Goal: Task Accomplishment & Management: Use online tool/utility

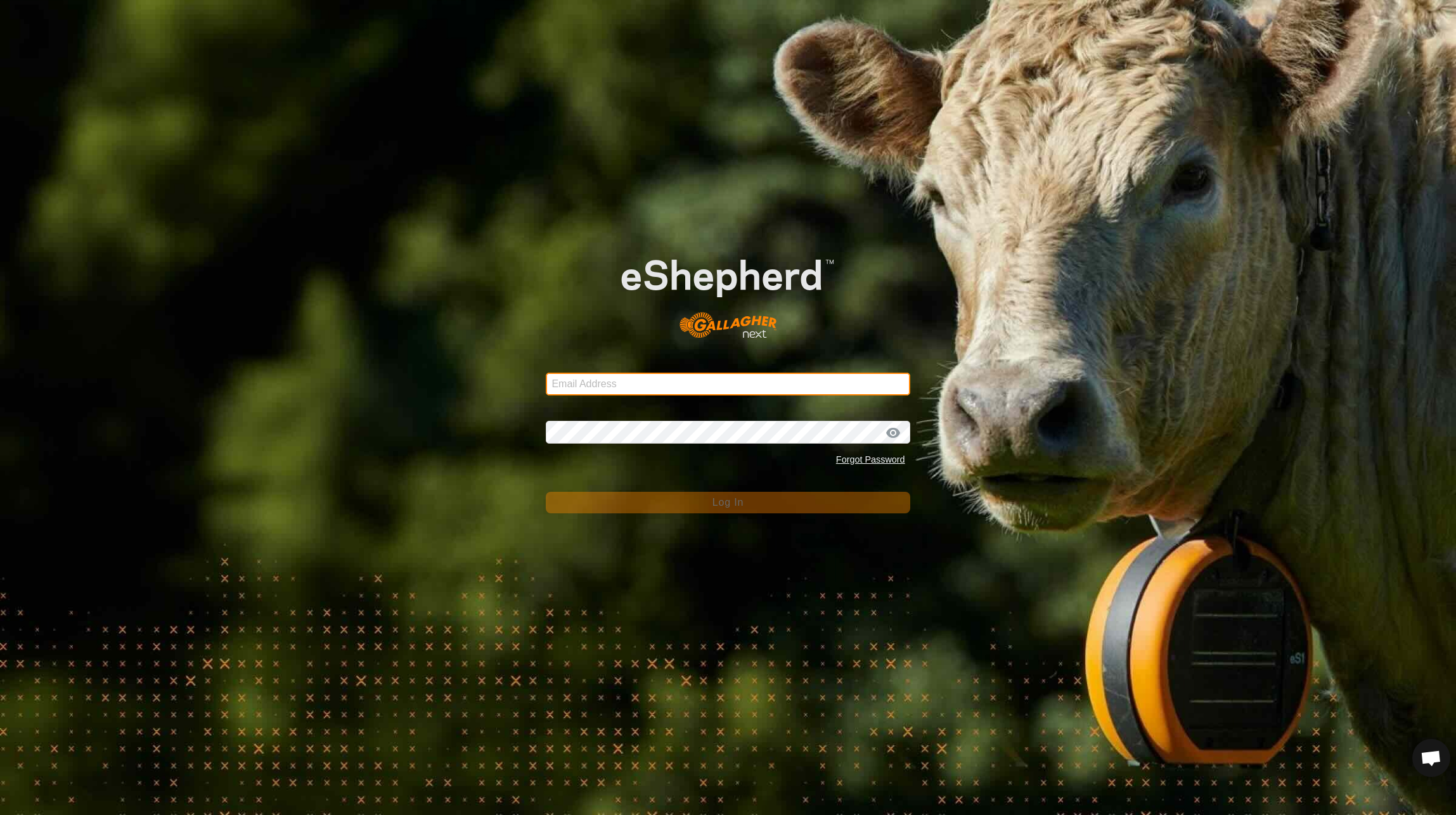
type input "[PERSON_NAME][EMAIL_ADDRESS][DOMAIN_NAME]"
click at [674, 501] on button "Log In" at bounding box center [728, 503] width 364 height 21
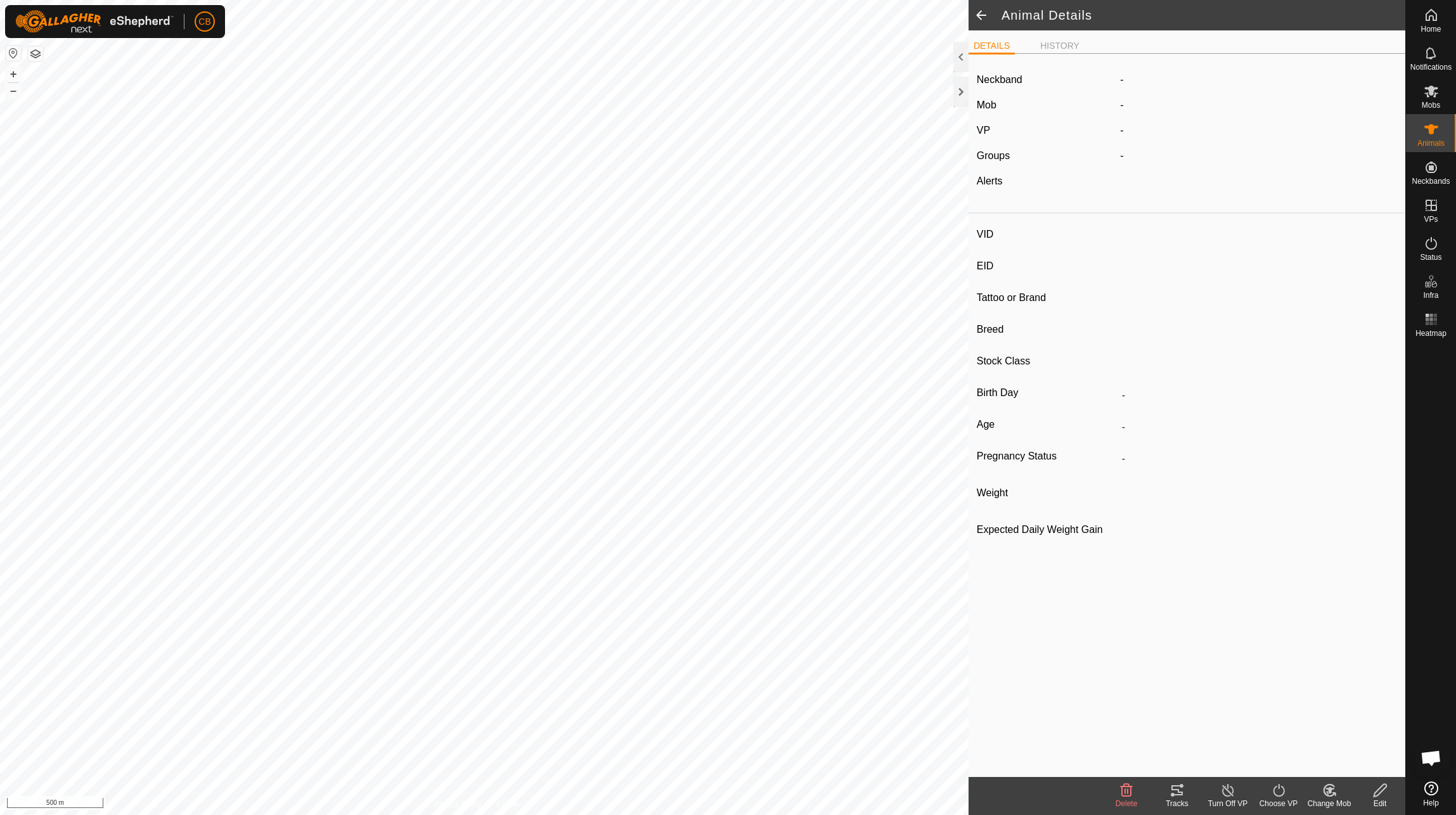
type input "43449"
type input "-"
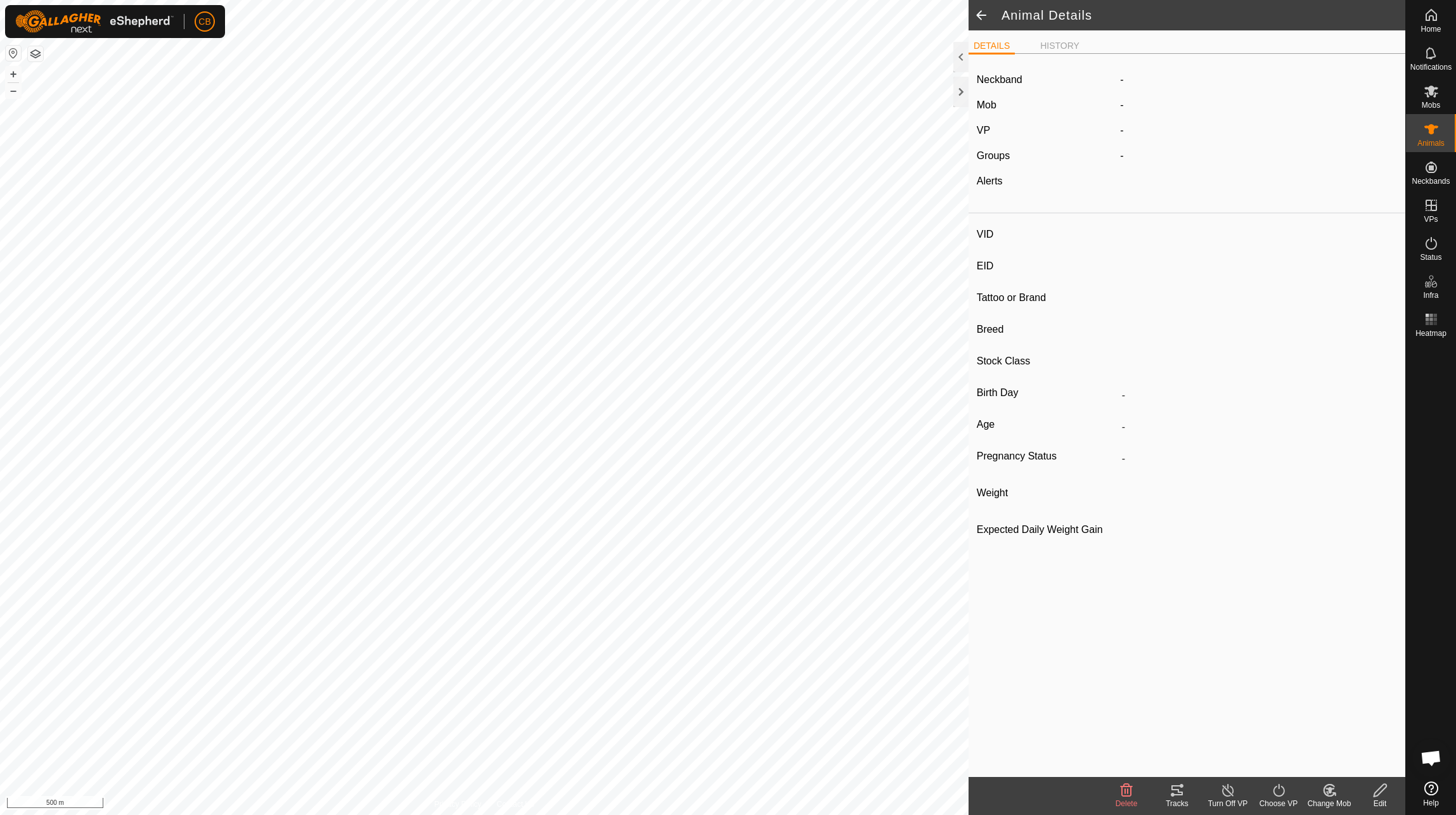
type input "-"
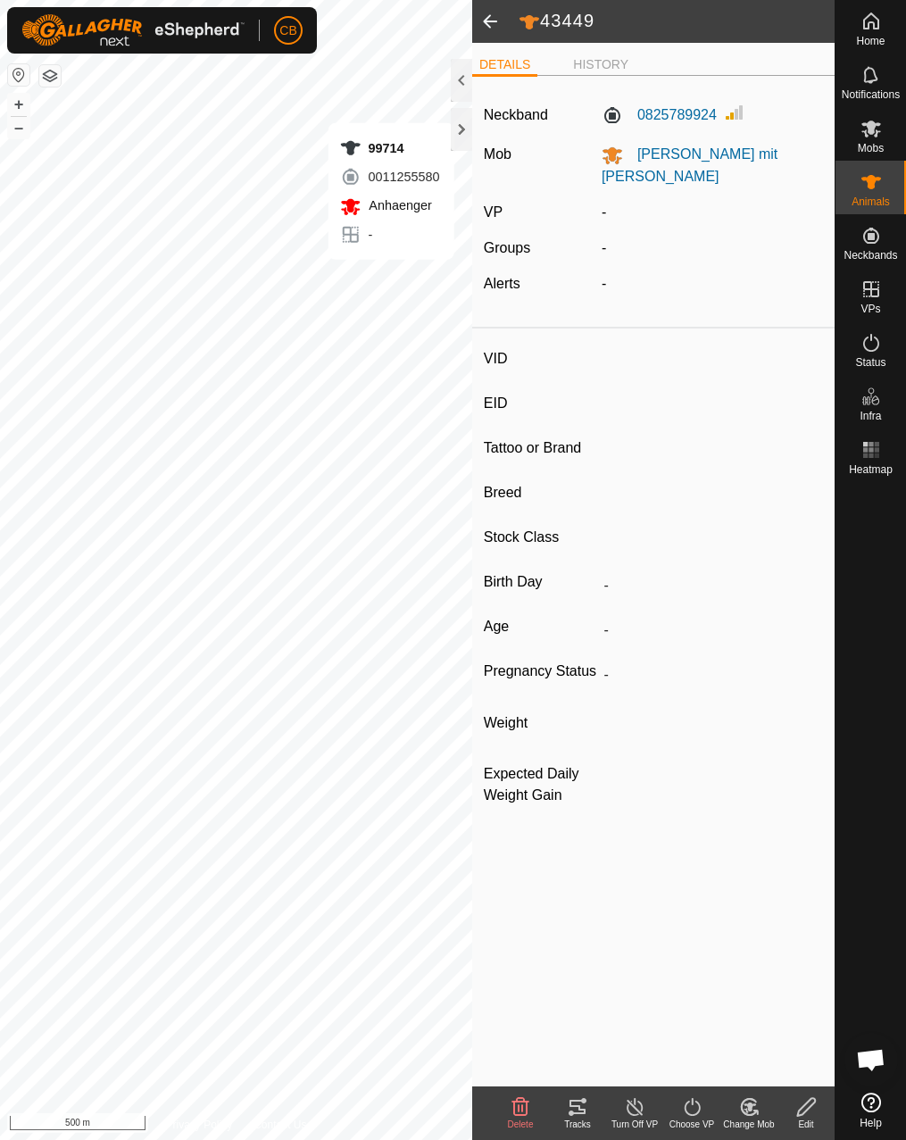
type input "99714"
type input "-"
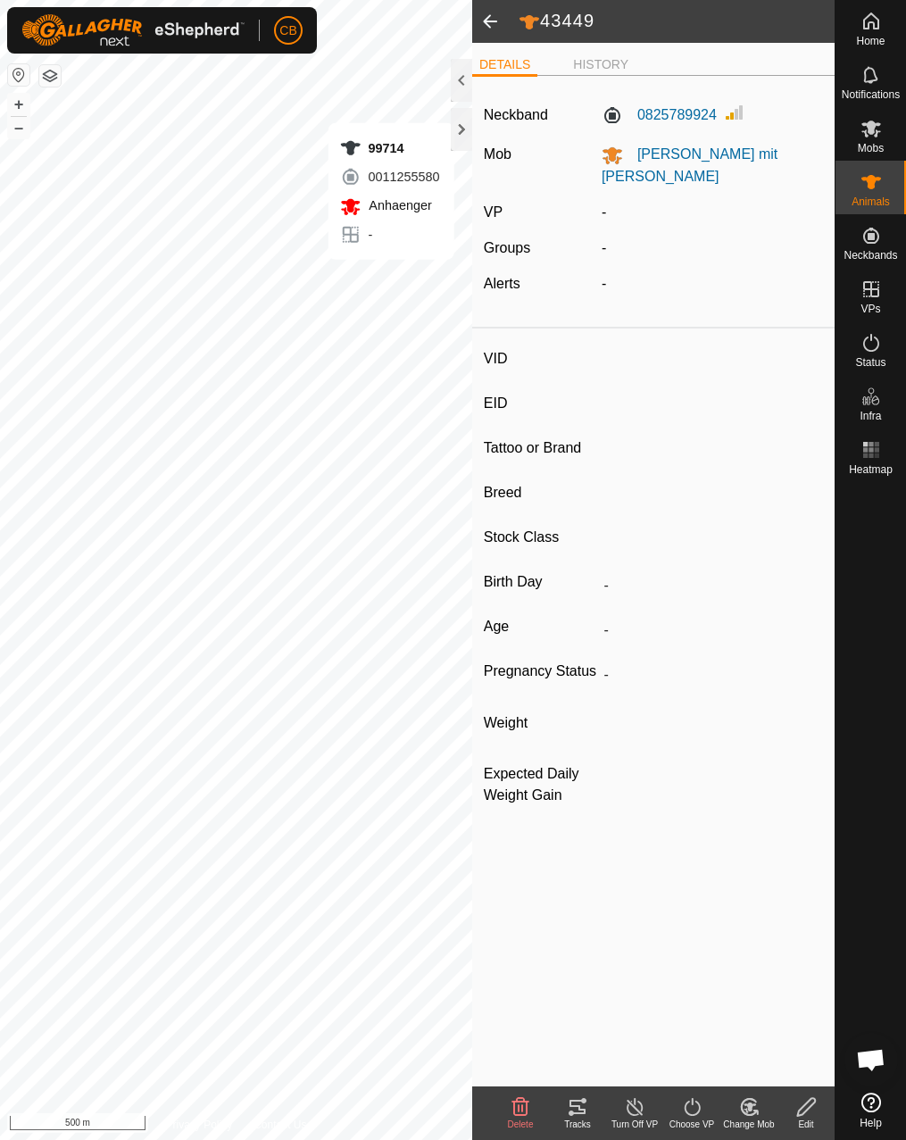
type input "-"
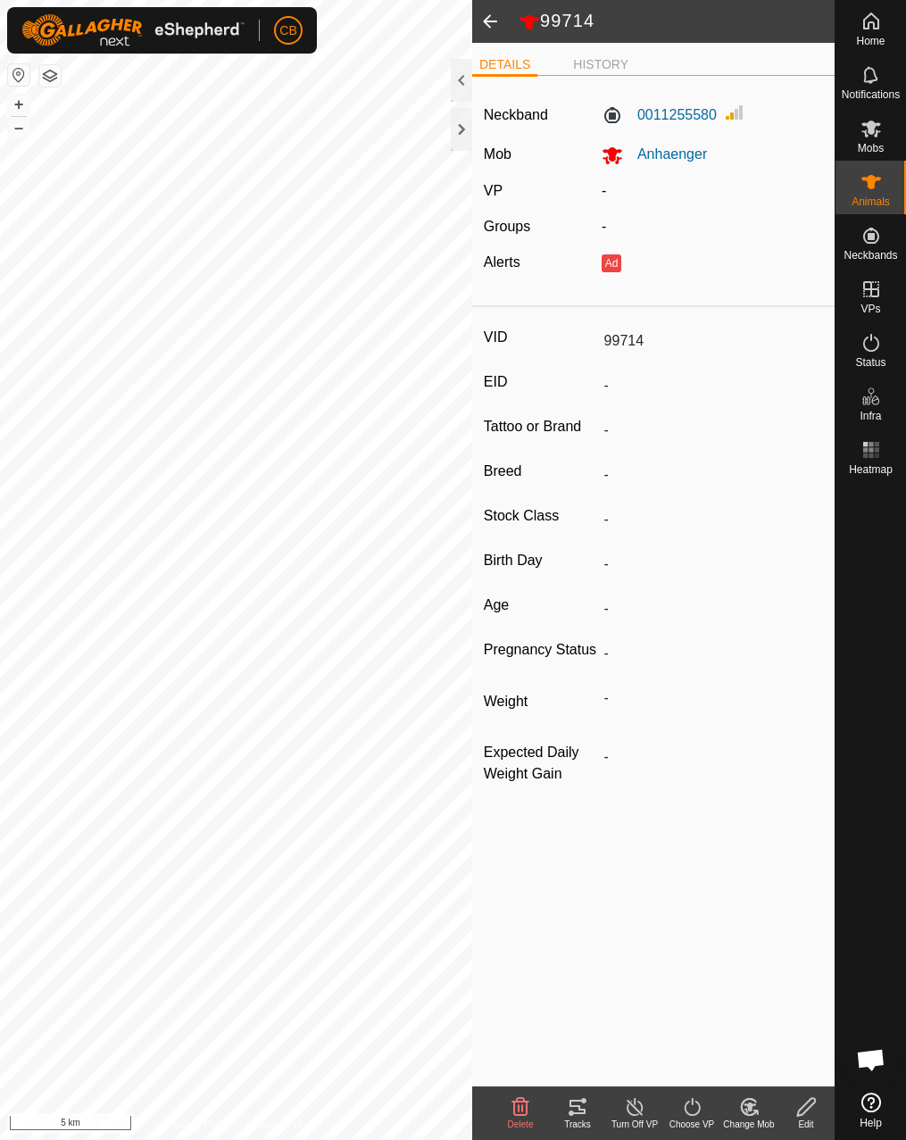
click at [486, 702] on div "99714 DETAILS HISTORY Neckband 0011255580 Mob Anhaenger VP - Groups - Alerts Ad…" at bounding box center [417, 570] width 835 height 1140
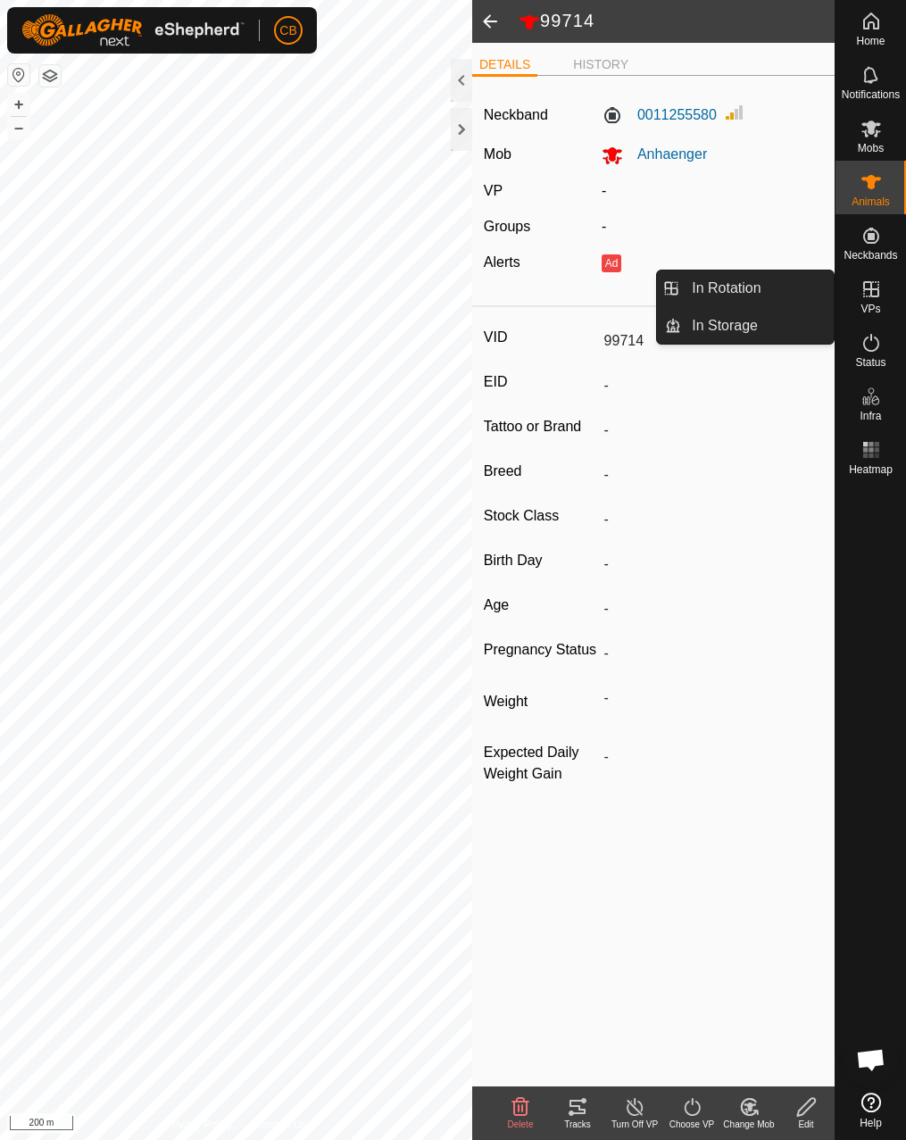
click at [876, 294] on icon at bounding box center [870, 288] width 21 height 21
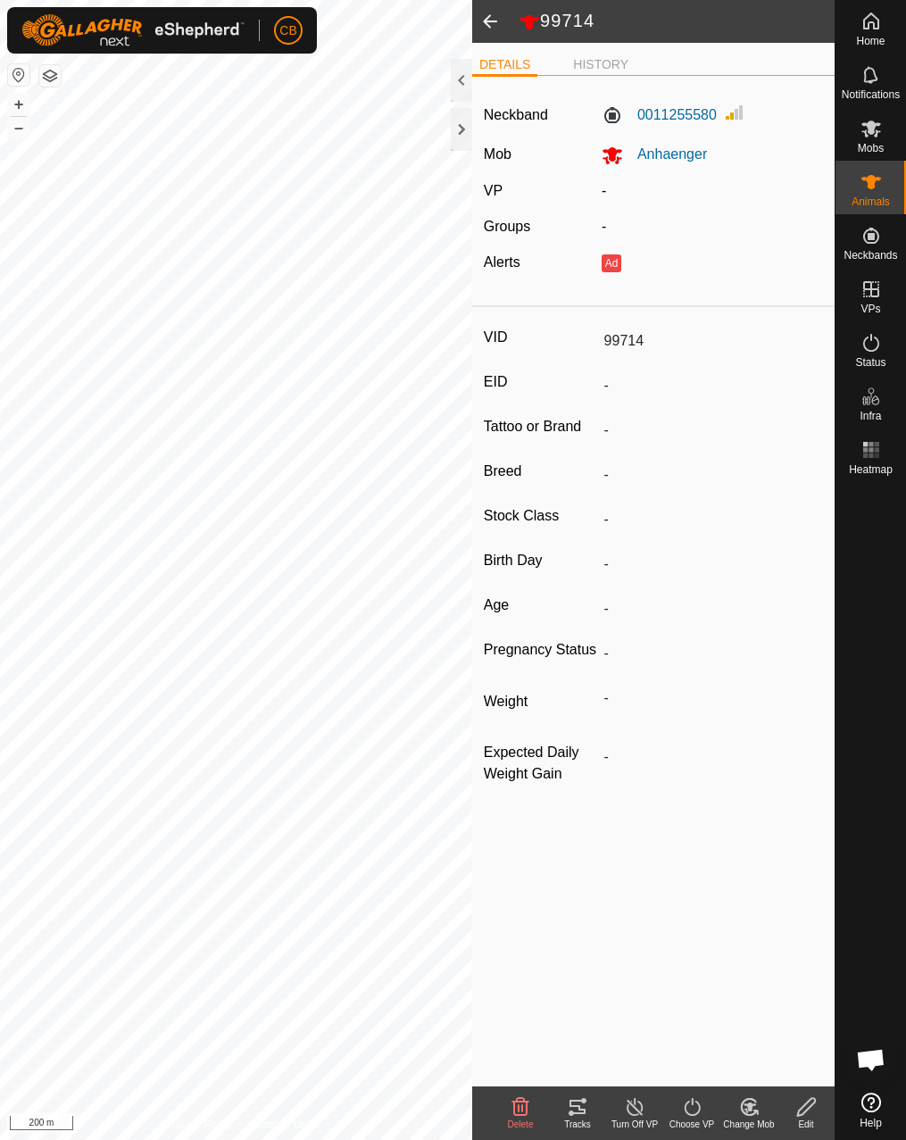
click at [477, 20] on span at bounding box center [490, 21] width 36 height 43
click at [488, 21] on span at bounding box center [490, 21] width 36 height 43
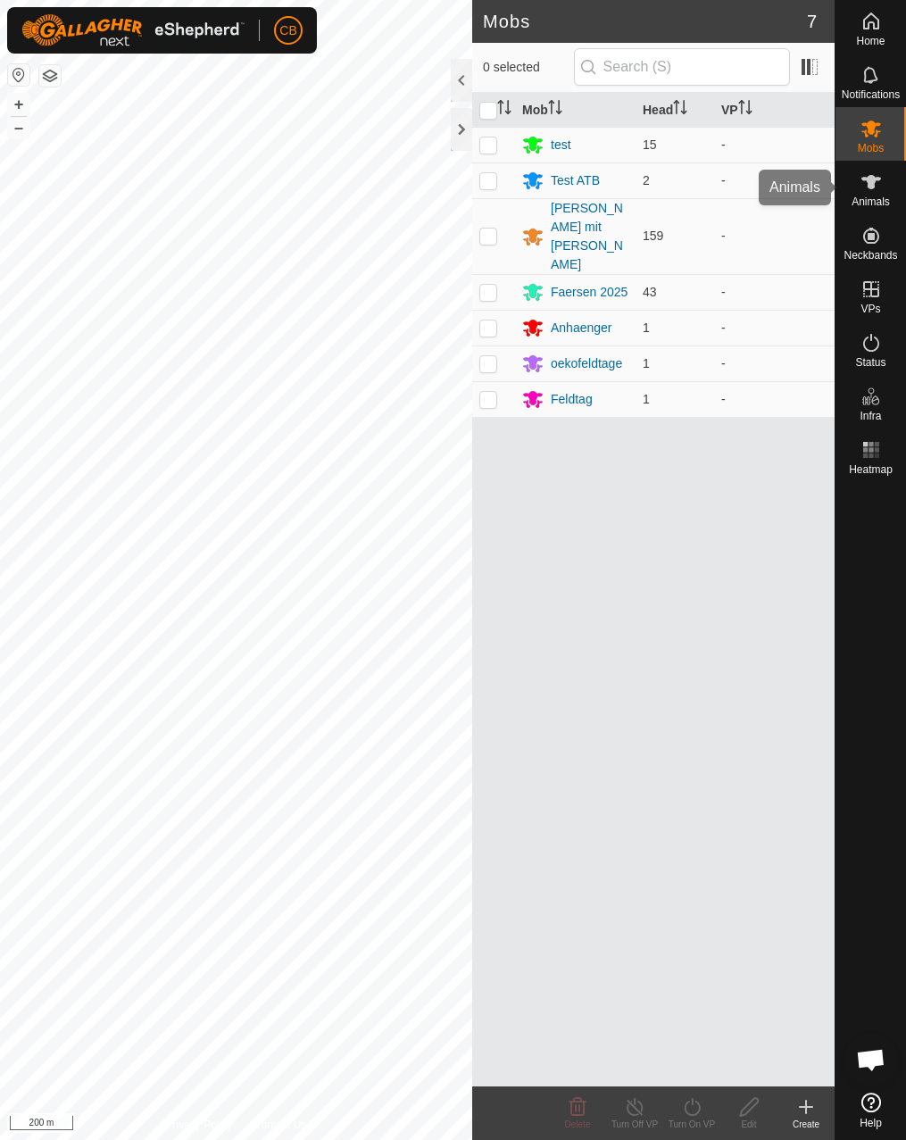
click at [866, 202] on span "Animals" at bounding box center [871, 201] width 38 height 11
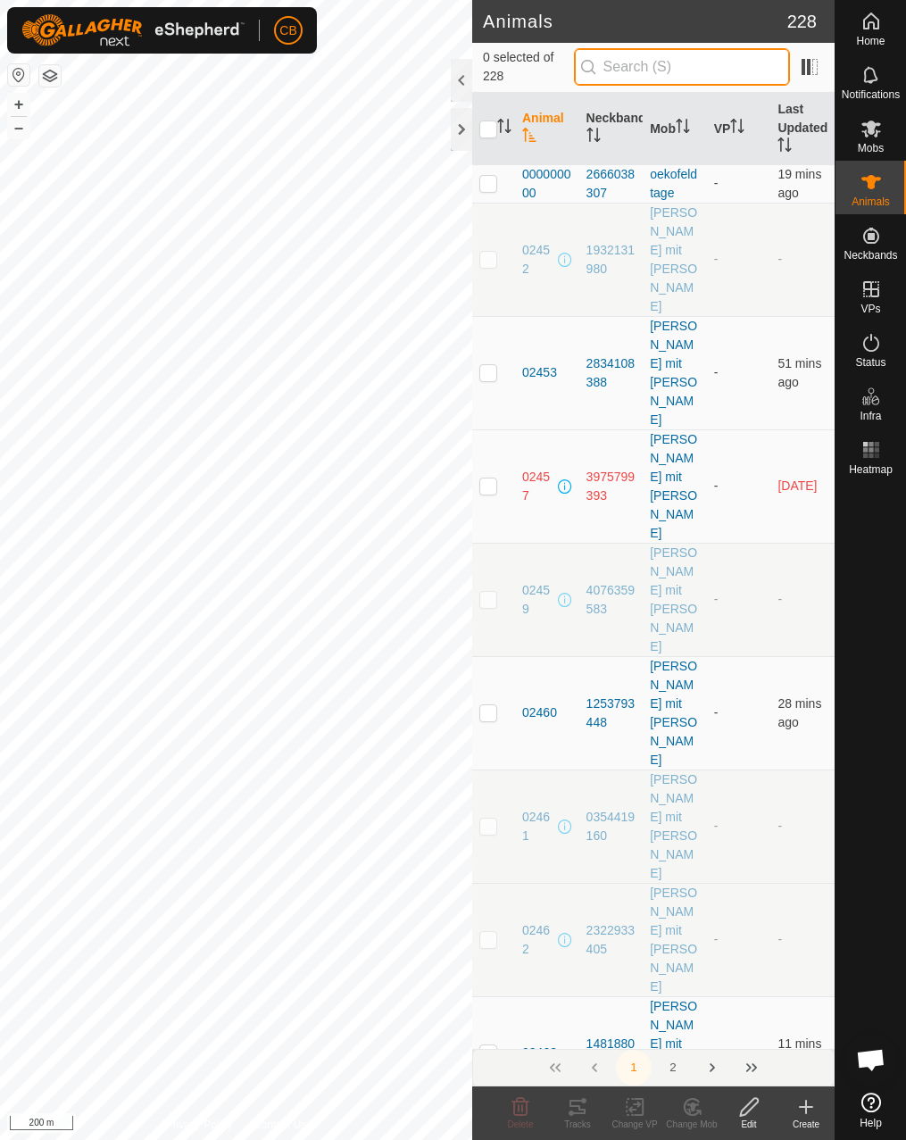
click at [646, 71] on input "text" at bounding box center [682, 66] width 216 height 37
paste input "1665709088"
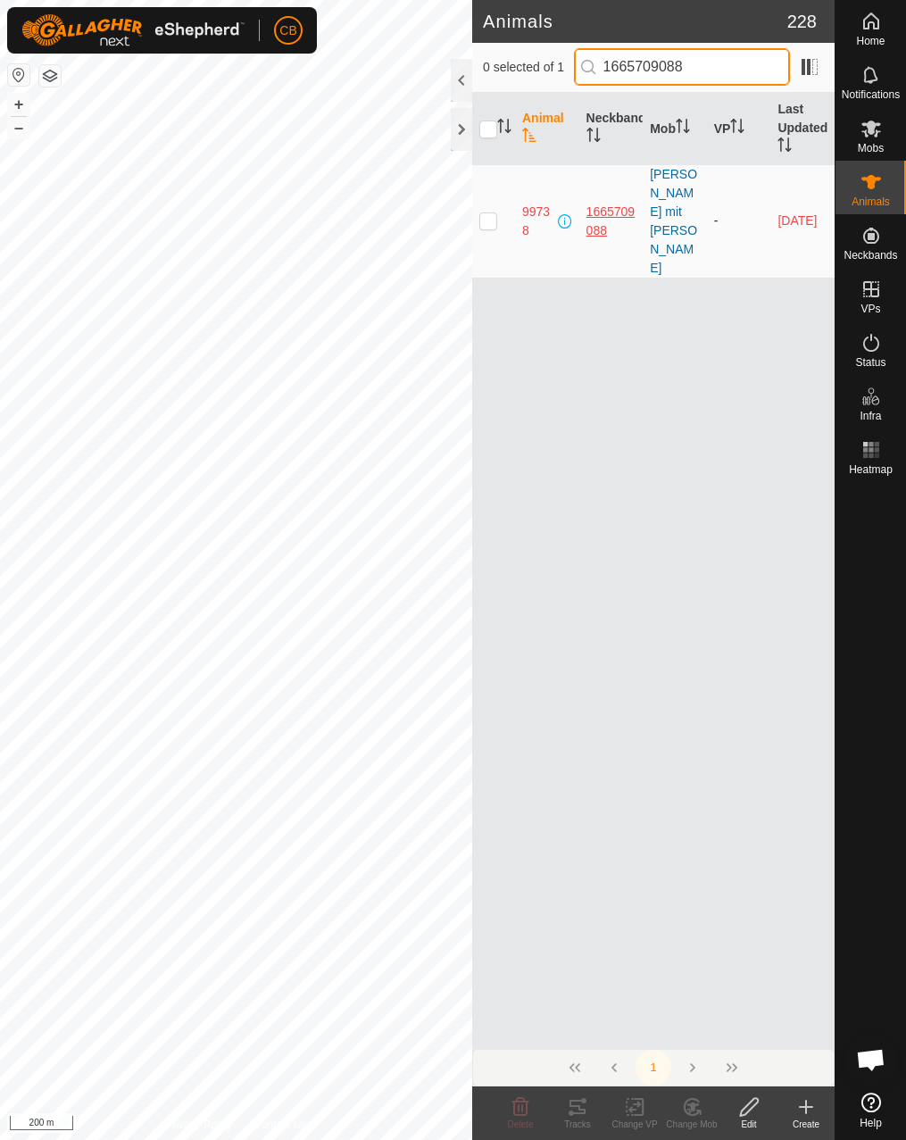
type input "1665709088"
click at [616, 203] on div "1665709088" at bounding box center [611, 221] width 50 height 37
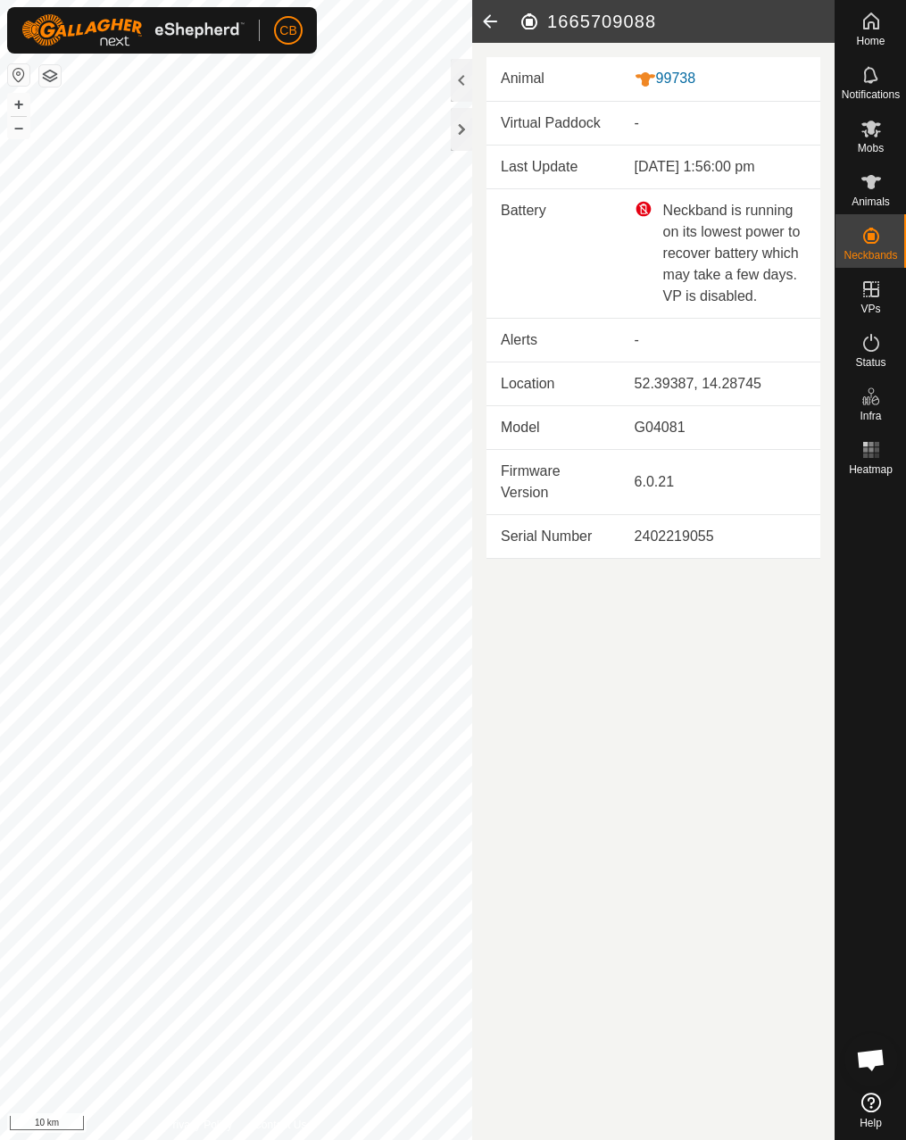
click at [0, 792] on html "CB Home Notifications Mobs Animals Neckbands VPs Status Infra Heatmap Help 1665…" at bounding box center [453, 570] width 906 height 1140
click at [660, 75] on div "99738" at bounding box center [720, 79] width 171 height 22
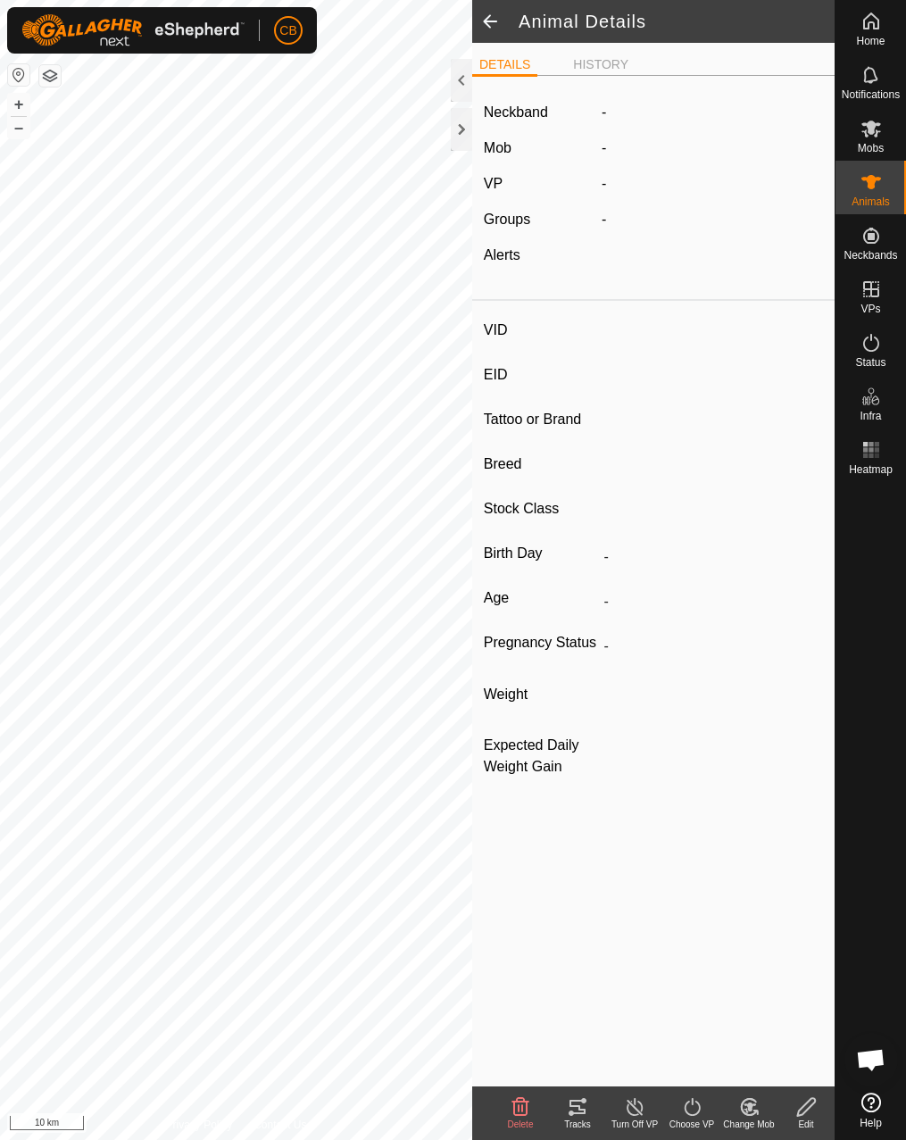
click at [574, 1103] on icon at bounding box center [577, 1106] width 21 height 21
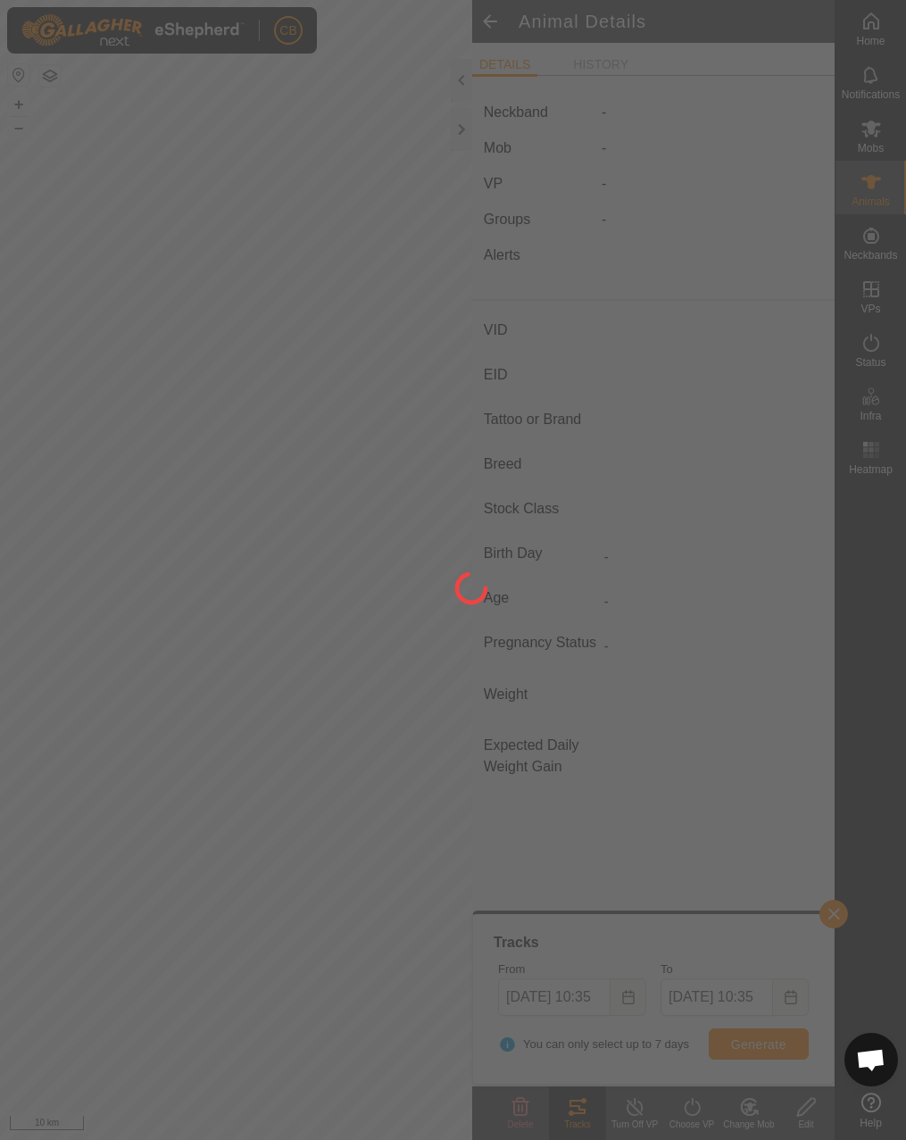
type input "99738"
type input "-"
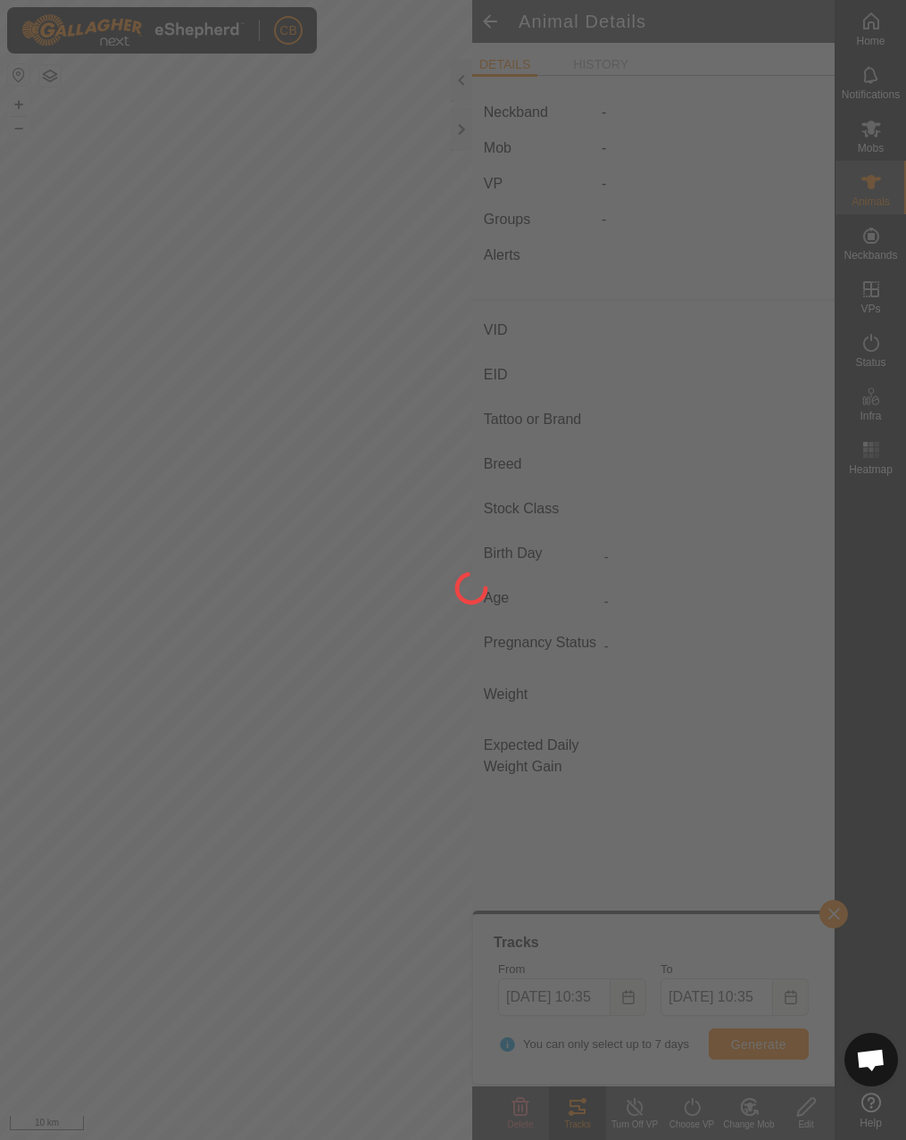
type input "-"
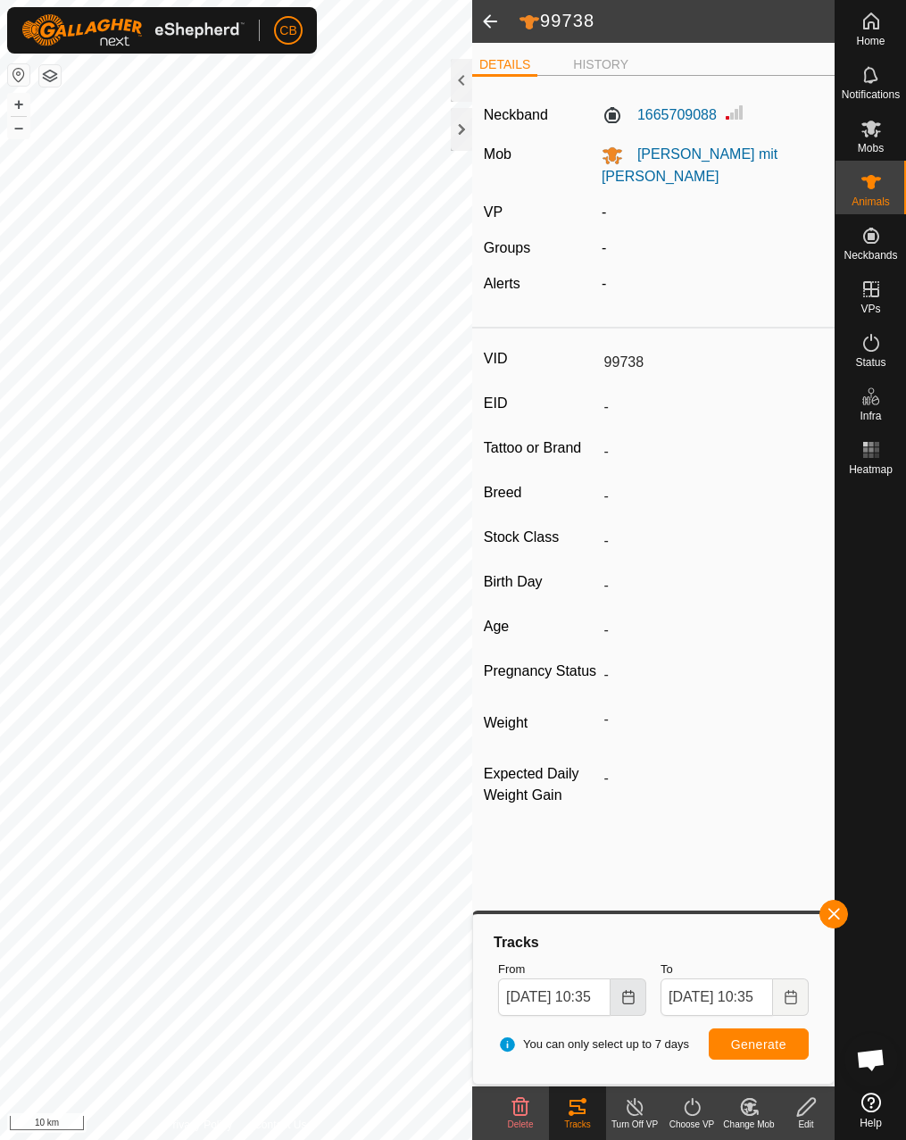
click at [631, 995] on icon "Choose Date" at bounding box center [628, 997] width 12 height 14
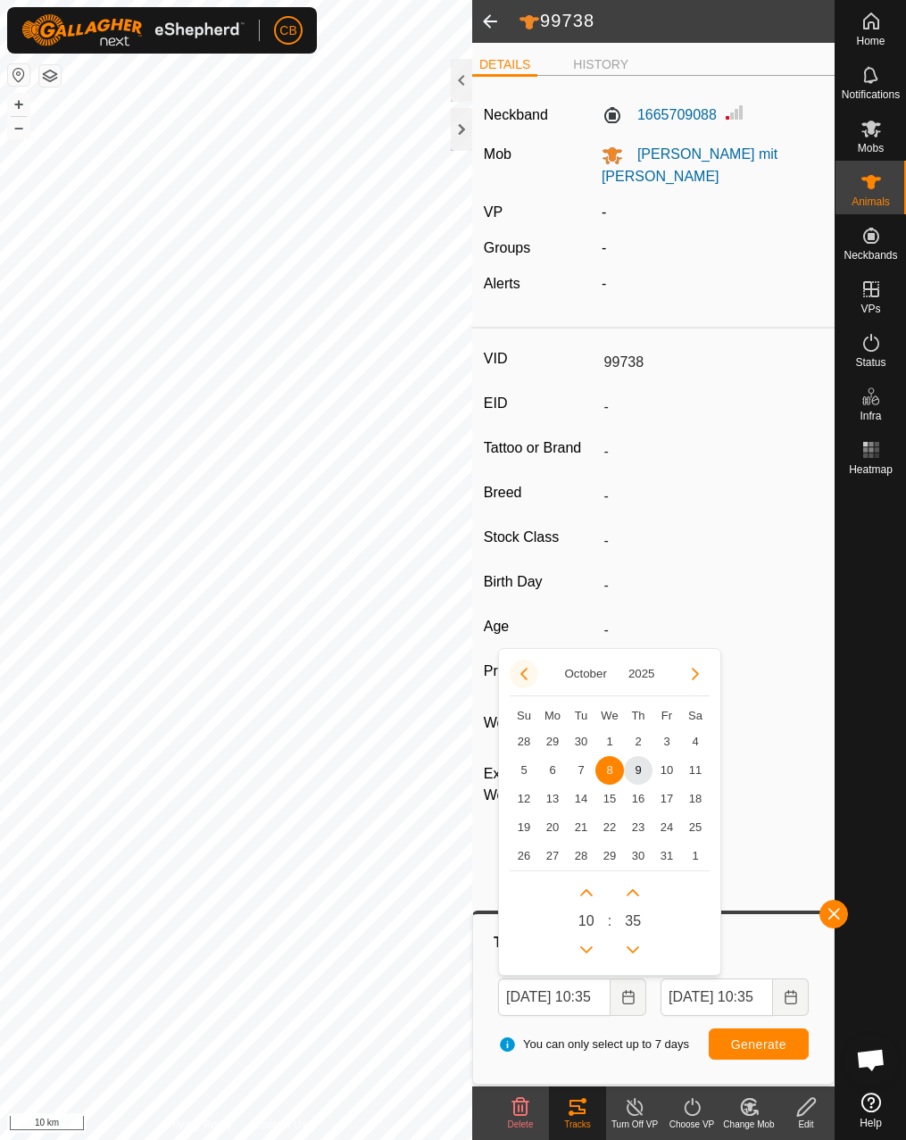
click at [528, 674] on icon "Previous Month" at bounding box center [524, 674] width 14 height 14
click at [558, 744] on span "1" at bounding box center [552, 741] width 29 height 29
type input "[DATE] 10:35"
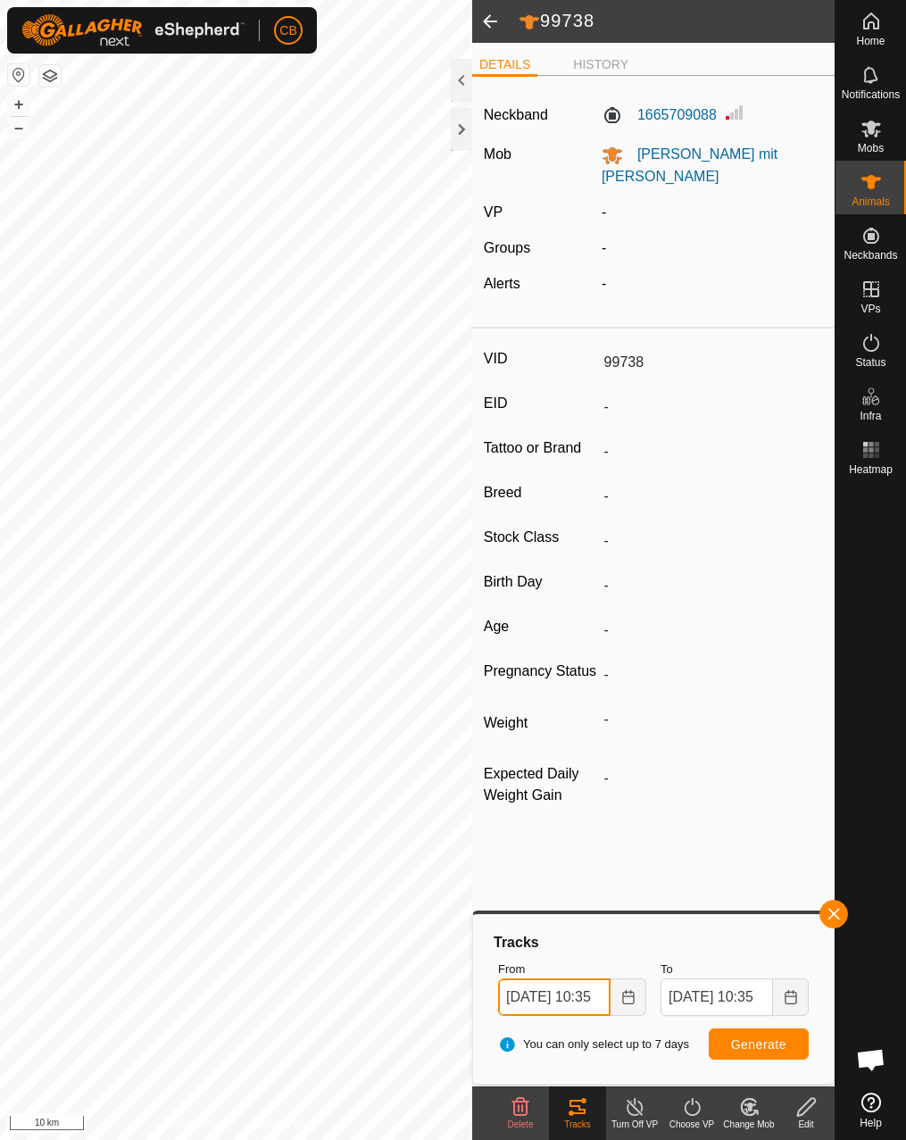
scroll to position [0, 25]
click at [761, 1038] on span "Generate" at bounding box center [758, 1044] width 55 height 14
click at [643, 999] on button "Choose Date" at bounding box center [629, 996] width 36 height 37
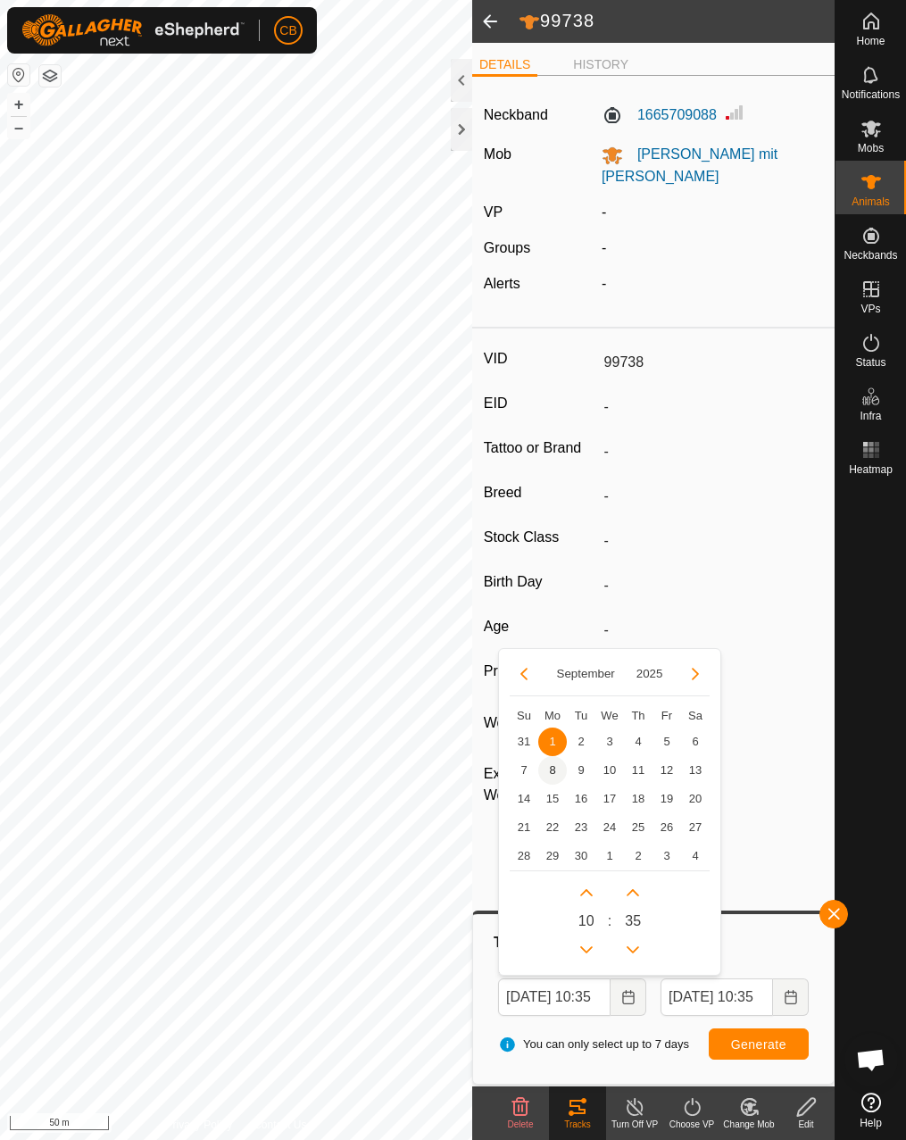
click at [551, 769] on span "8" at bounding box center [552, 770] width 29 height 29
type input "[DATE] 10:35"
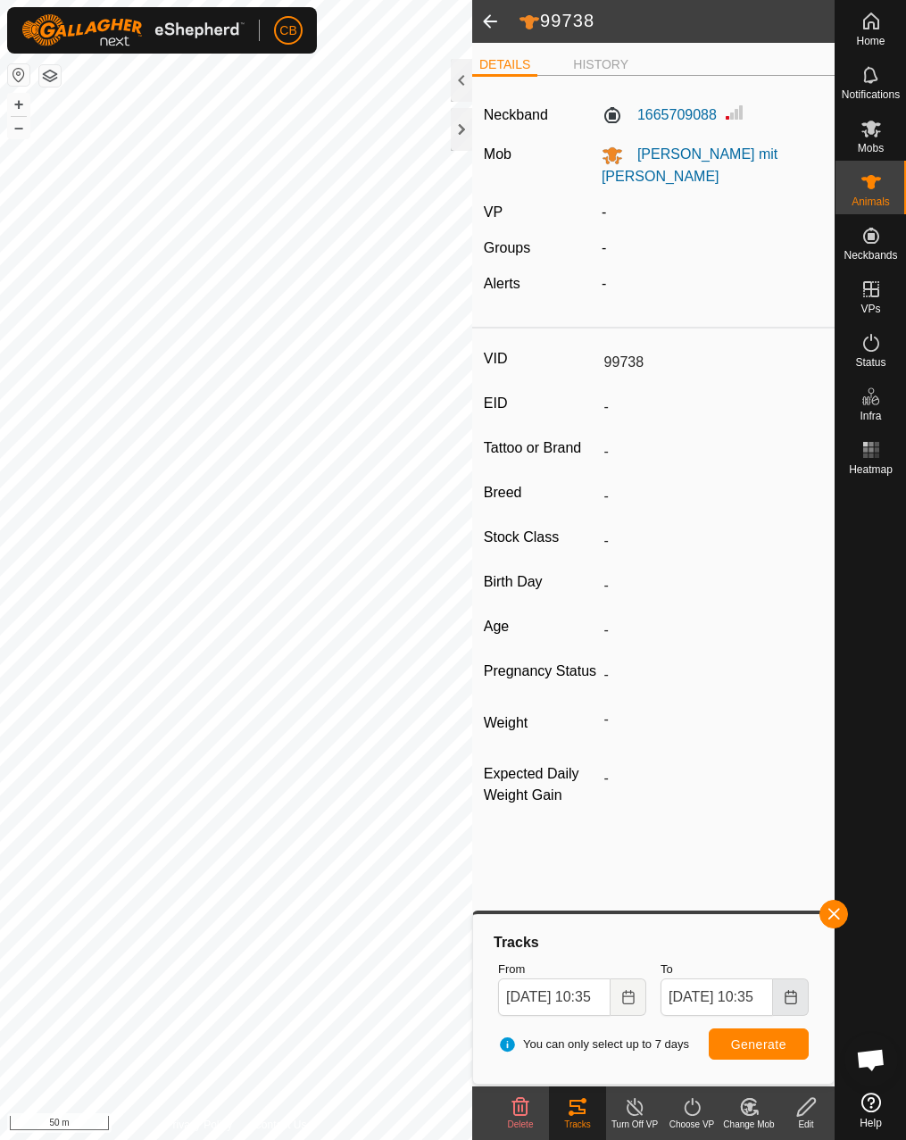
click at [785, 988] on button "Choose Date" at bounding box center [791, 996] width 36 height 37
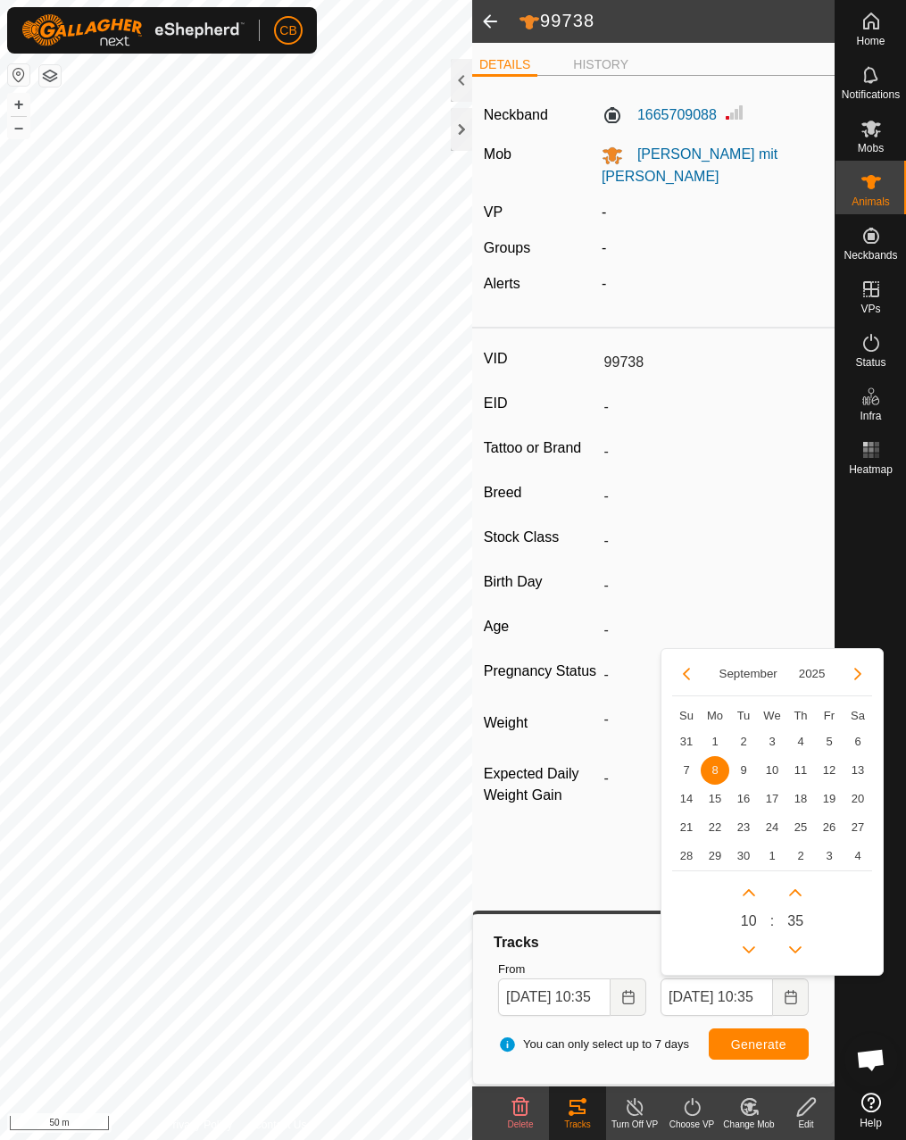
click at [727, 787] on td "15" at bounding box center [715, 799] width 29 height 29
click at [722, 793] on span "15" at bounding box center [715, 799] width 29 height 29
type input "[DATE] 10:35"
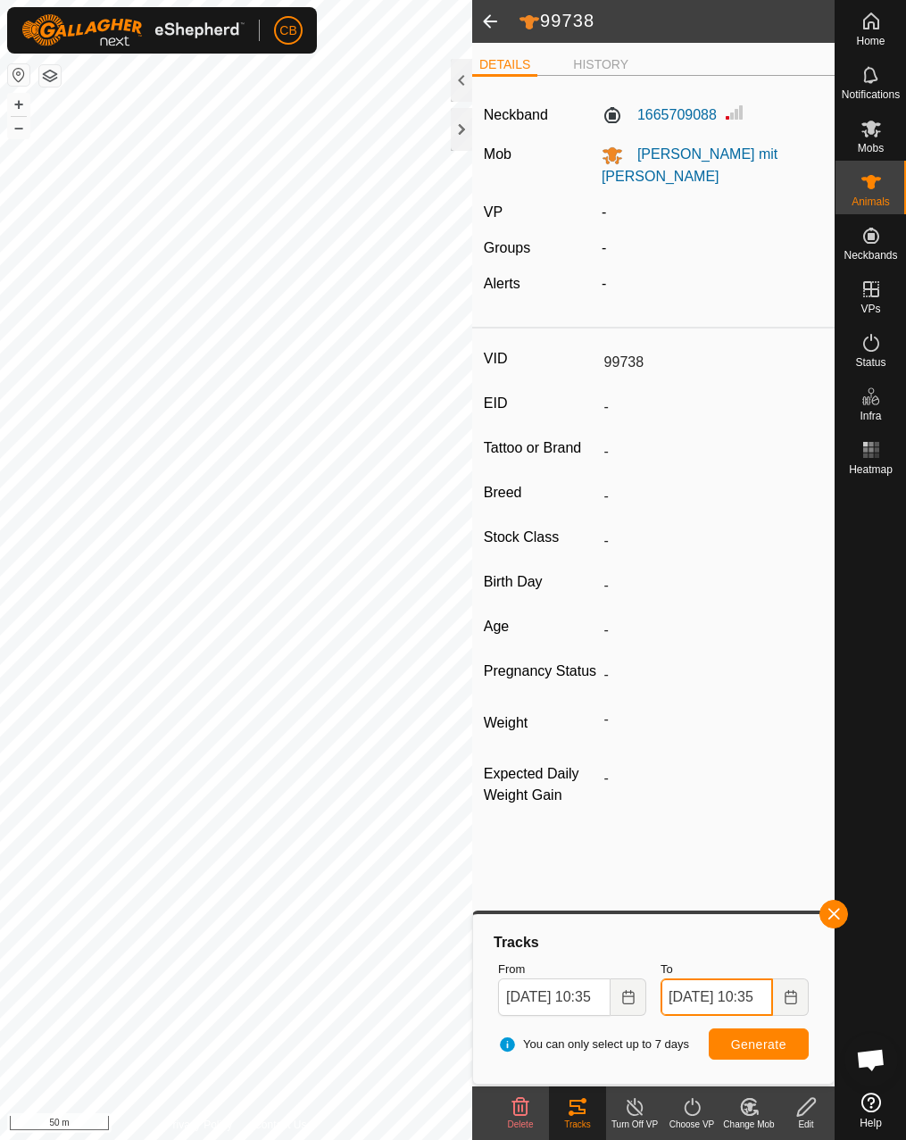
scroll to position [0, 25]
click at [753, 1049] on span "Generate" at bounding box center [758, 1044] width 55 height 14
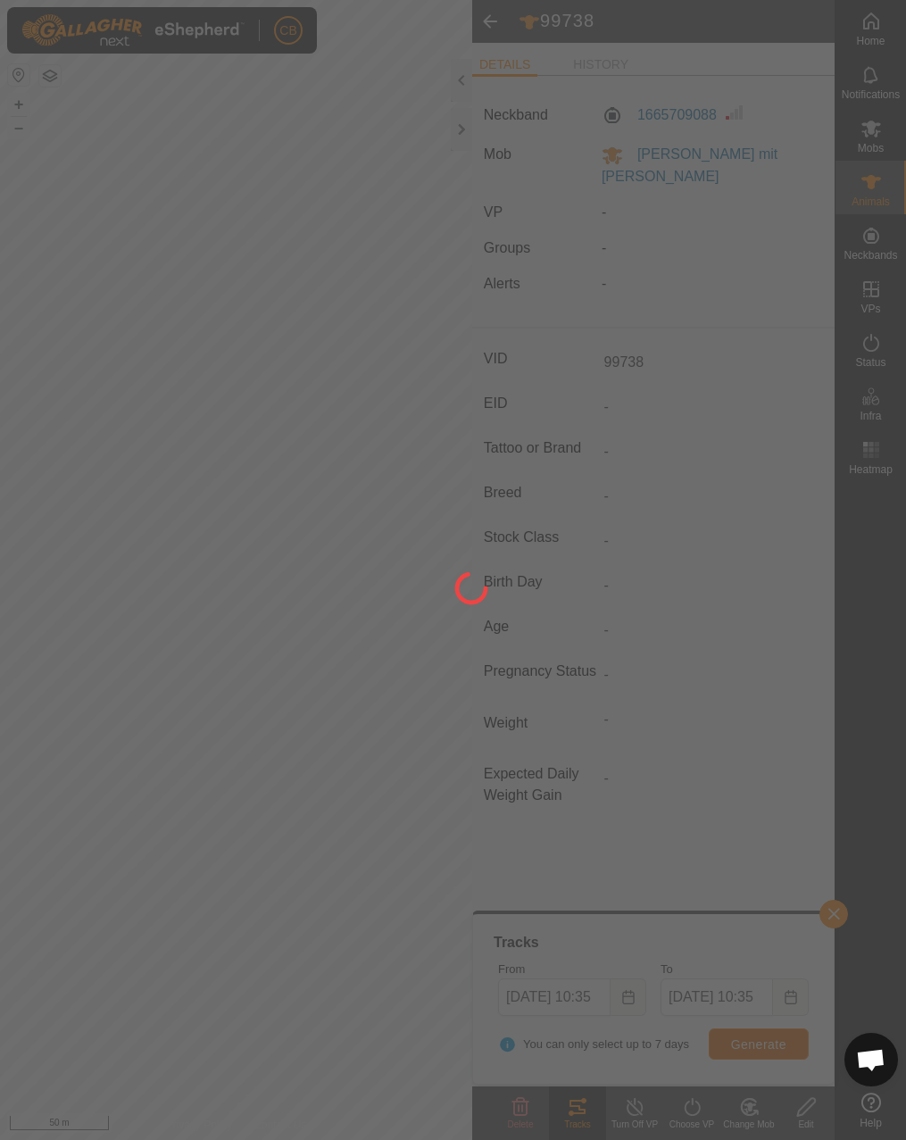
scroll to position [0, 0]
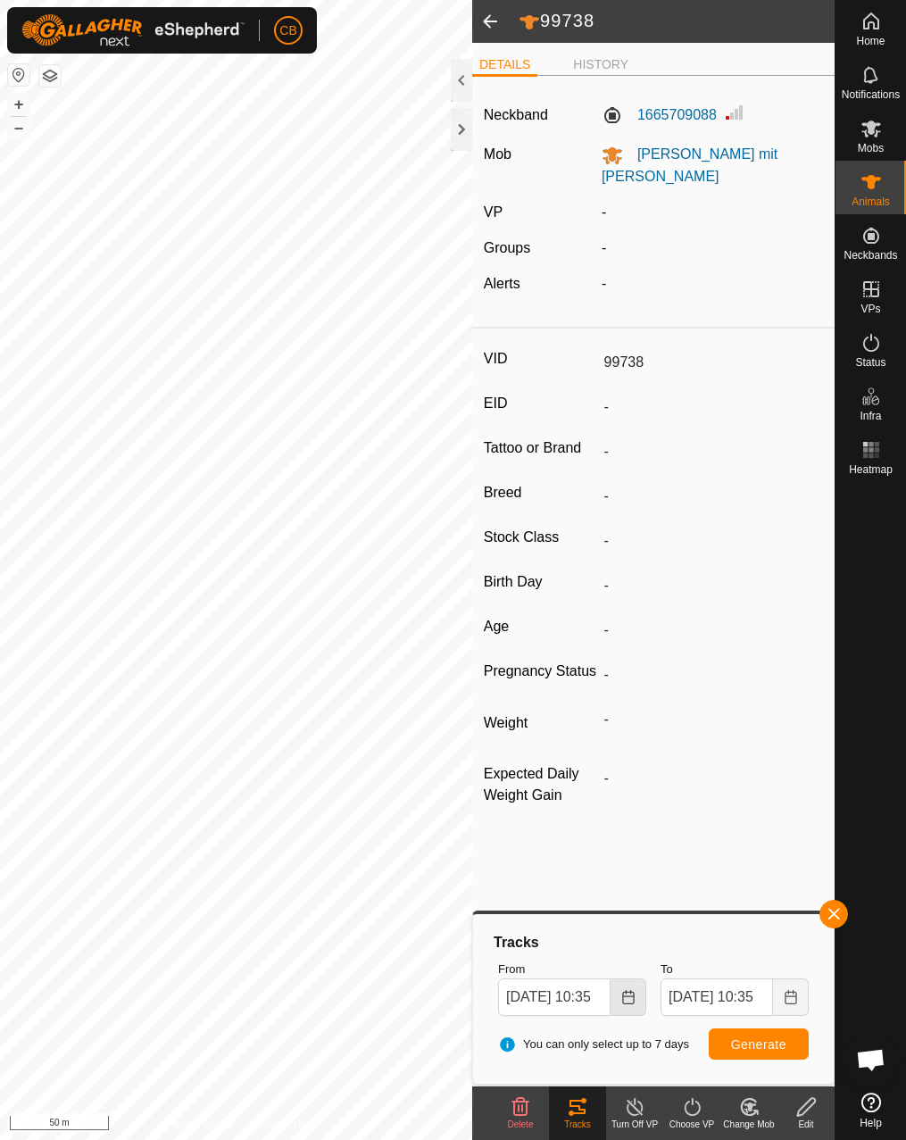
click at [633, 996] on icon "Choose Date" at bounding box center [628, 997] width 12 height 14
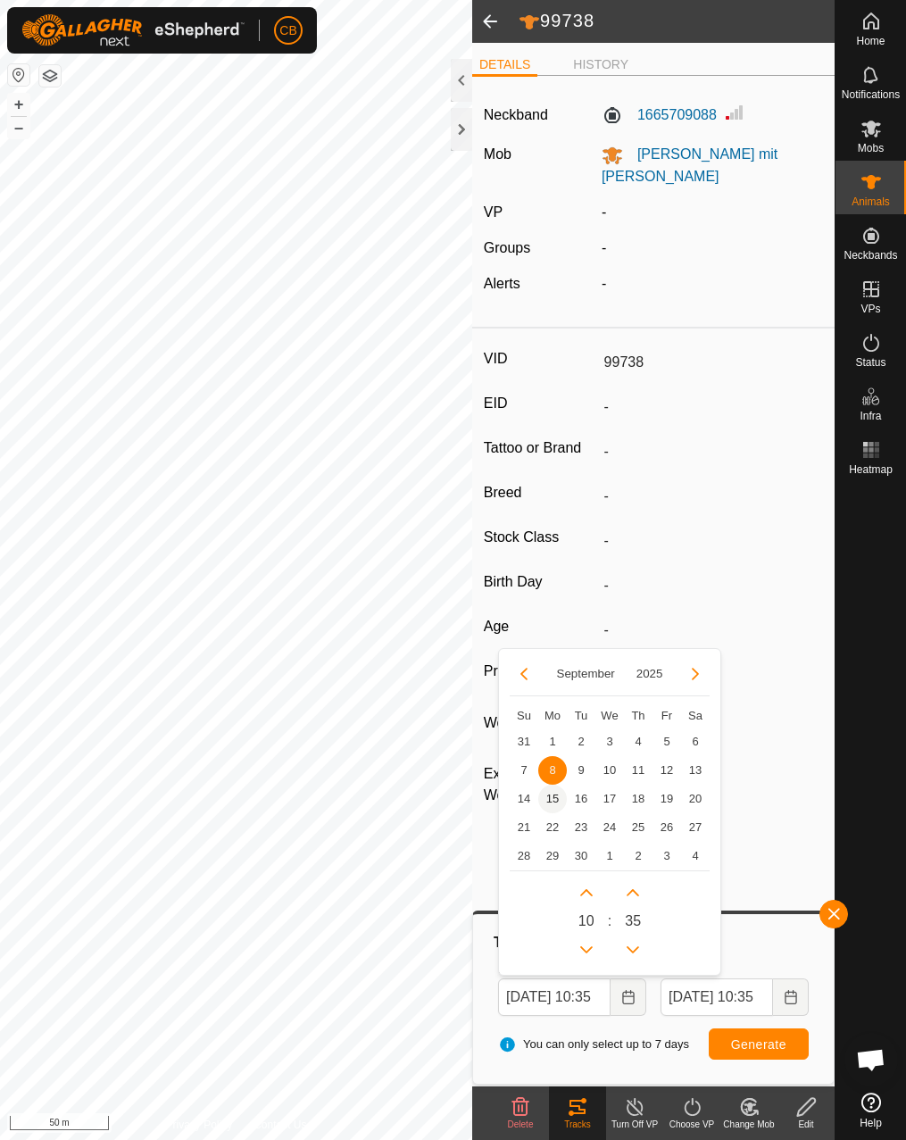
click at [549, 800] on span "15" at bounding box center [552, 799] width 29 height 29
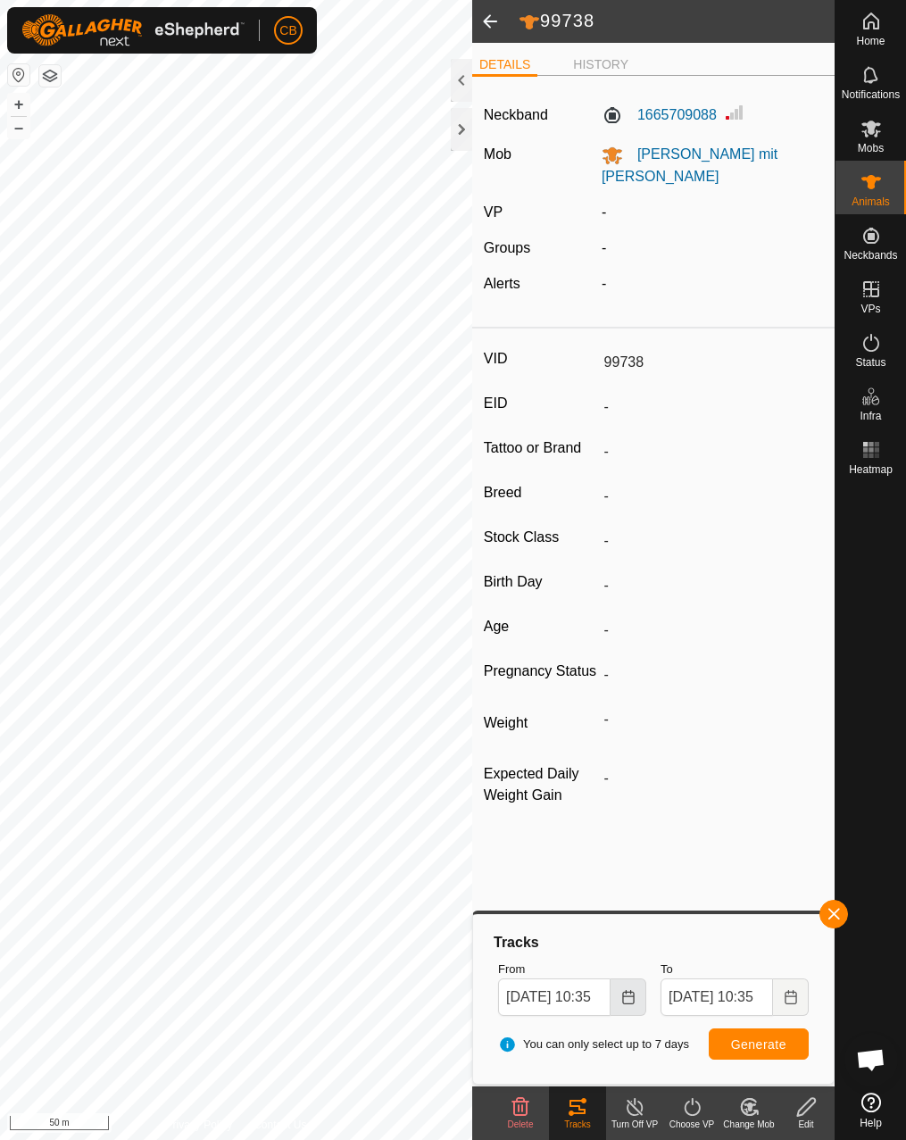
click at [632, 991] on icon "Choose Date" at bounding box center [628, 997] width 14 height 14
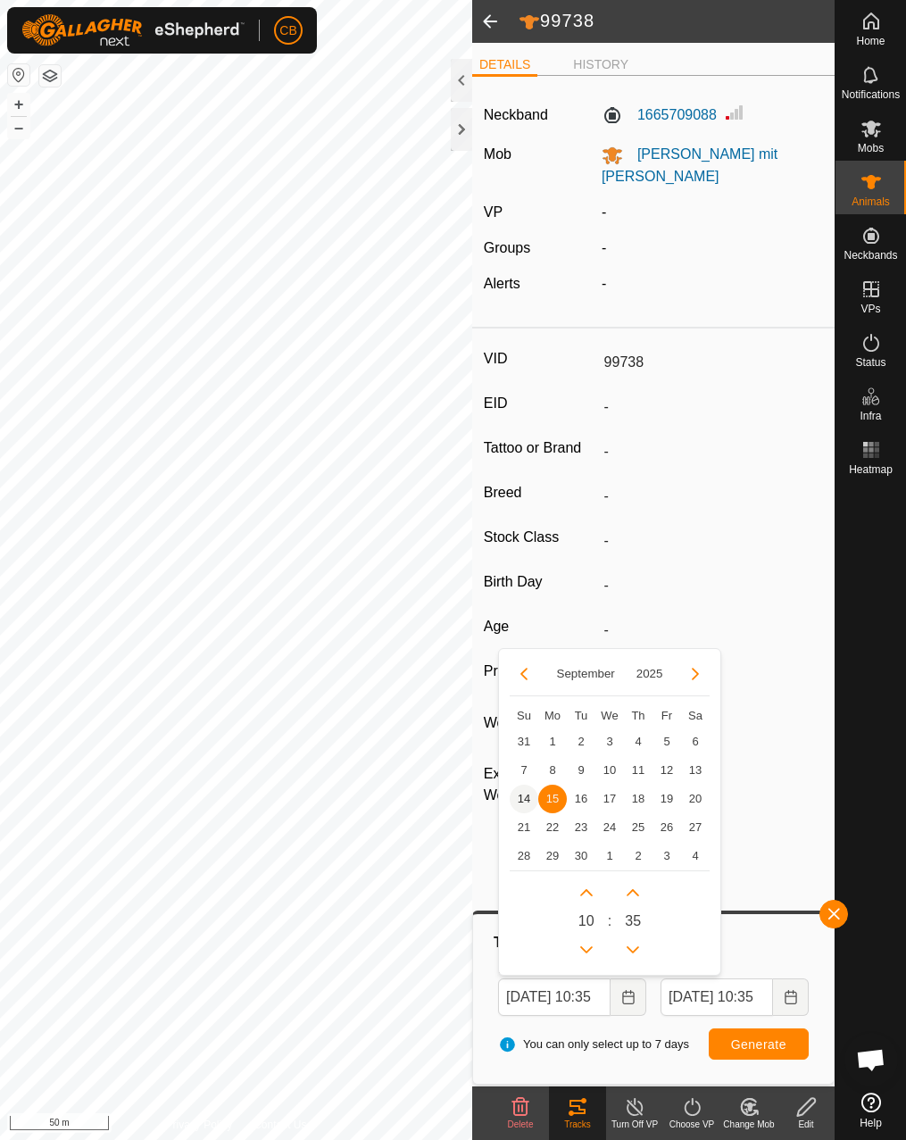
click at [528, 794] on span "14" at bounding box center [524, 799] width 29 height 29
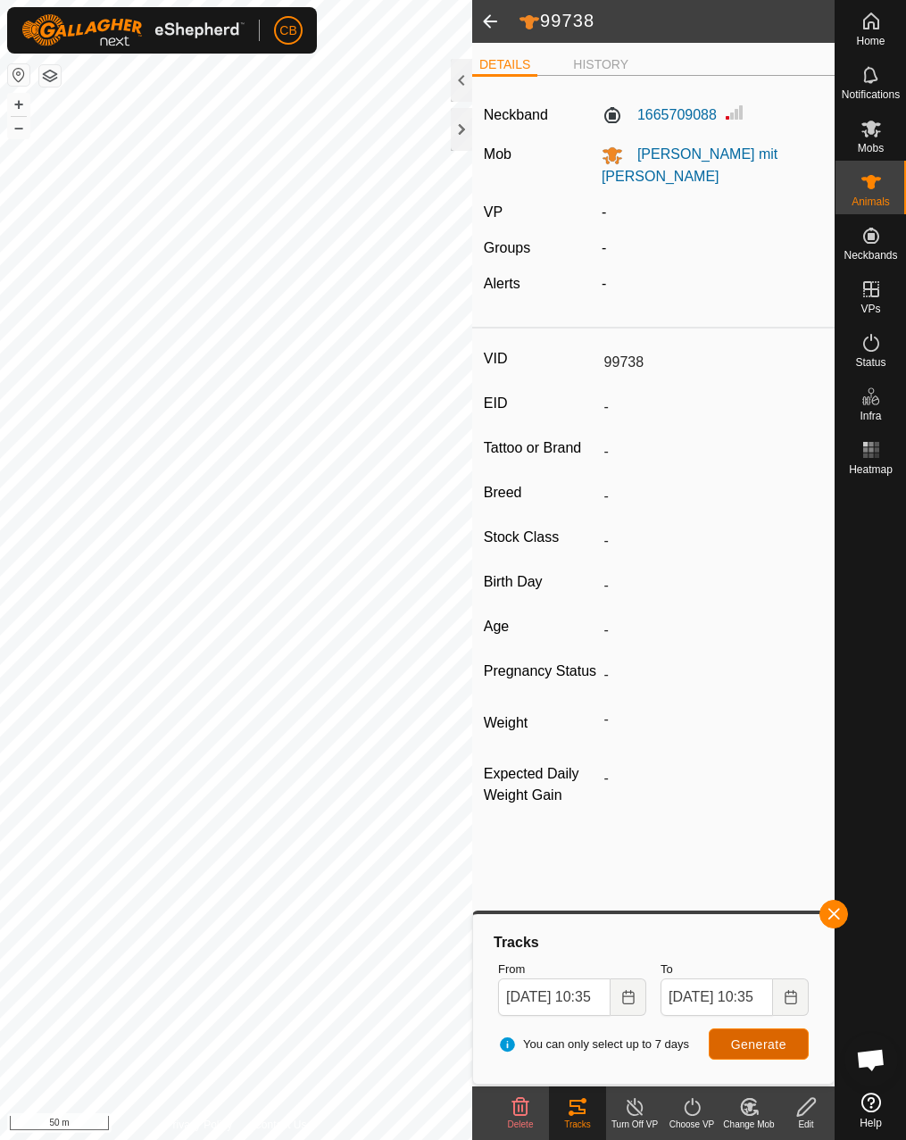
click at [736, 1039] on span "Generate" at bounding box center [758, 1044] width 55 height 14
click at [635, 987] on button "Choose Date" at bounding box center [629, 996] width 36 height 37
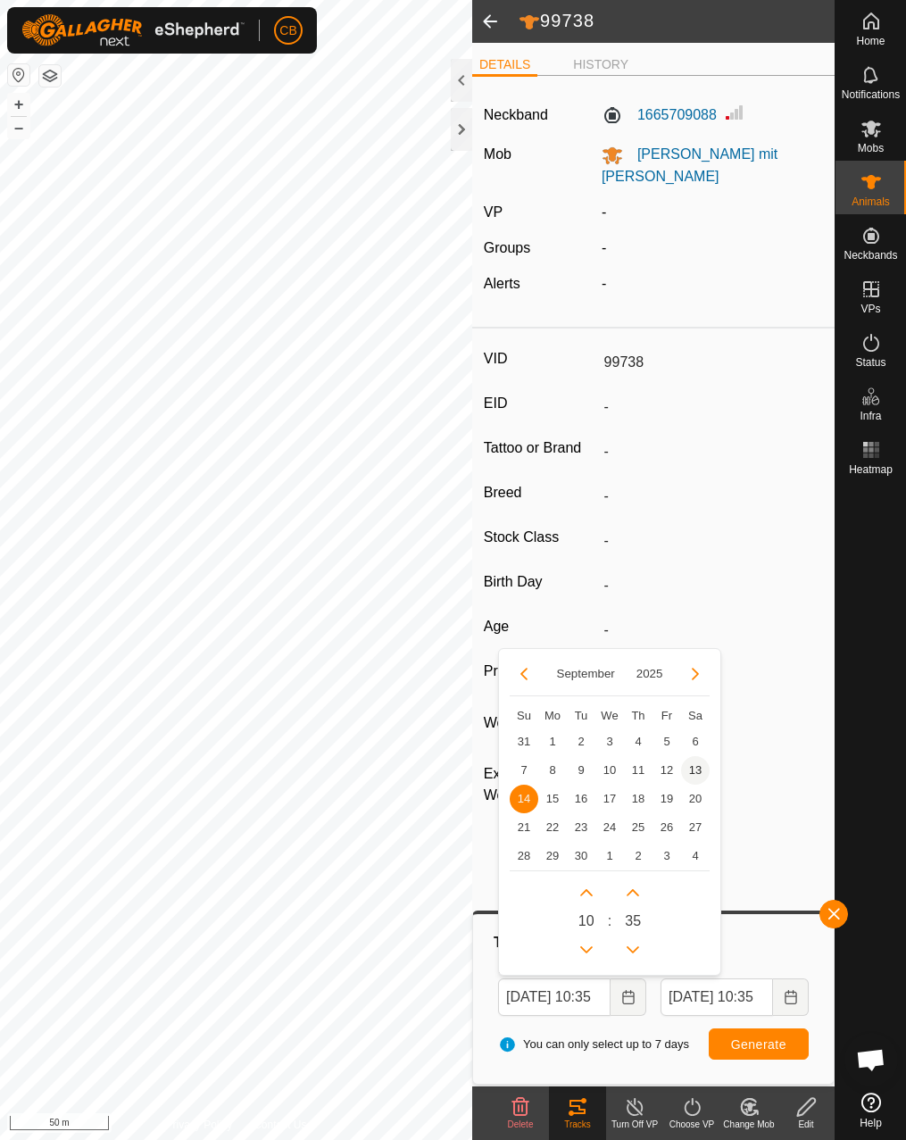
click at [689, 769] on span "13" at bounding box center [695, 770] width 29 height 29
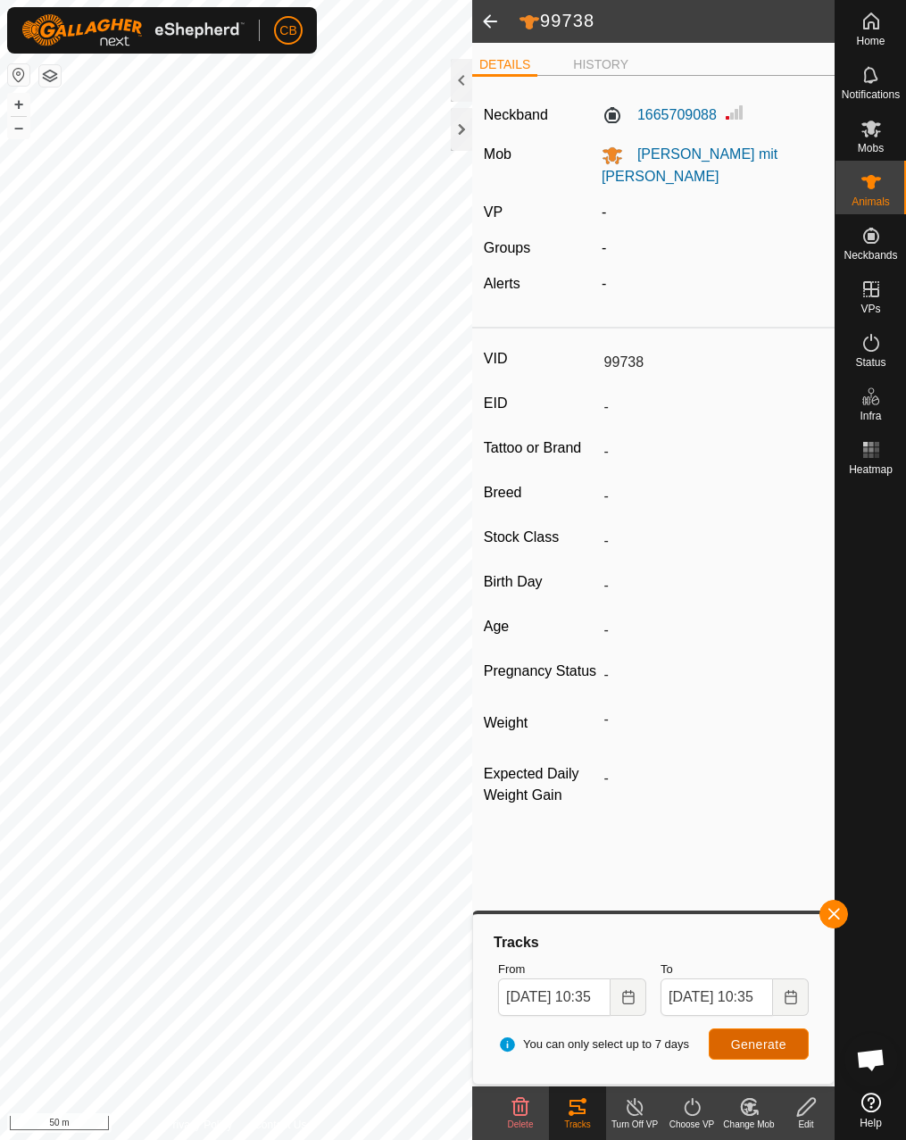
click at [742, 1048] on span "Generate" at bounding box center [758, 1044] width 55 height 14
click at [634, 991] on icon "Choose Date" at bounding box center [628, 997] width 14 height 14
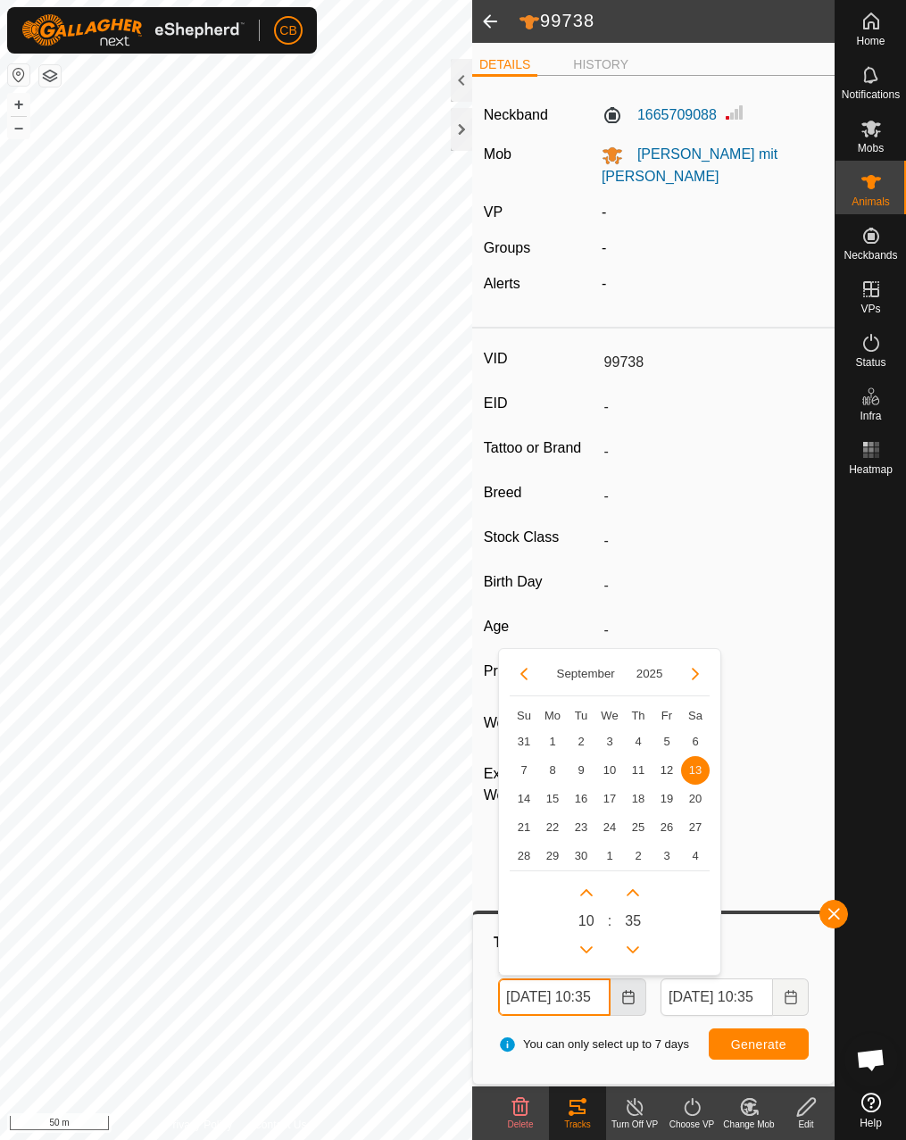
scroll to position [0, 25]
click at [665, 772] on span "12" at bounding box center [666, 770] width 29 height 29
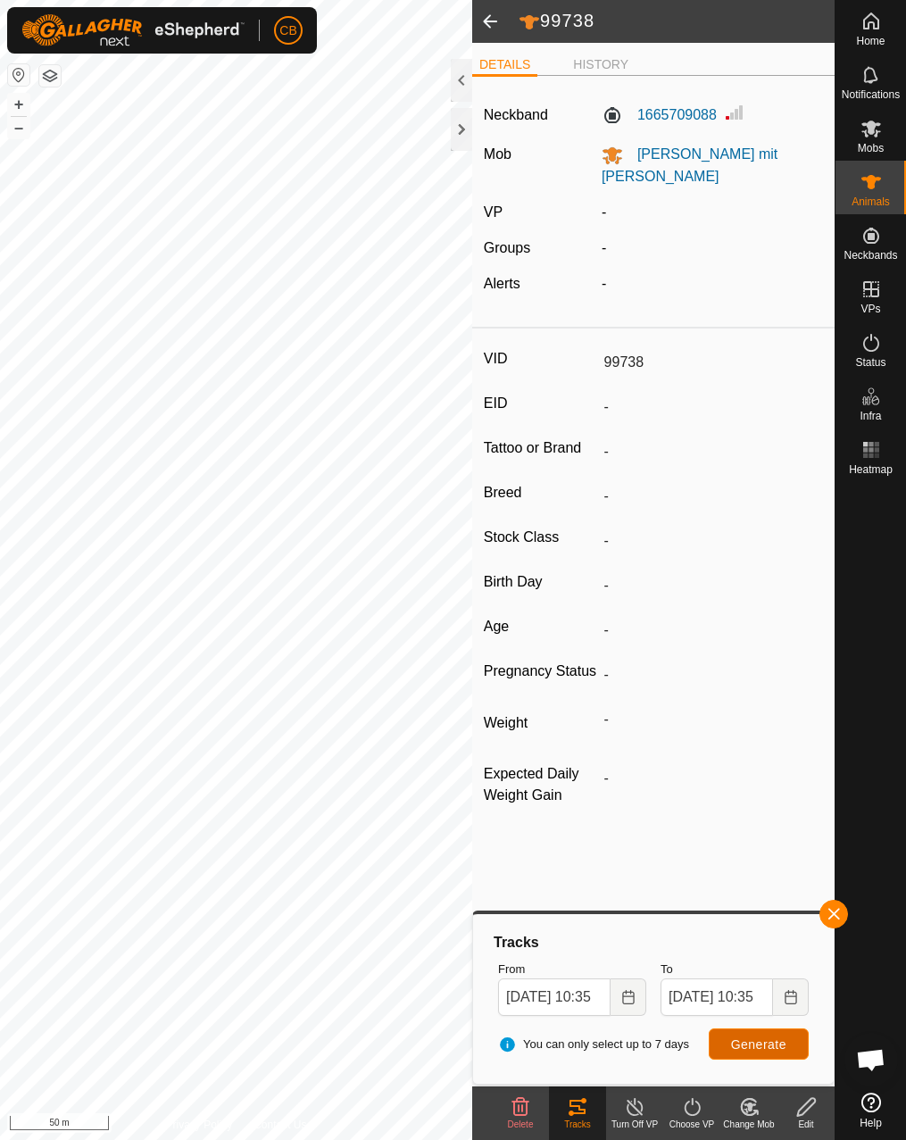
click at [746, 1041] on span "Generate" at bounding box center [758, 1044] width 55 height 14
click at [633, 1000] on icon "Choose Date" at bounding box center [628, 997] width 12 height 14
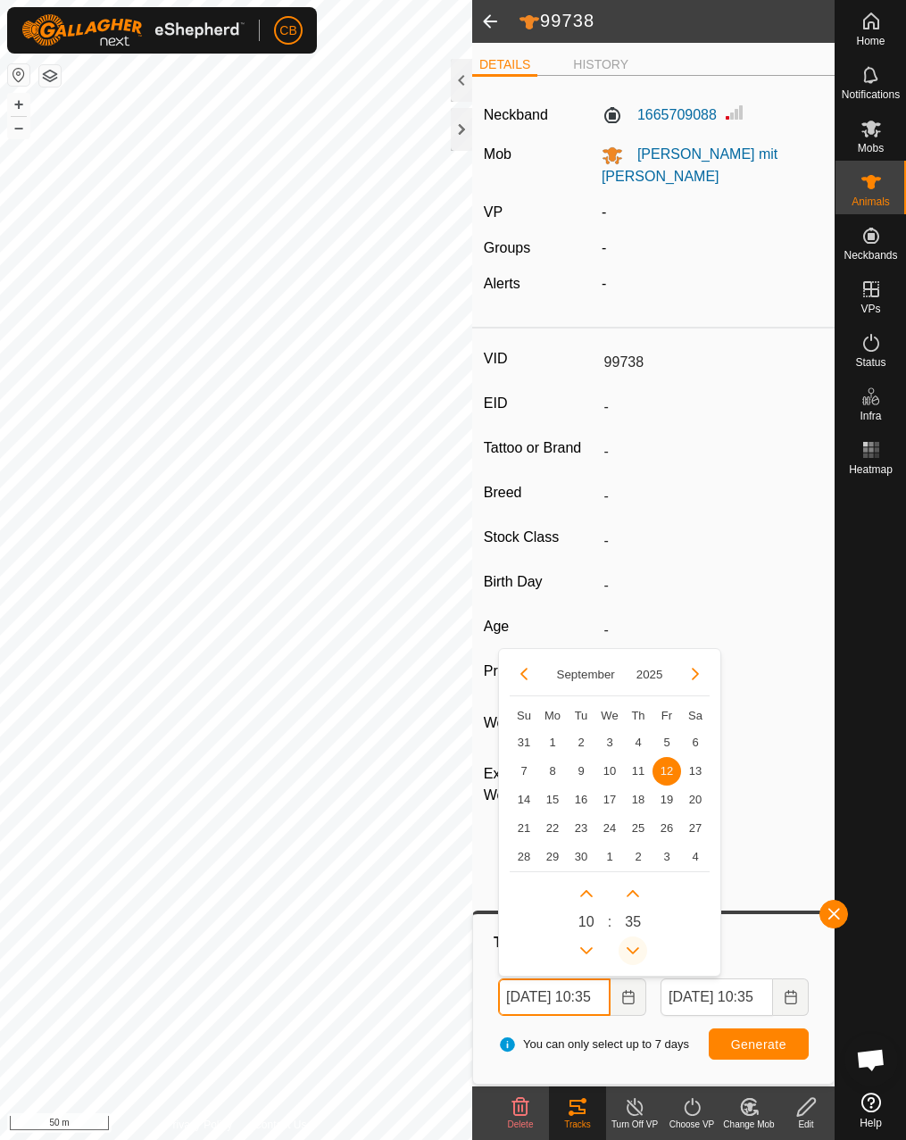
scroll to position [0, 25]
click at [640, 773] on span "11" at bounding box center [638, 770] width 29 height 29
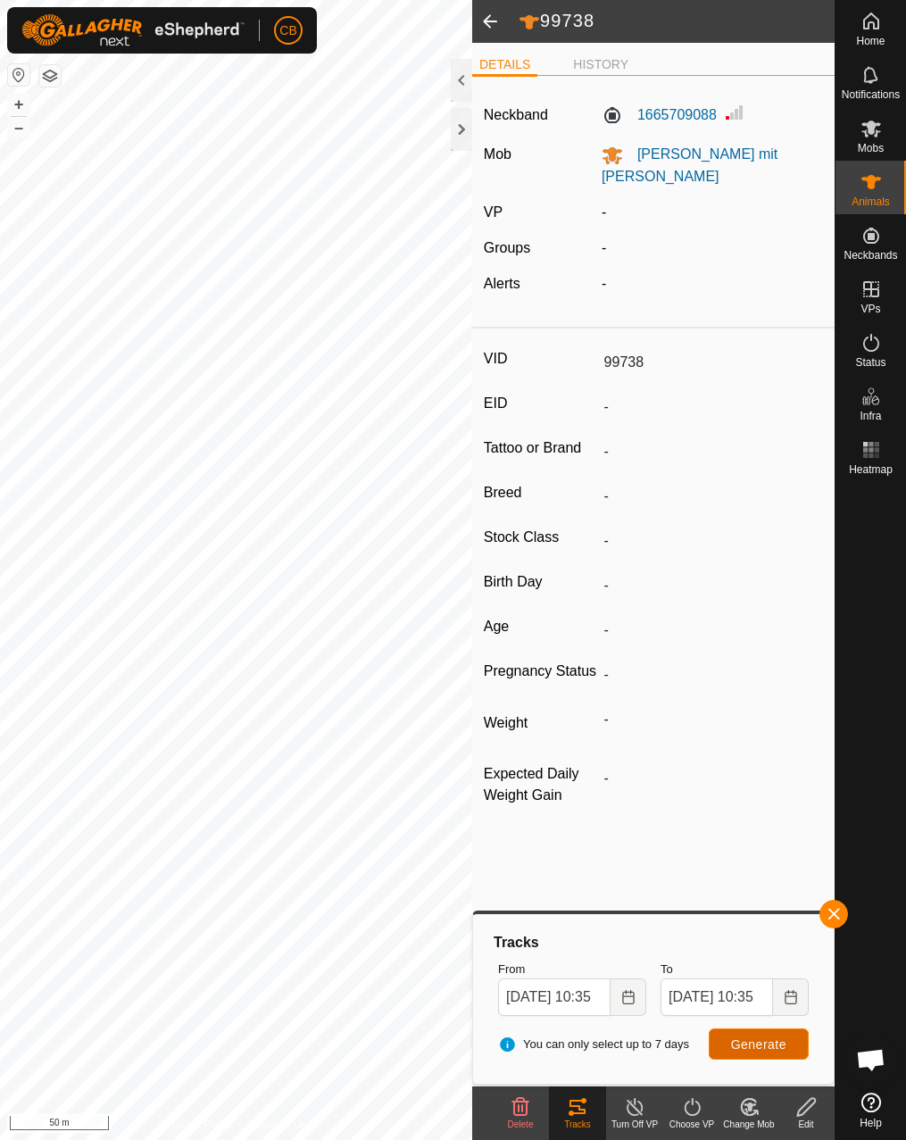
click at [740, 1035] on button "Generate" at bounding box center [759, 1043] width 100 height 31
click at [625, 990] on icon "Choose Date" at bounding box center [628, 997] width 14 height 14
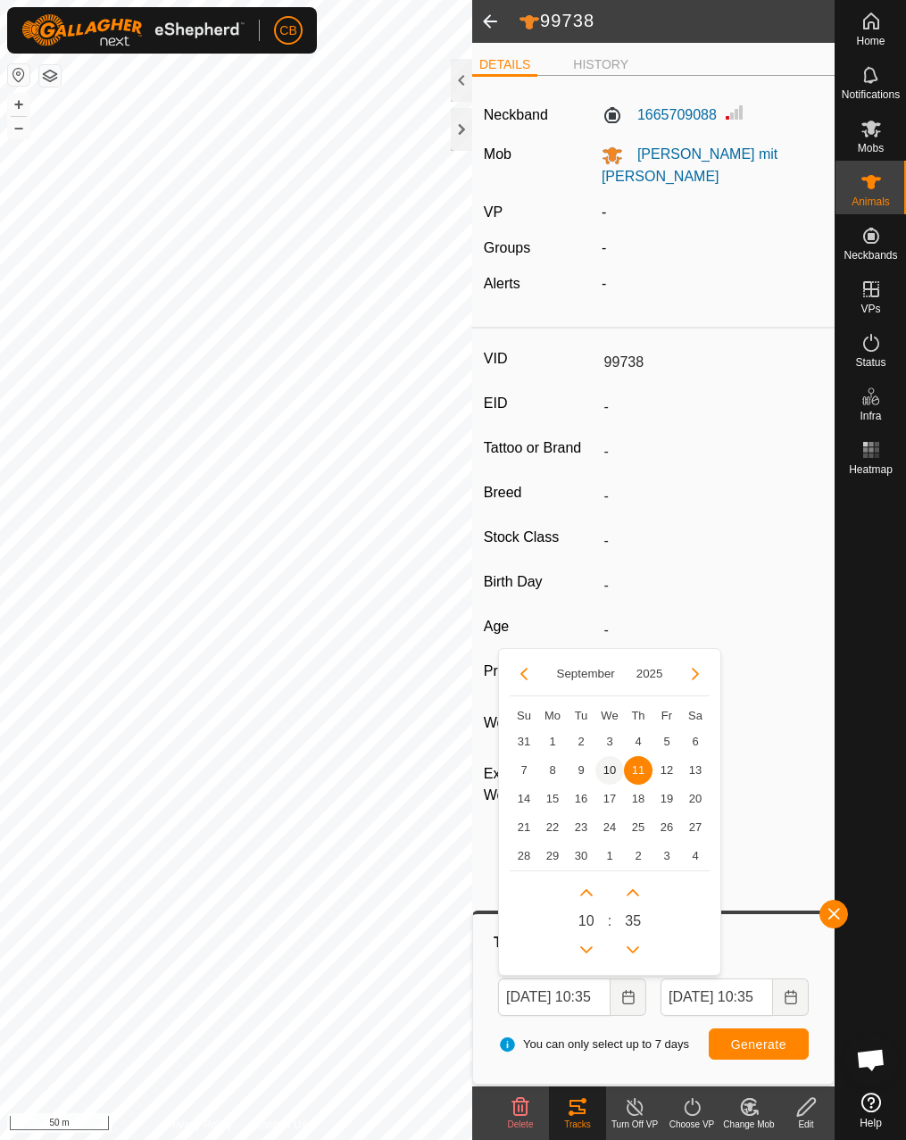
click at [611, 765] on span "10" at bounding box center [609, 770] width 29 height 29
type input "[DATE] 10:35"
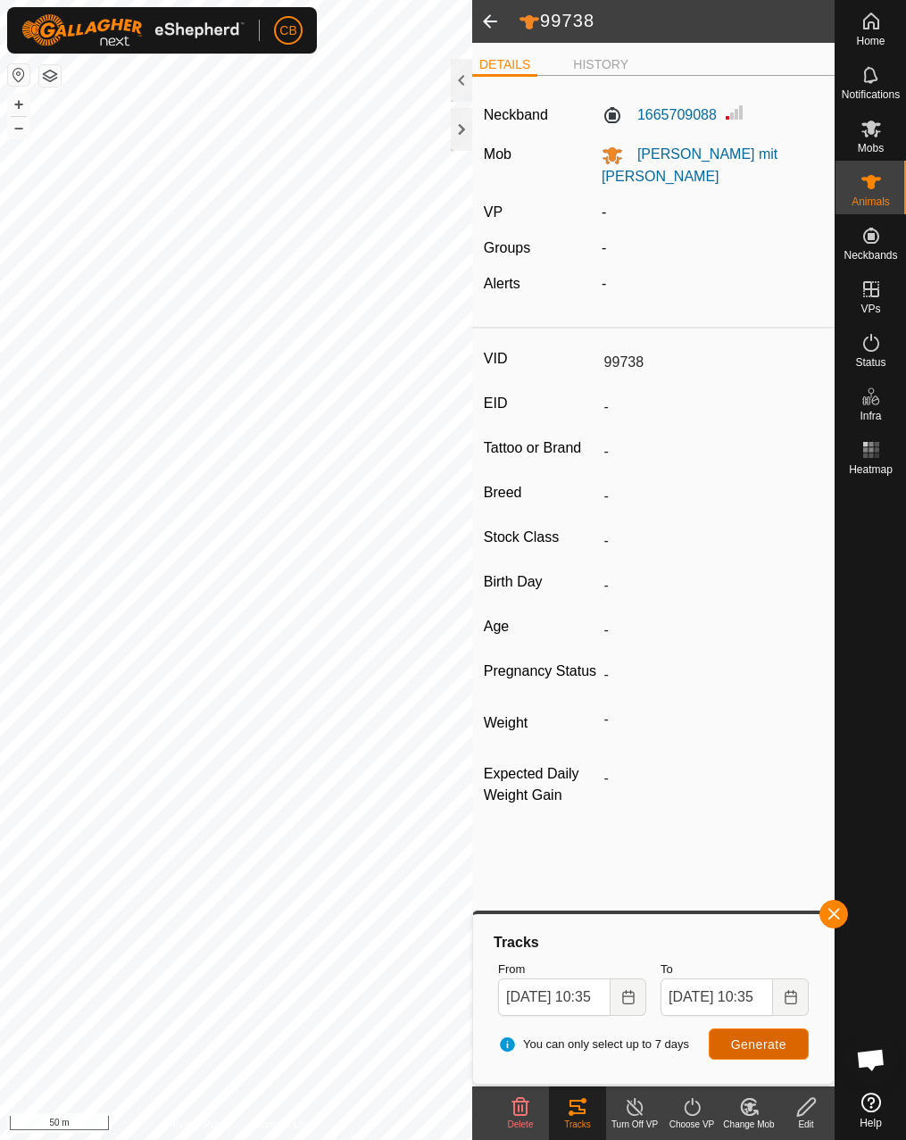
click at [755, 1042] on span "Generate" at bounding box center [758, 1044] width 55 height 14
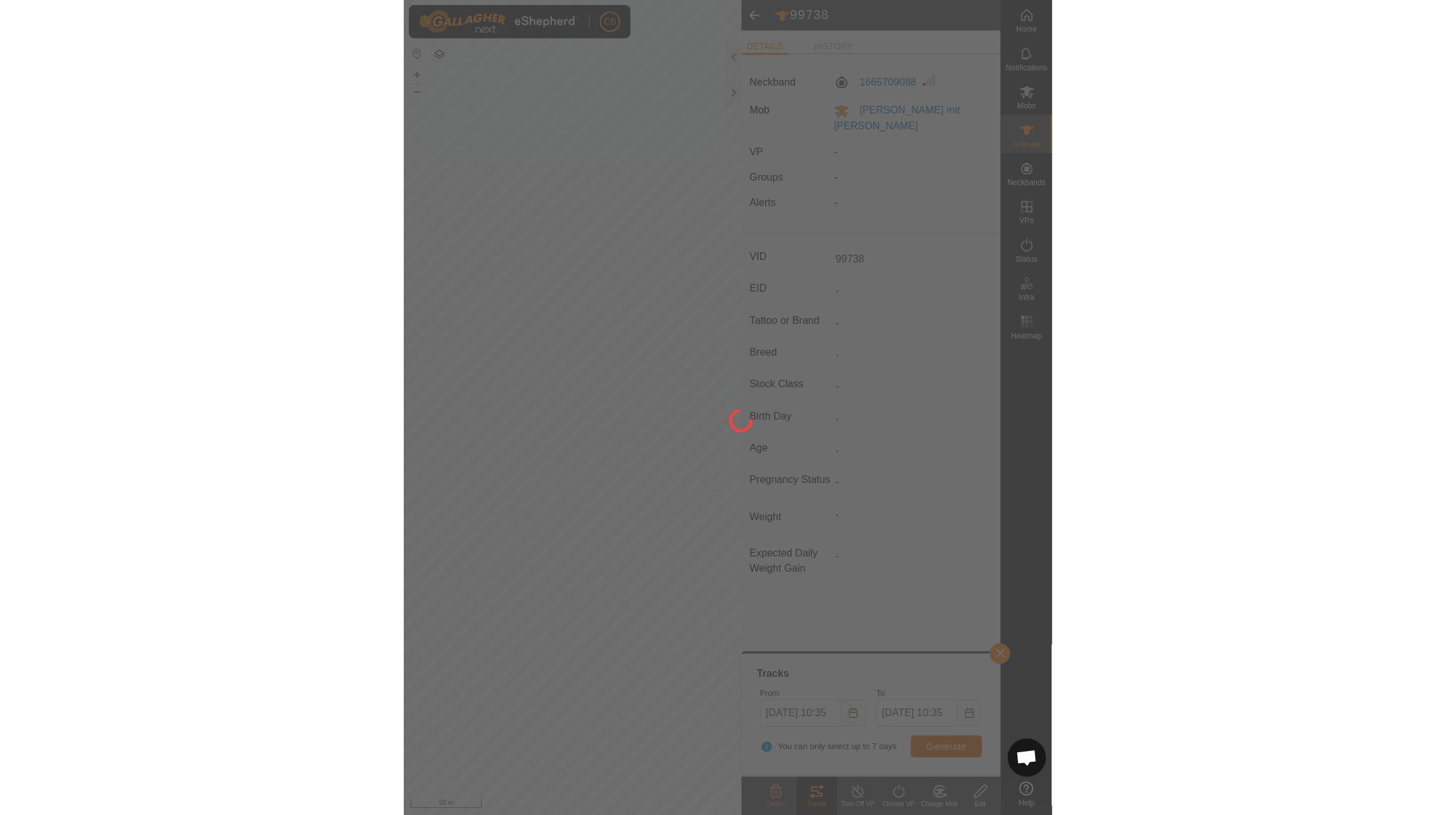
scroll to position [0, 0]
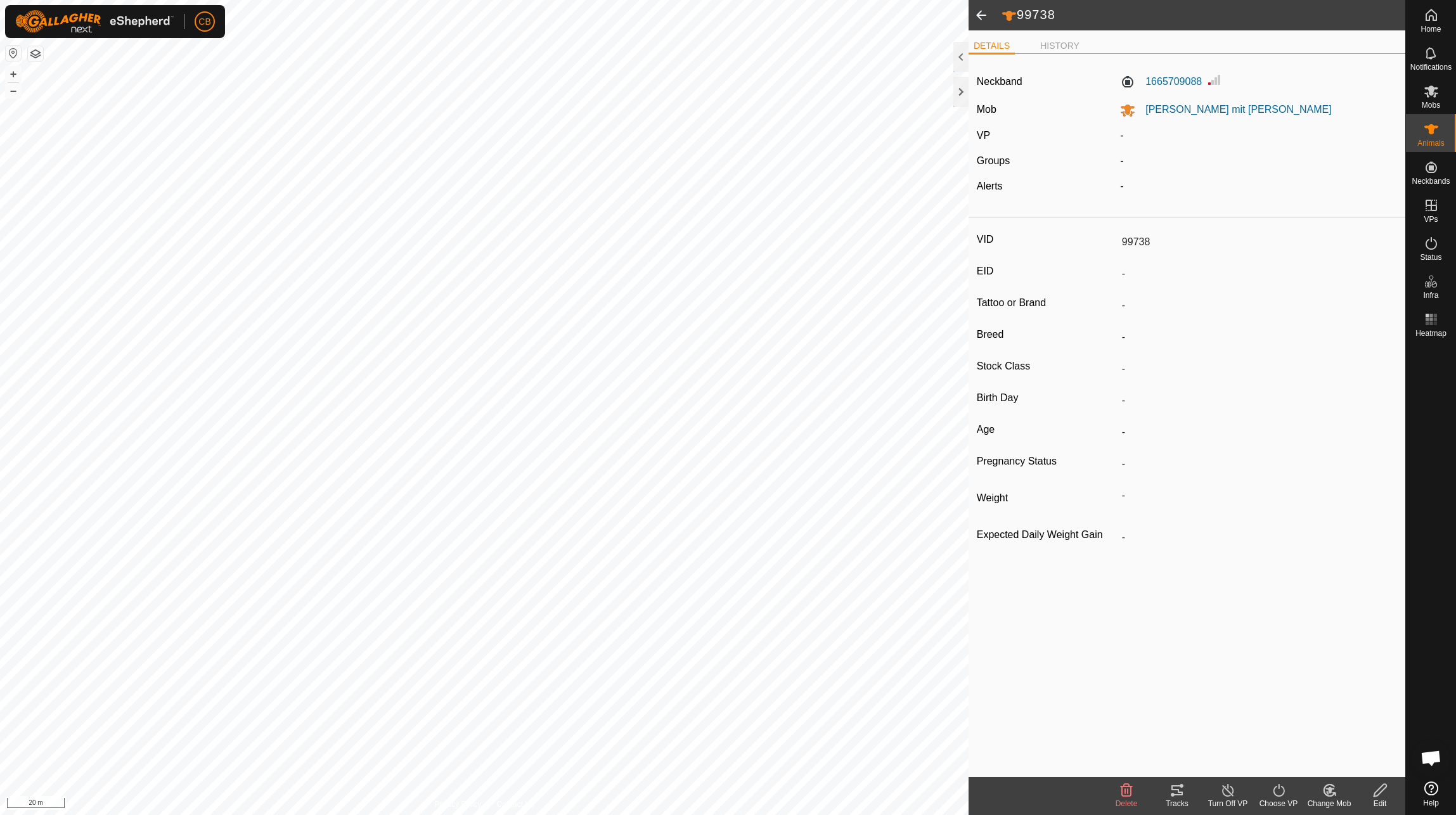
click at [1171, 802] on div "Tracks" at bounding box center [1177, 804] width 50 height 11
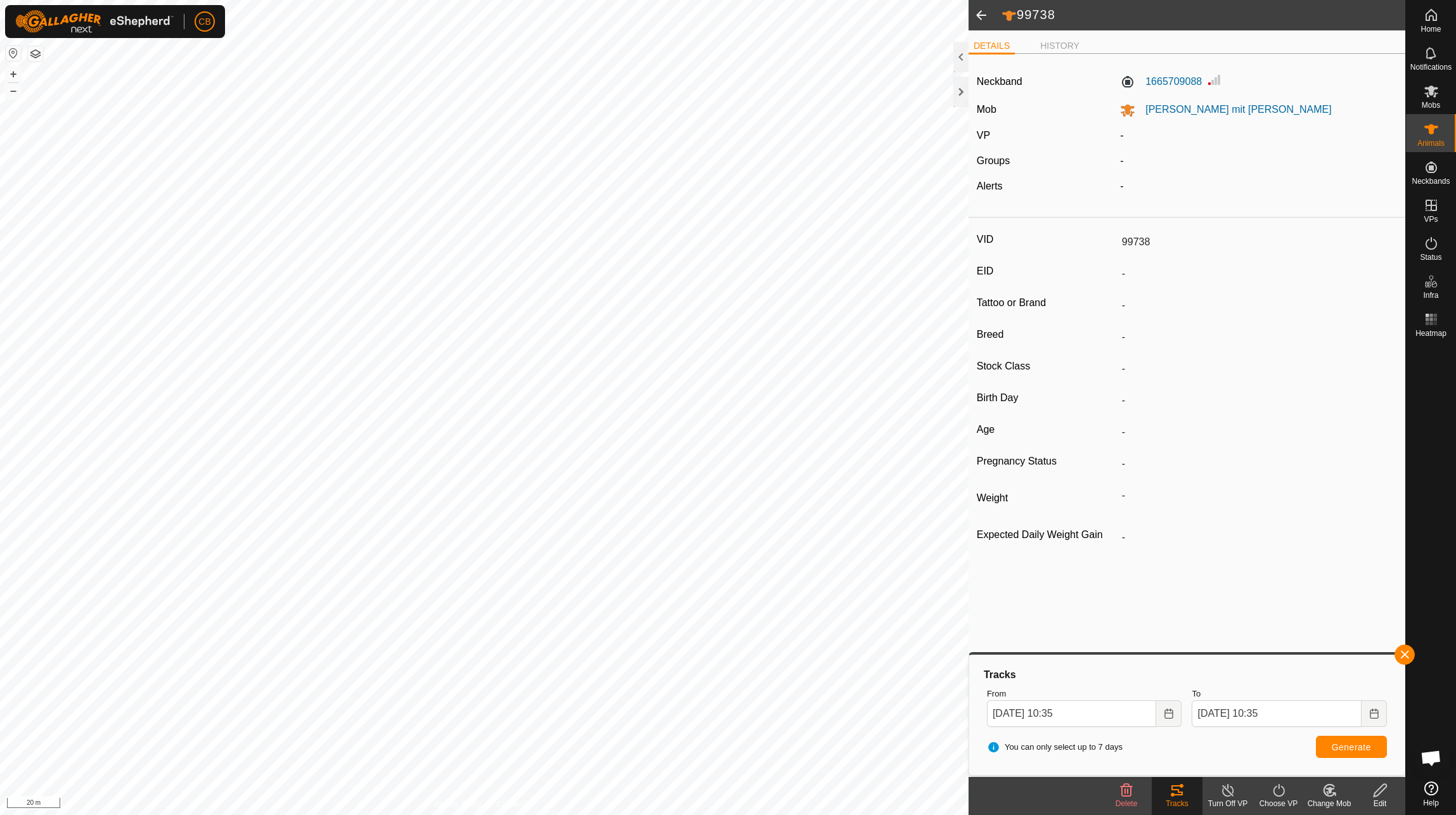
click at [972, 17] on span at bounding box center [982, 15] width 26 height 31
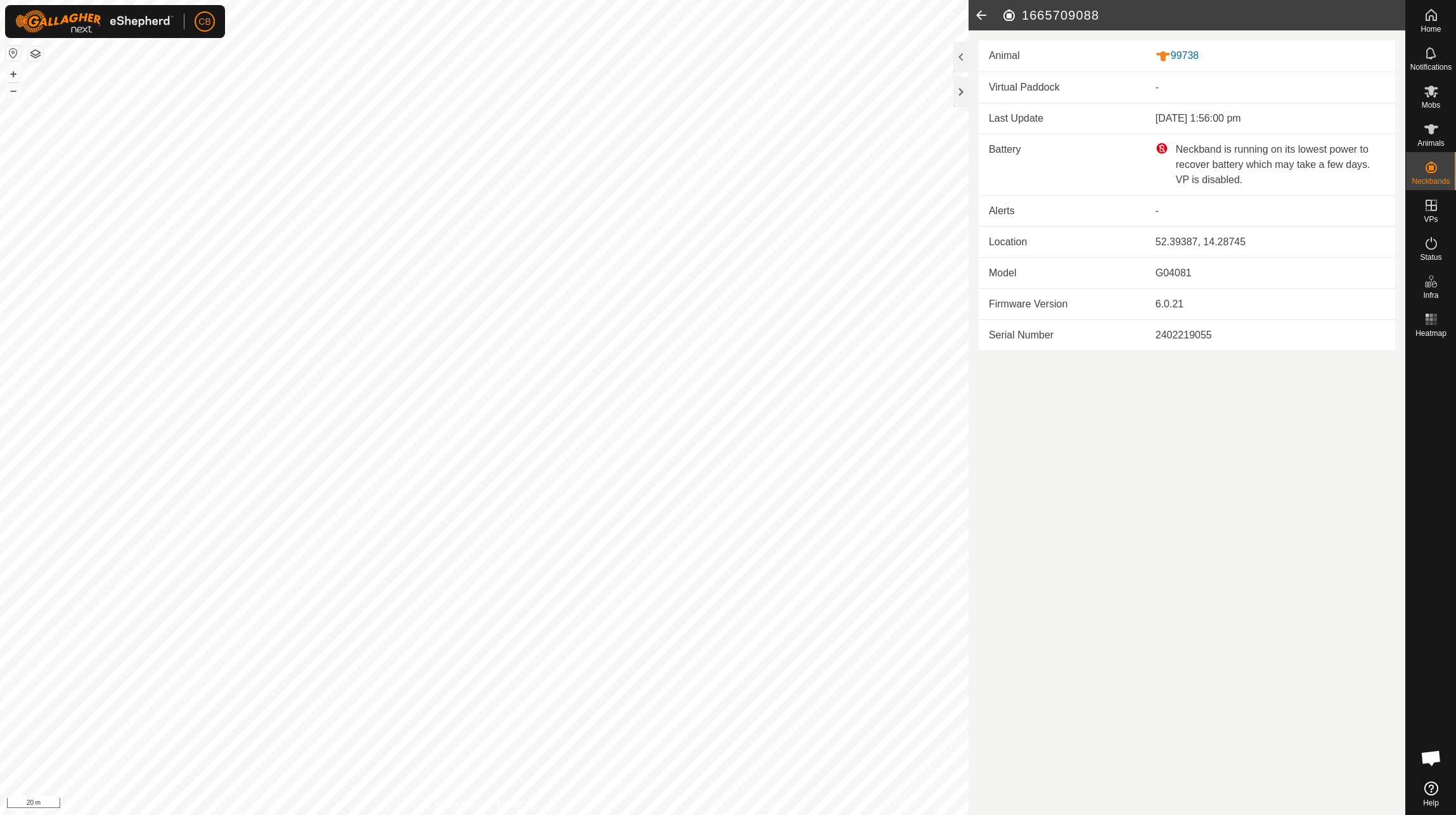
click at [972, 17] on icon at bounding box center [982, 15] width 26 height 31
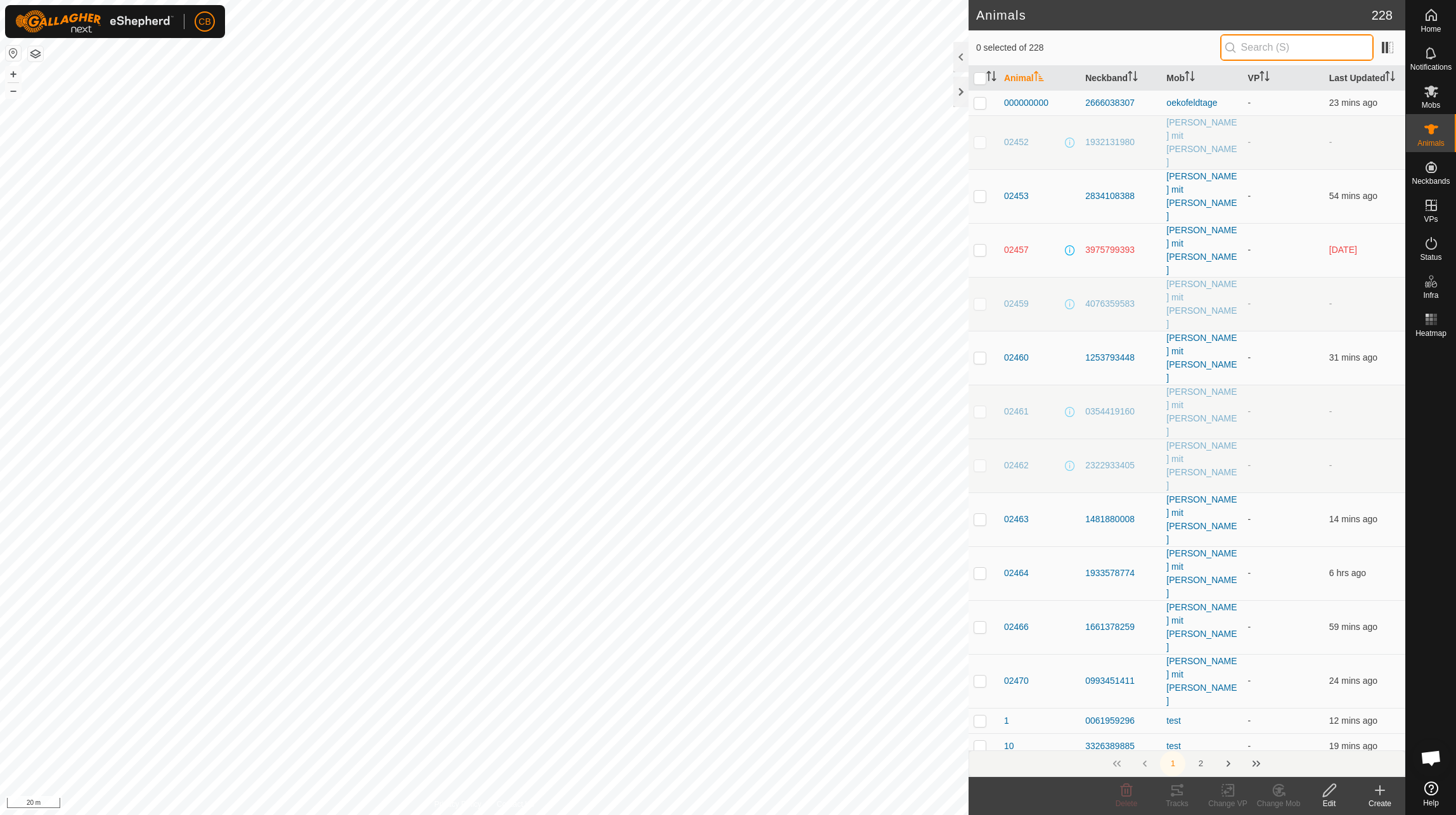
click at [1304, 42] on input "text" at bounding box center [1297, 47] width 153 height 26
paste input "1665709088"
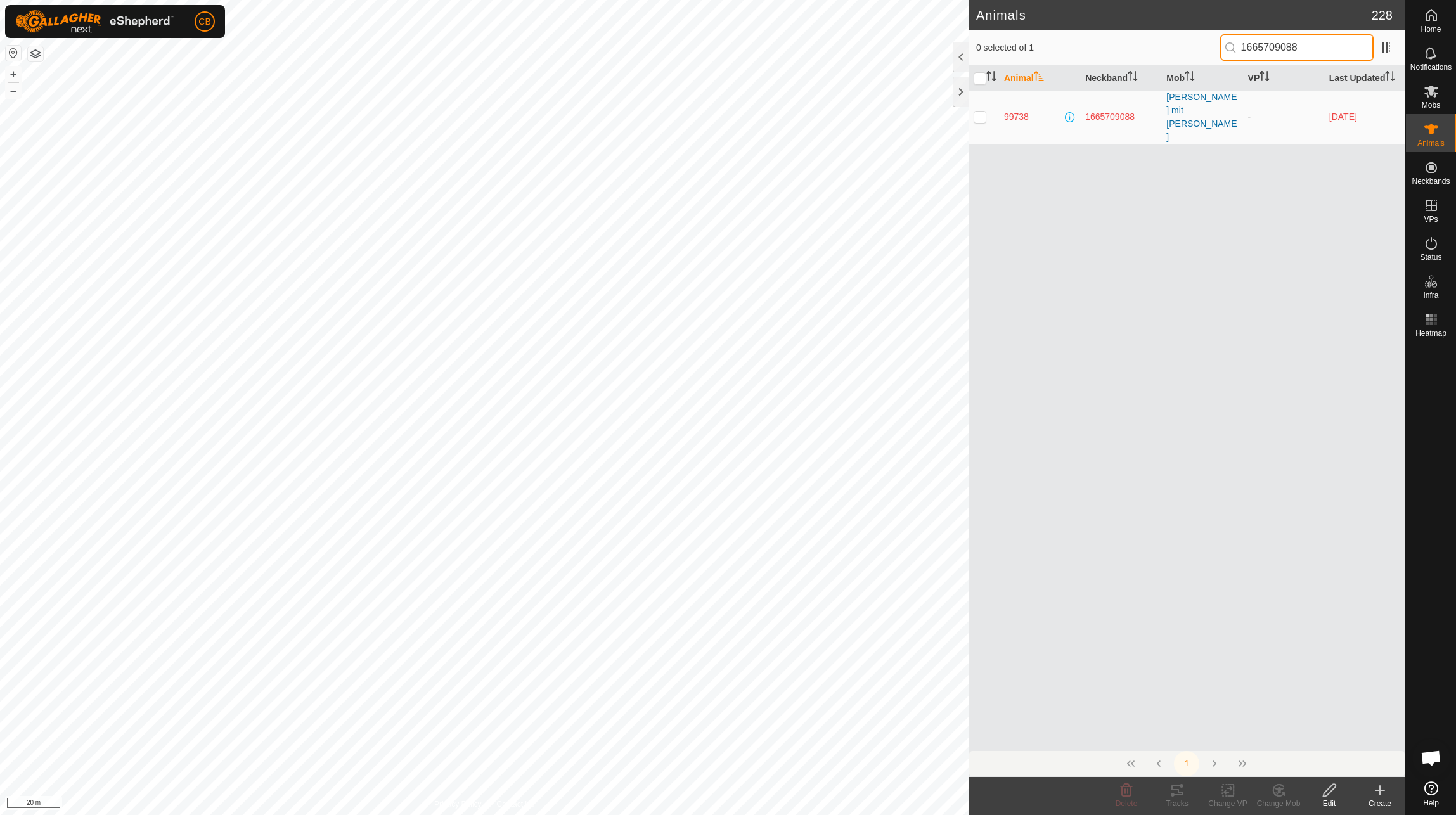
type input "1665709088"
click at [984, 111] on p-checkbox at bounding box center [980, 116] width 13 height 10
checkbox input "true"
drag, startPoint x: 1330, startPoint y: 44, endPoint x: 1238, endPoint y: 41, distance: 92.0
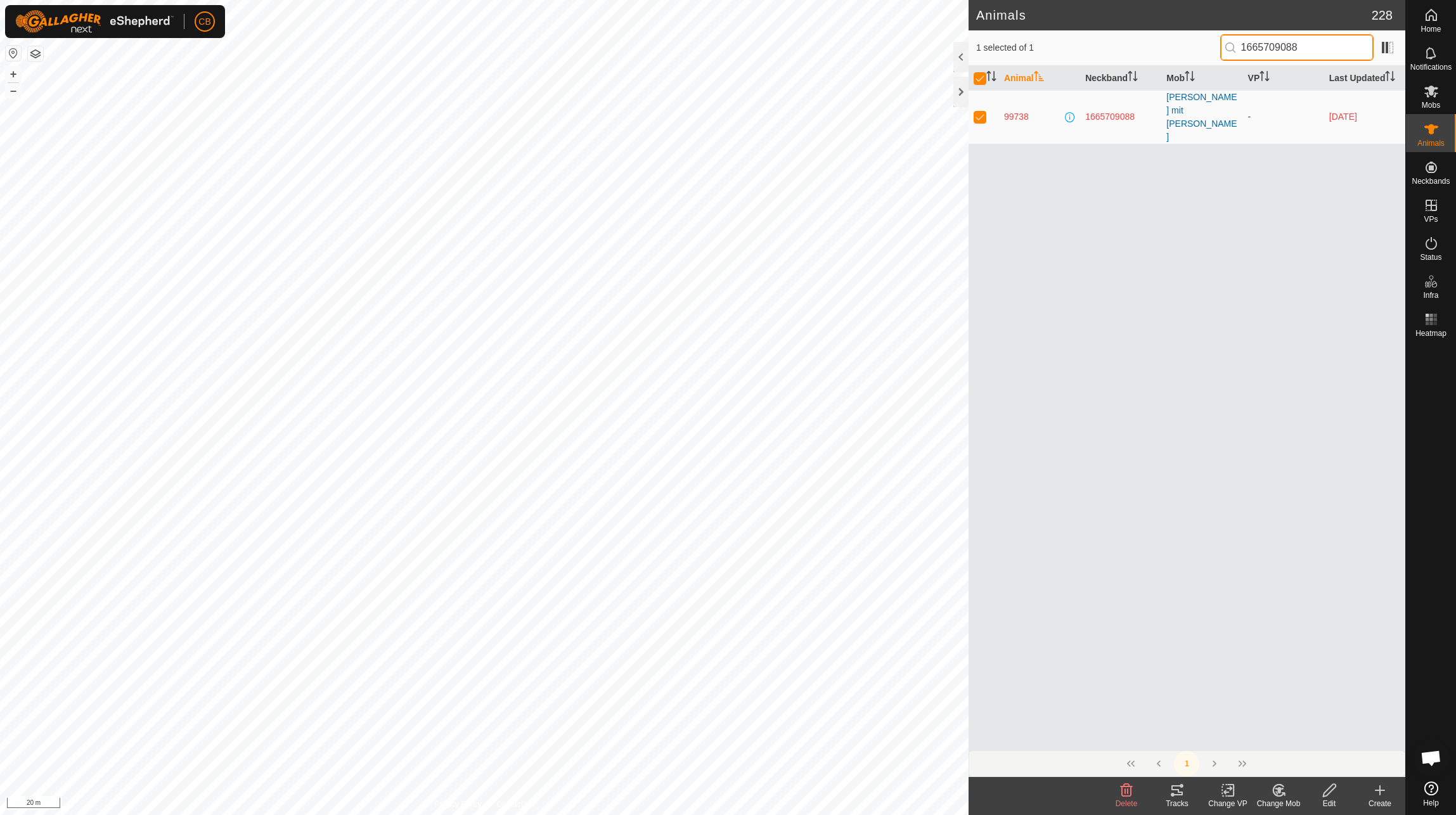
click at [1238, 41] on input "1665709088" at bounding box center [1297, 47] width 153 height 26
checkbox input "false"
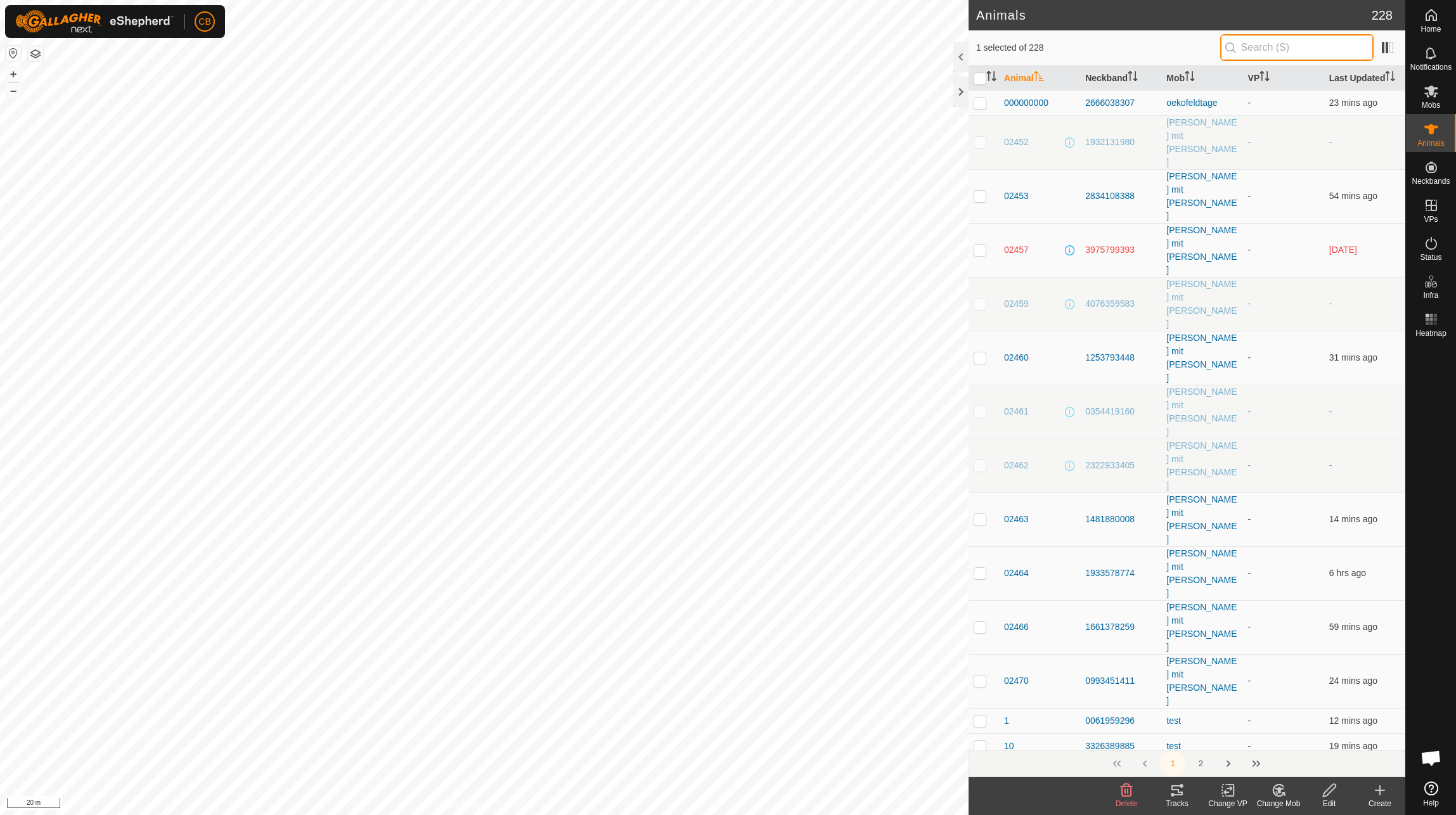
click at [1286, 42] on input "text" at bounding box center [1297, 47] width 153 height 26
paste input "1665709088"
type input "1665709088"
checkbox input "true"
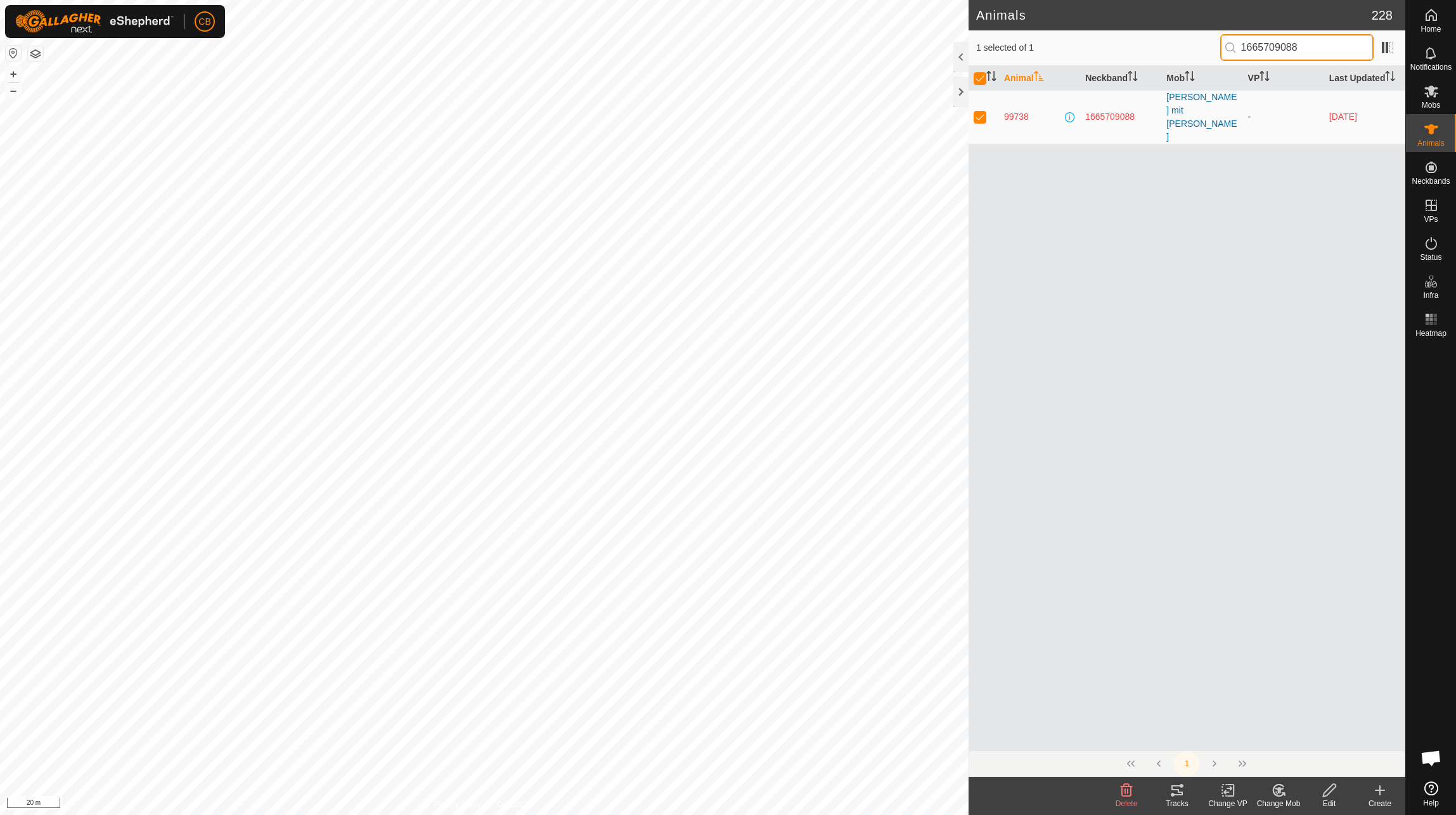
drag, startPoint x: 1332, startPoint y: 45, endPoint x: 1237, endPoint y: 50, distance: 95.1
click at [1237, 50] on p-iconfield "1665709088" at bounding box center [1297, 47] width 153 height 26
checkbox input "false"
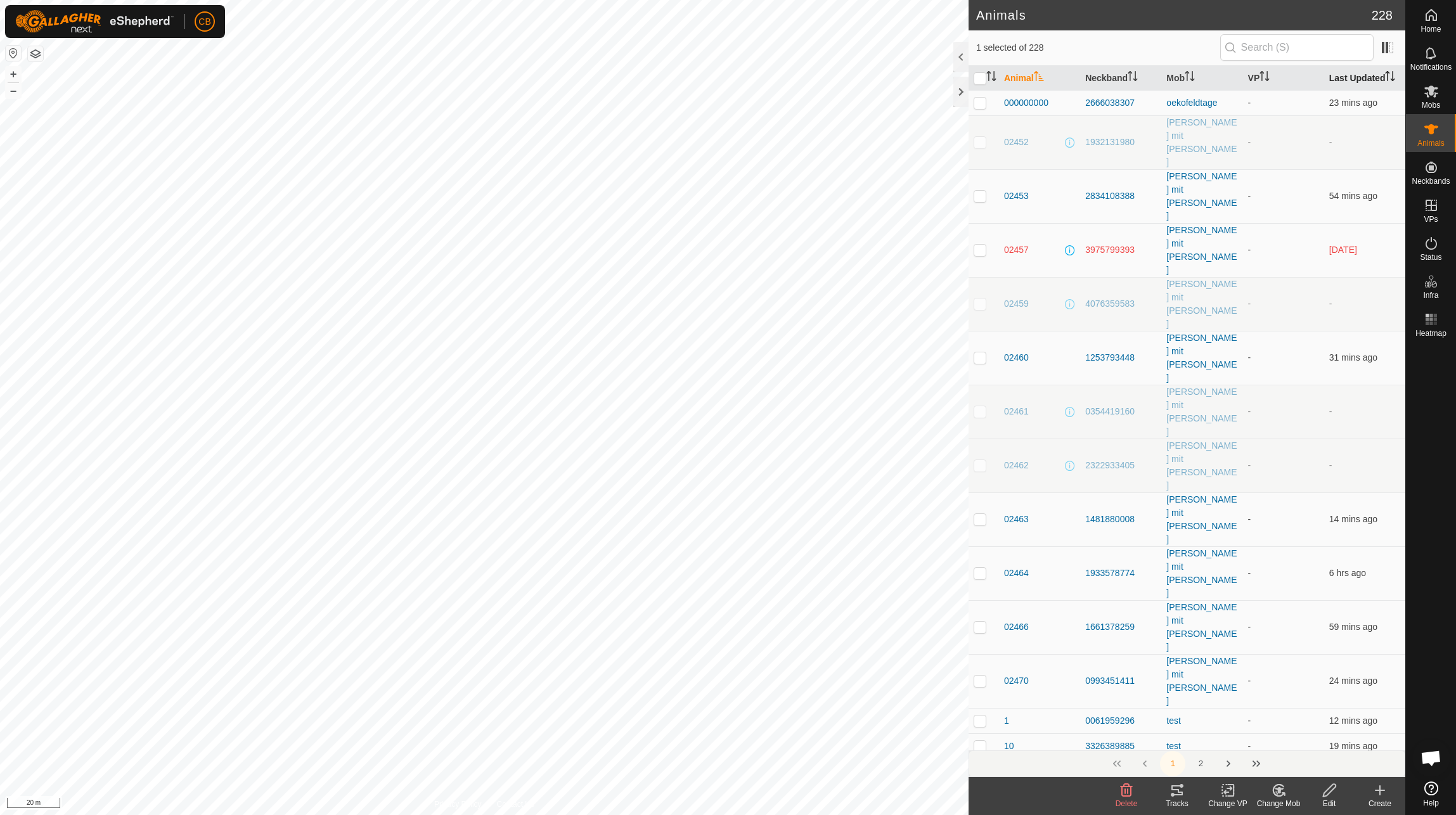
click at [1345, 82] on th "Last Updated" at bounding box center [1365, 78] width 81 height 25
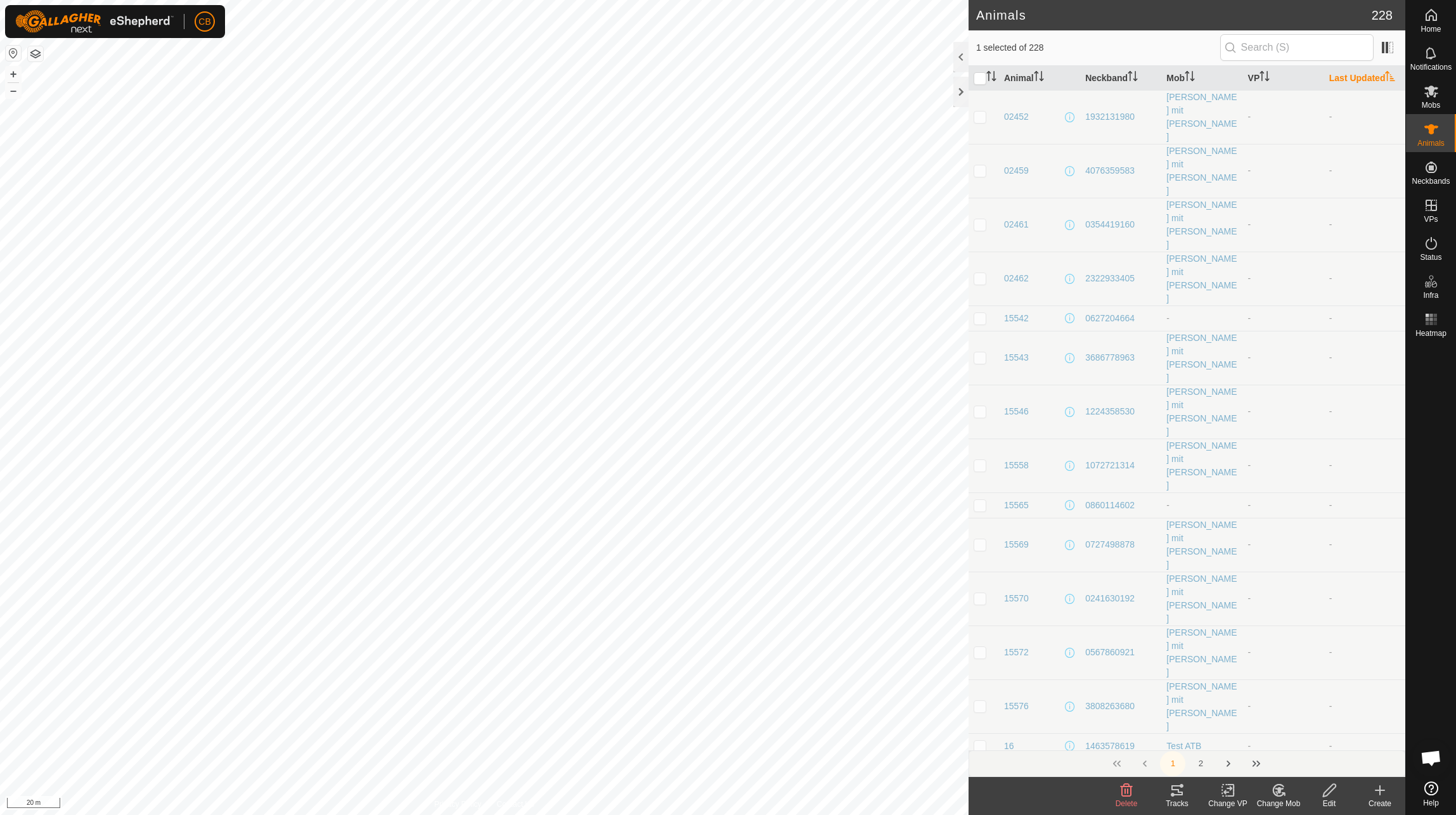
click at [1349, 74] on th "Last Updated" at bounding box center [1365, 78] width 81 height 25
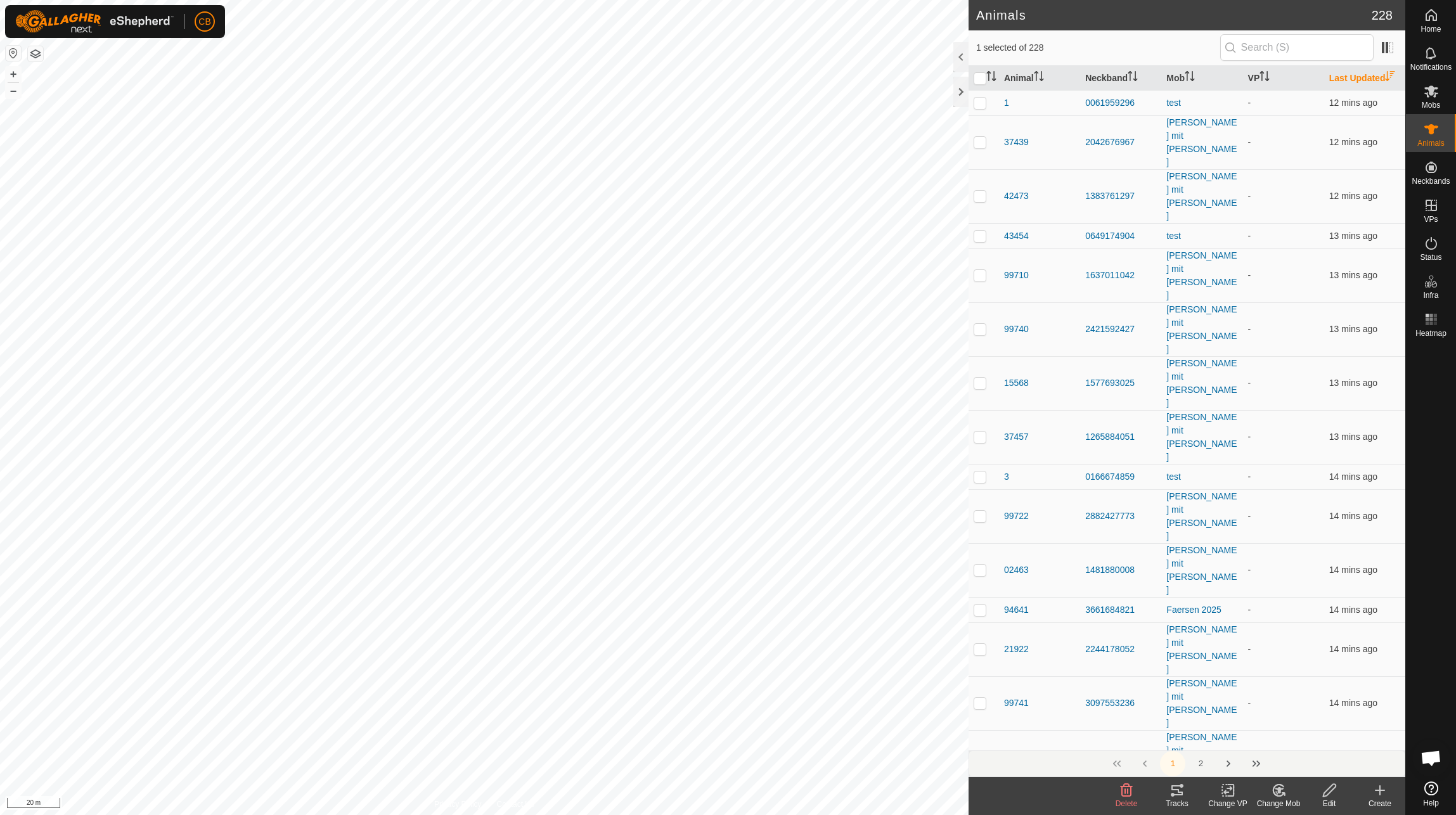
click at [1349, 74] on th "Last Updated" at bounding box center [1365, 78] width 81 height 25
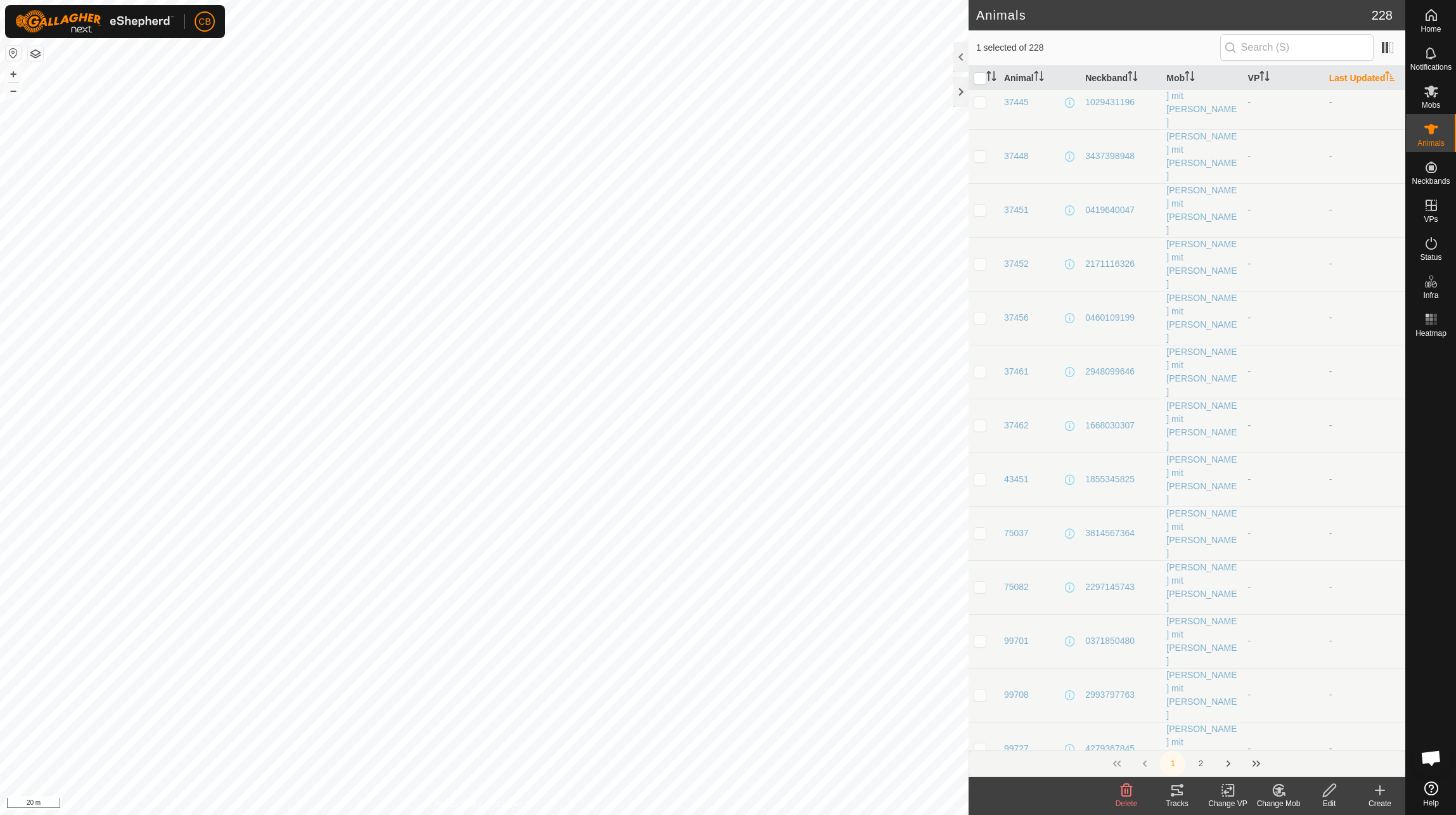
scroll to position [1158, 0]
click at [1272, 48] on input "text" at bounding box center [1297, 47] width 153 height 26
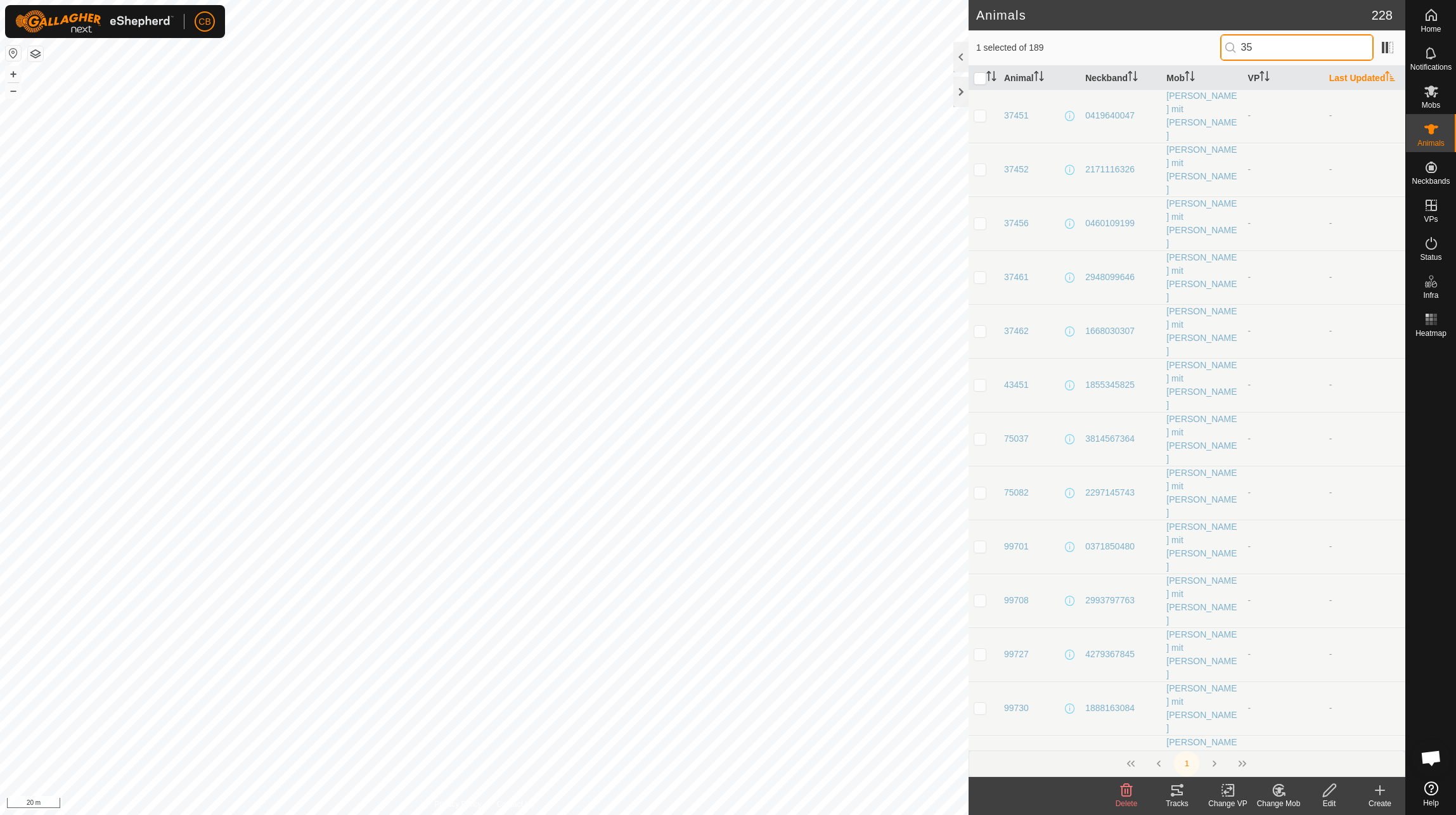
scroll to position [0, 0]
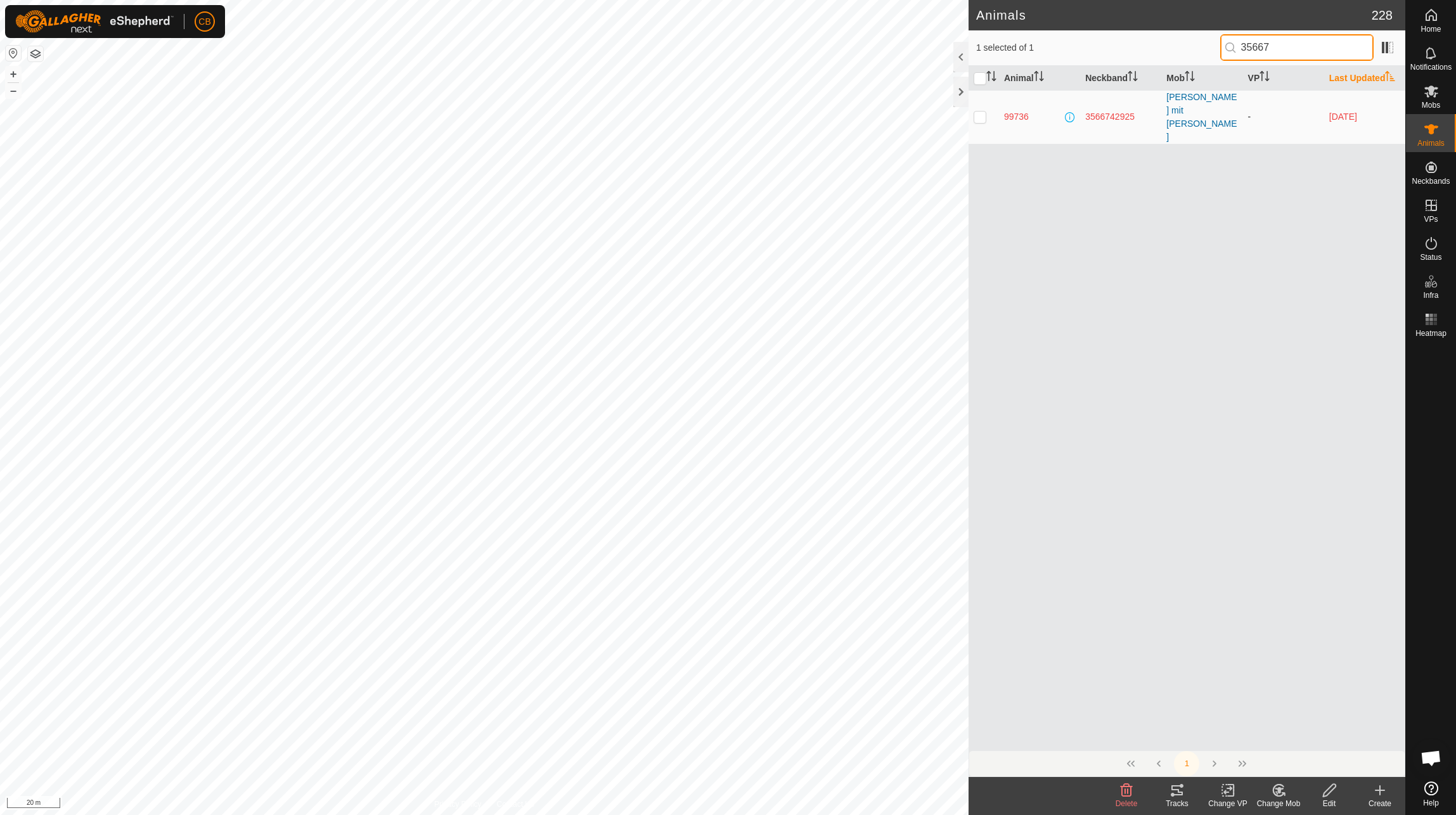
type input "35667"
click at [980, 111] on p-checkbox at bounding box center [980, 116] width 13 height 10
checkbox input "true"
drag, startPoint x: 1335, startPoint y: 48, endPoint x: 1232, endPoint y: 57, distance: 103.4
click at [1232, 57] on input "35667" at bounding box center [1297, 47] width 153 height 26
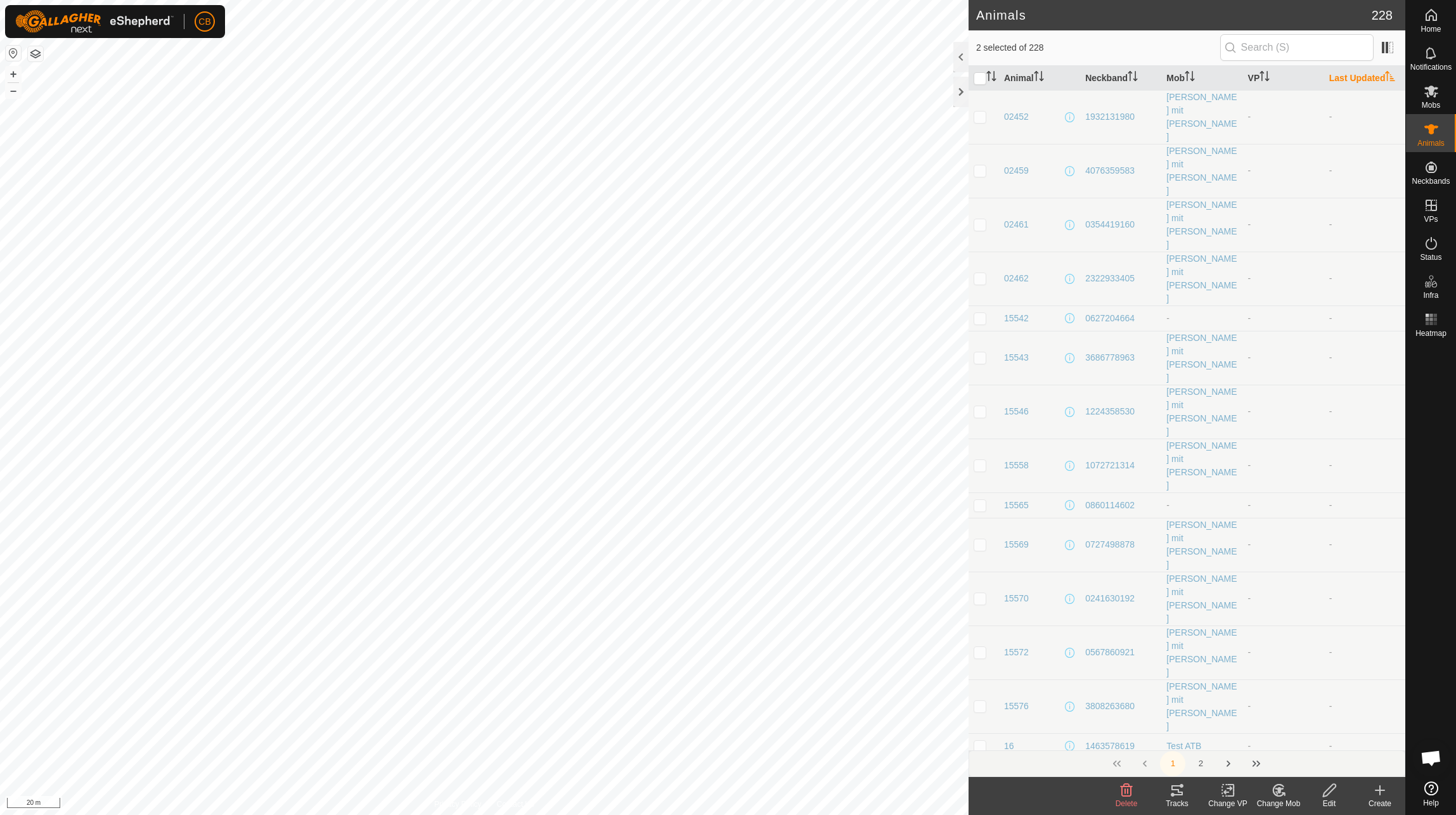
click at [1175, 796] on icon at bounding box center [1177, 789] width 15 height 15
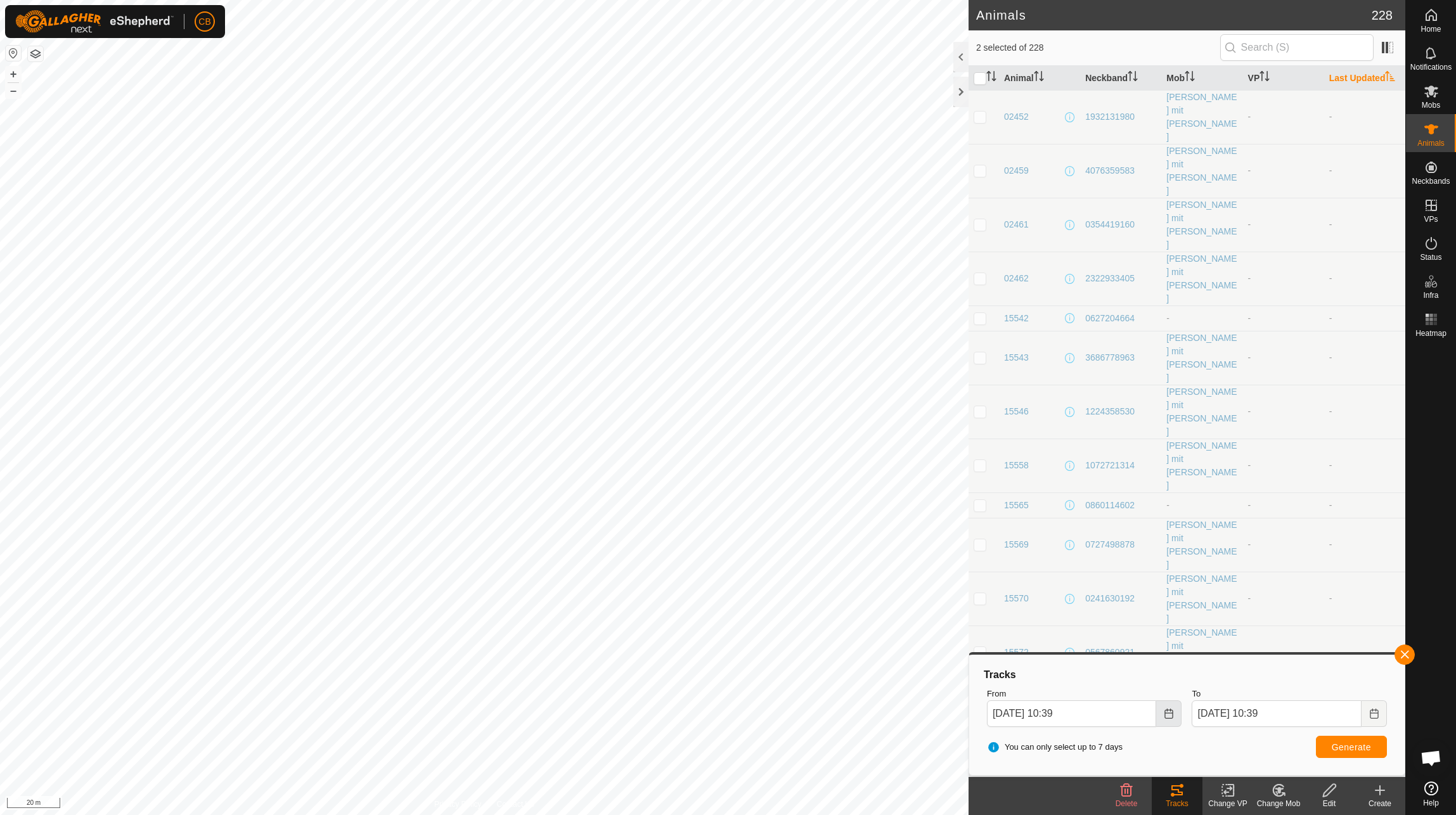
click at [1171, 716] on icon "Choose Date" at bounding box center [1169, 713] width 10 height 10
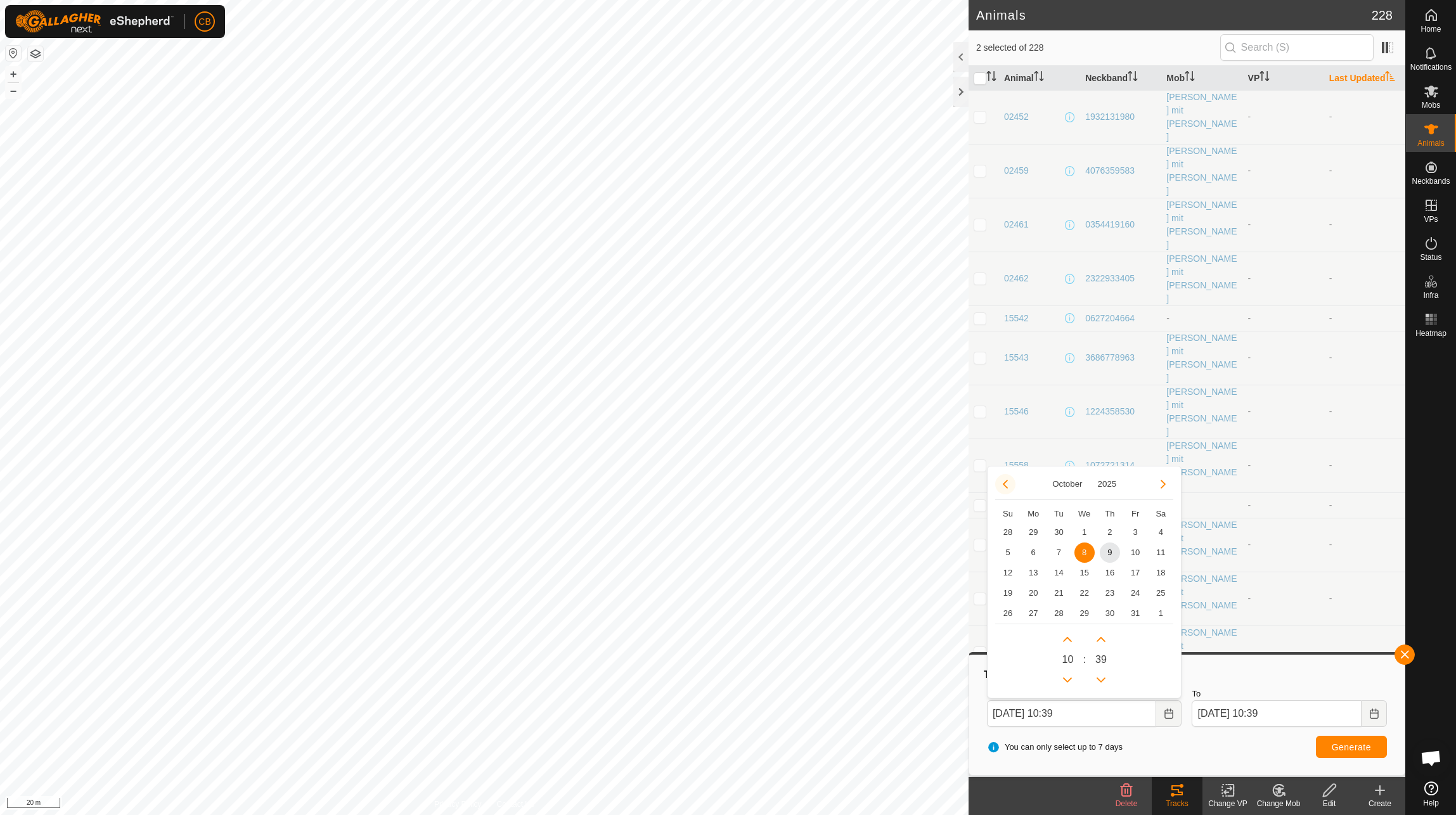
click at [997, 480] on button "Previous Month" at bounding box center [1005, 484] width 21 height 21
click at [1080, 549] on span "10" at bounding box center [1085, 552] width 21 height 21
type input "[DATE] 10:39"
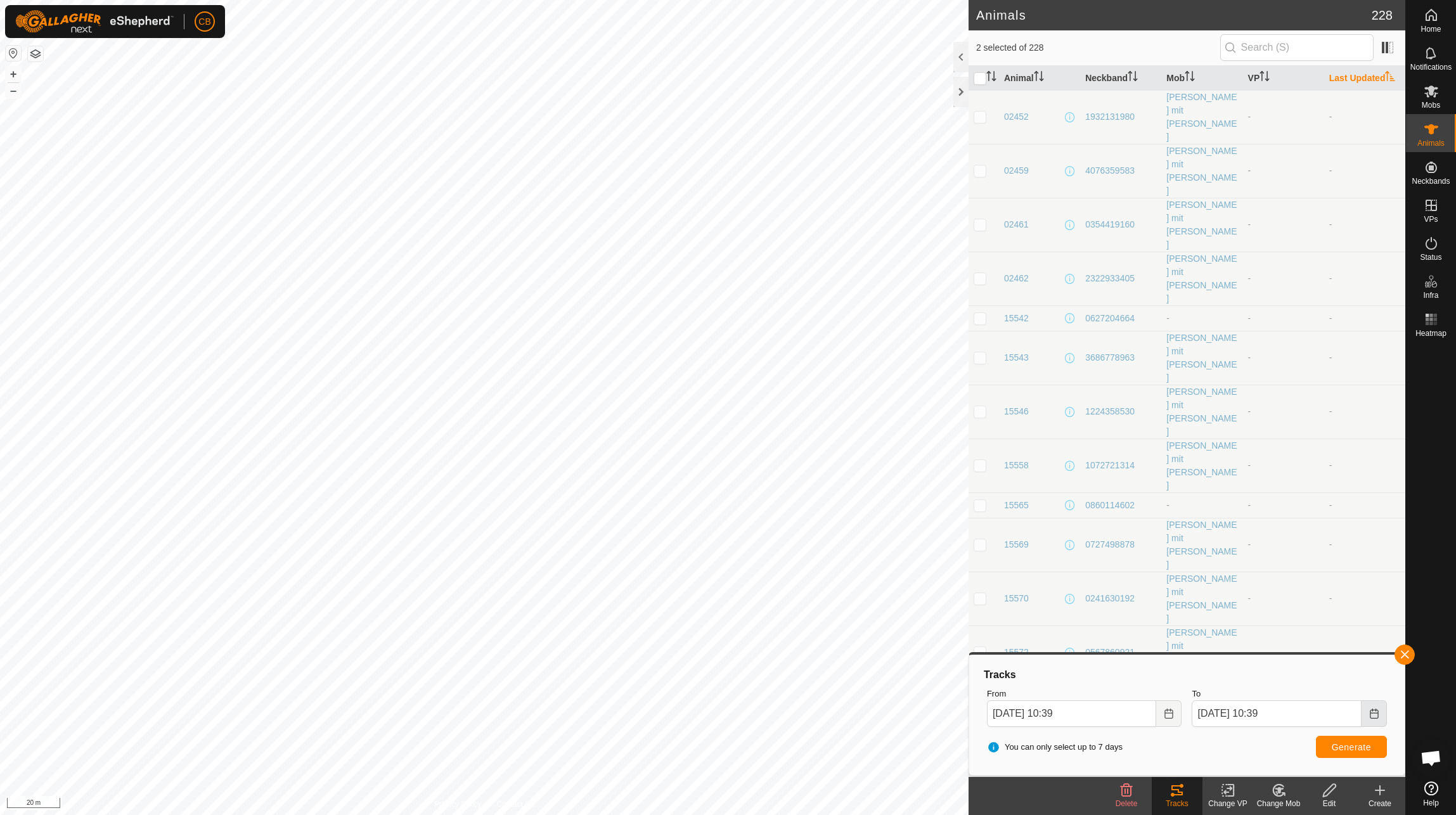
click at [1379, 713] on icon "Choose Date" at bounding box center [1374, 713] width 10 height 10
click at [1316, 550] on span "11" at bounding box center [1315, 552] width 21 height 21
type input "[DATE] 10:39"
click at [1348, 746] on span "Generate" at bounding box center [1351, 747] width 39 height 10
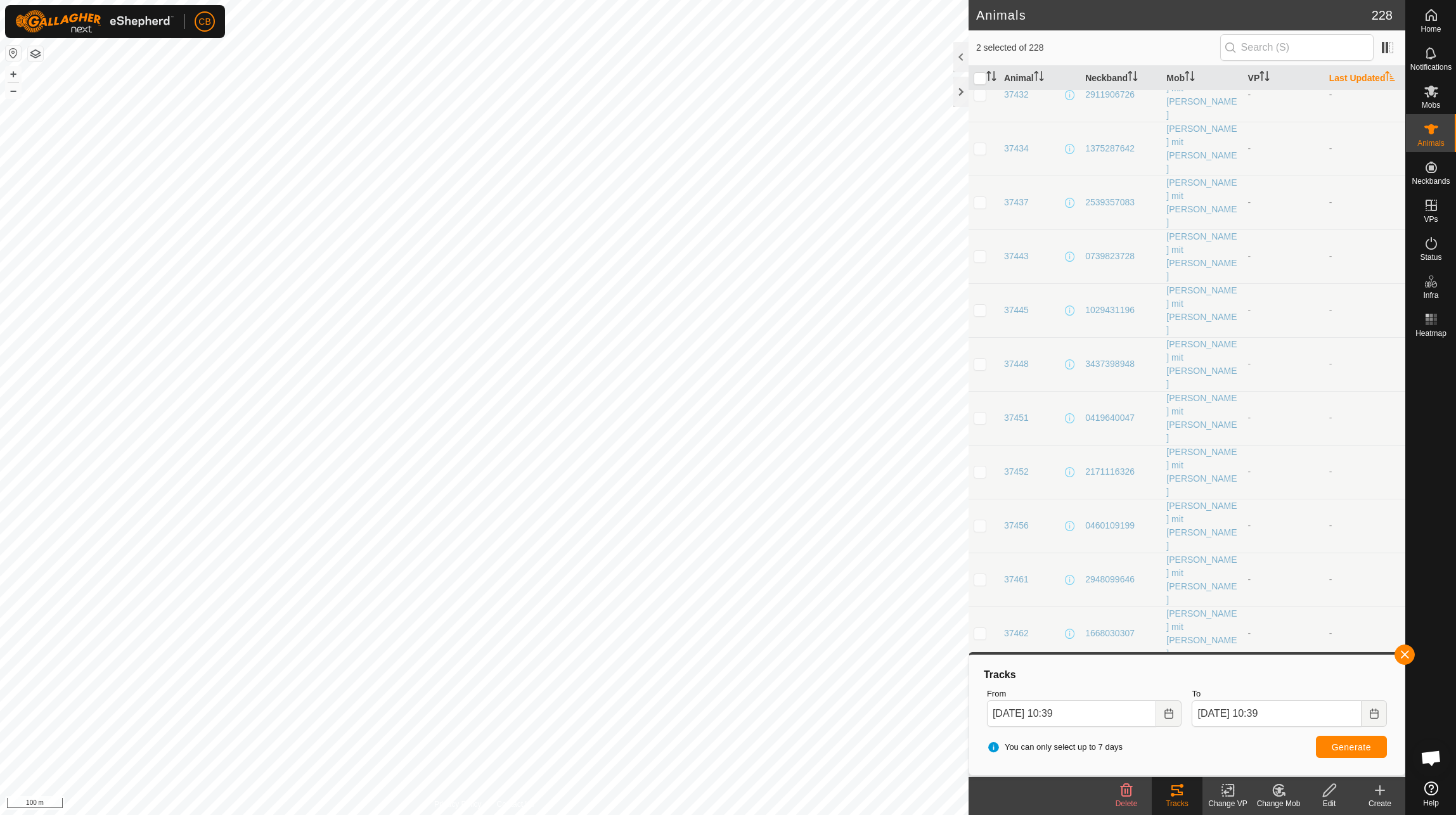
checkbox input "false"
click at [1354, 750] on span "Generate" at bounding box center [1351, 747] width 39 height 10
click at [1268, 45] on input "text" at bounding box center [1297, 47] width 153 height 26
paste input "0627204664"
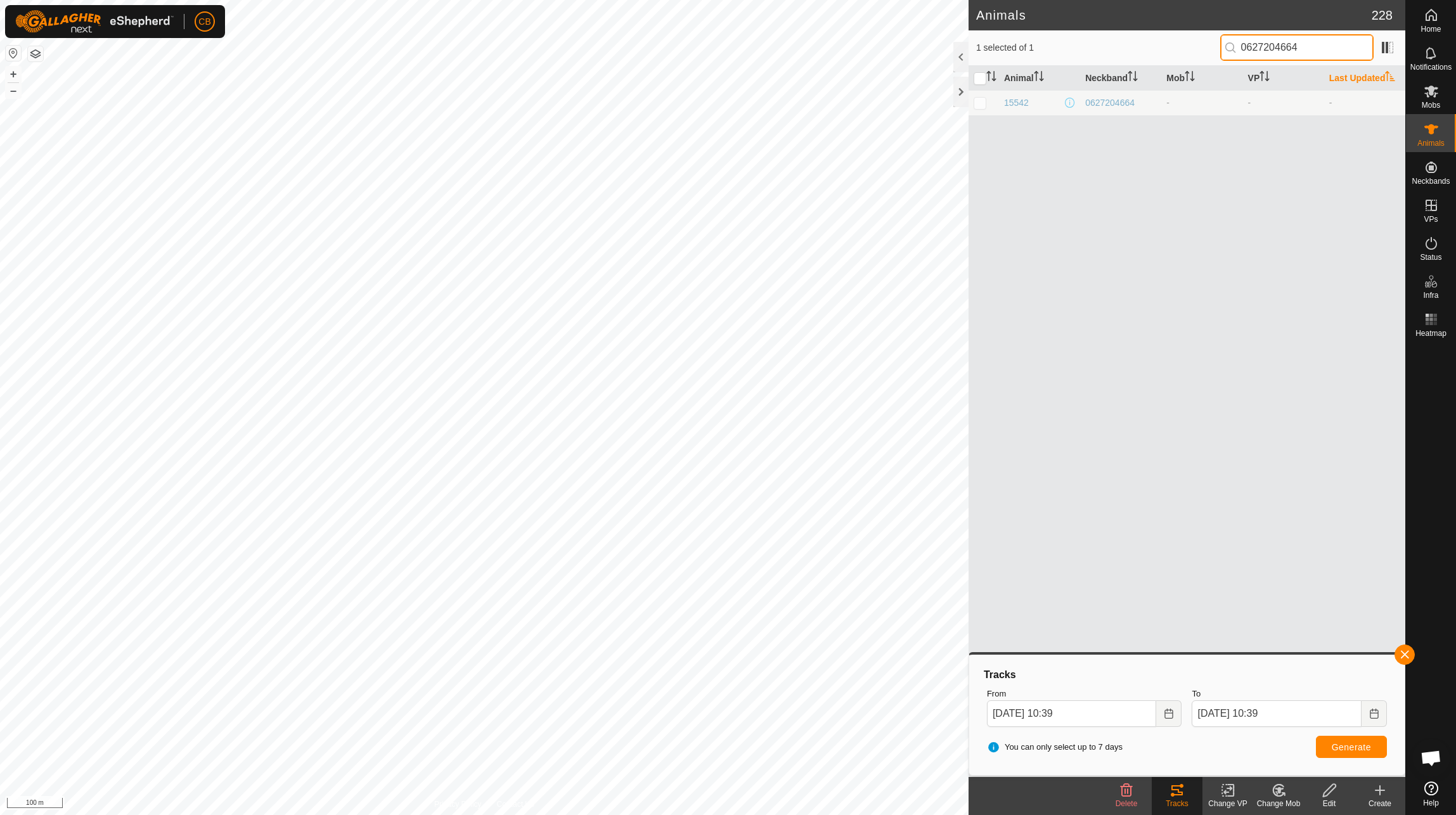
scroll to position [0, 0]
type input "0627204664"
click at [980, 103] on p-checkbox at bounding box center [980, 102] width 13 height 10
checkbox input "true"
drag, startPoint x: 1351, startPoint y: 50, endPoint x: 1227, endPoint y: 57, distance: 124.2
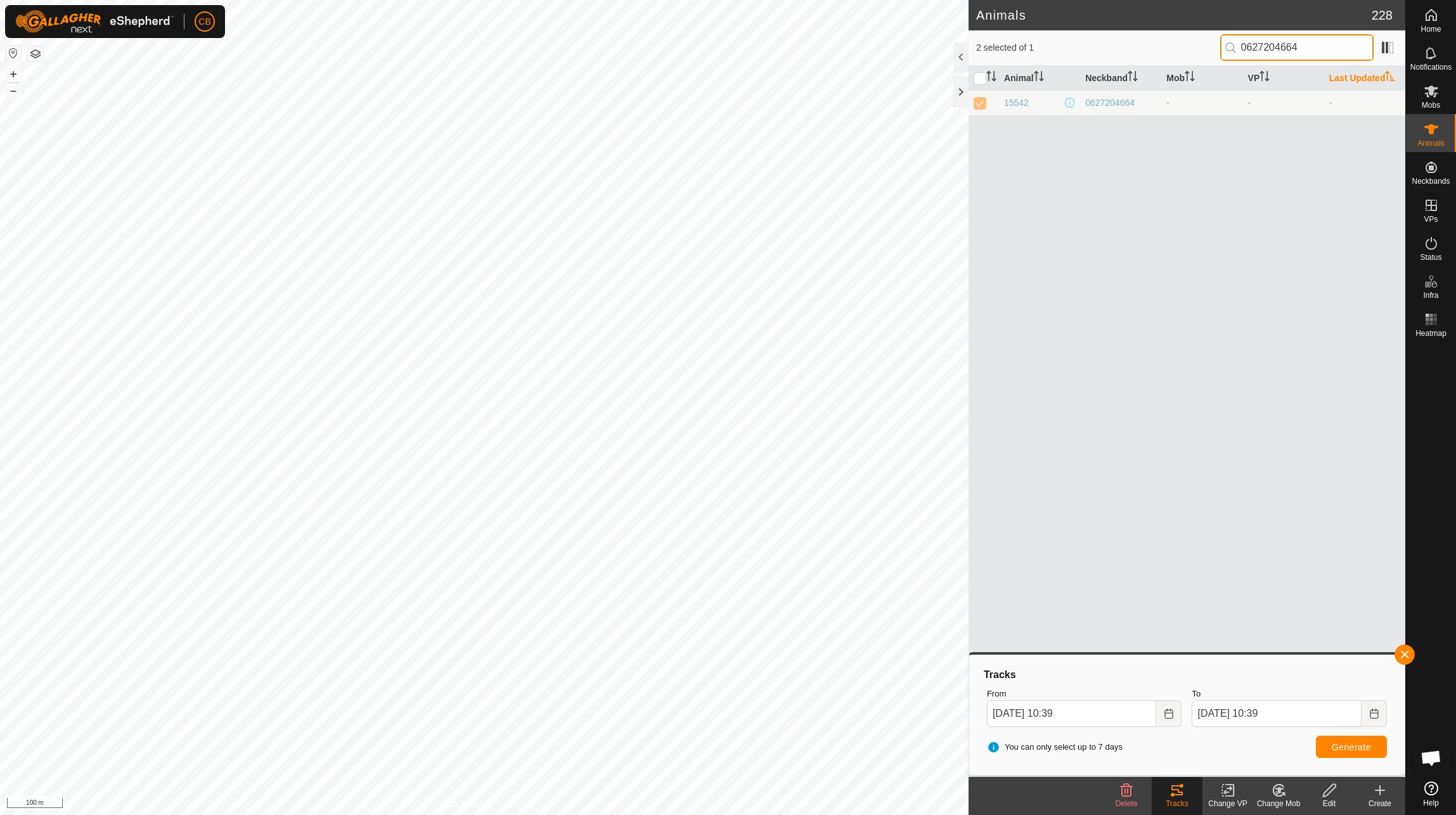
click at [1227, 57] on div "2 selected of 1 0627204664" at bounding box center [1188, 47] width 422 height 26
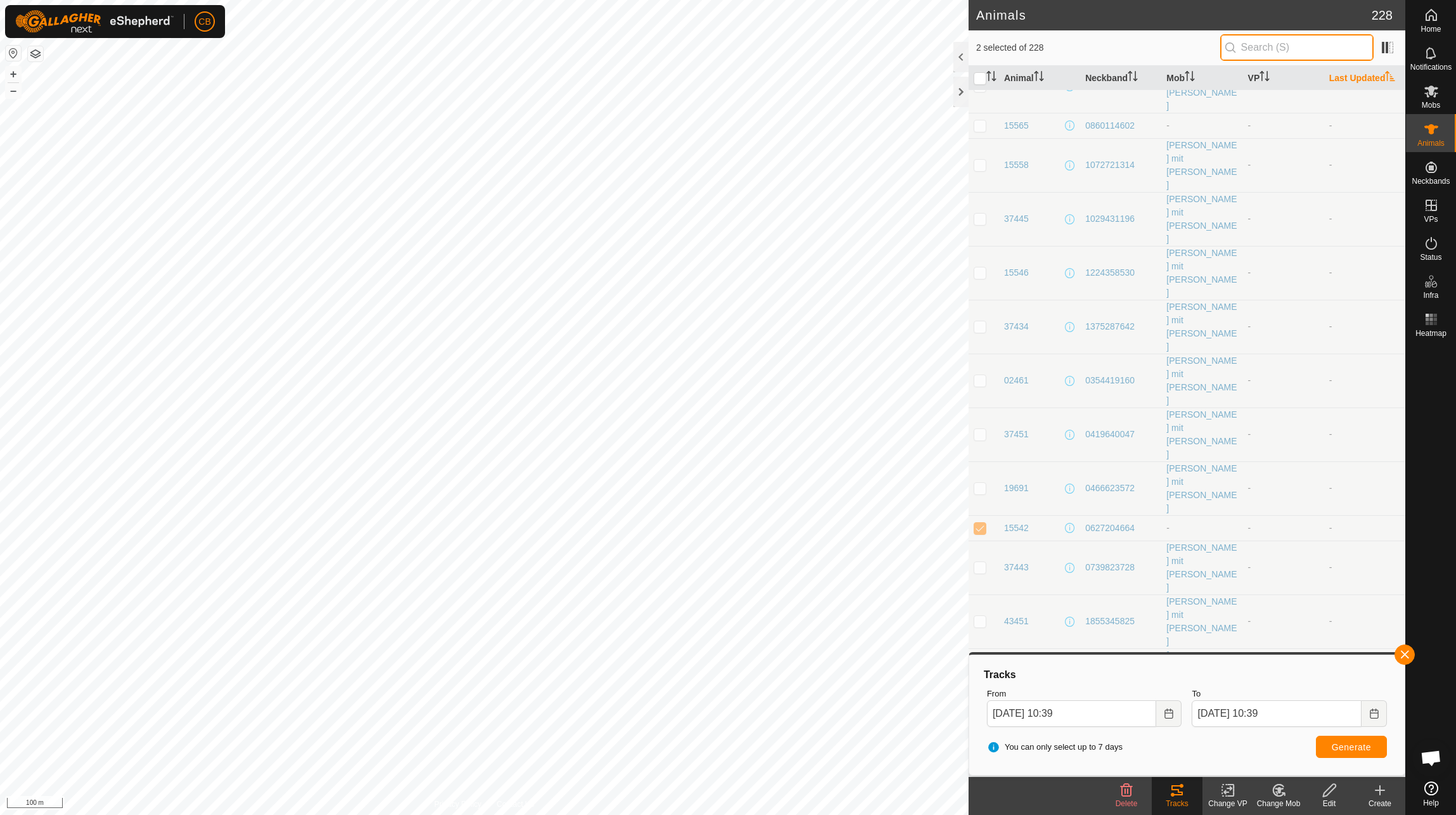
scroll to position [1014, 0]
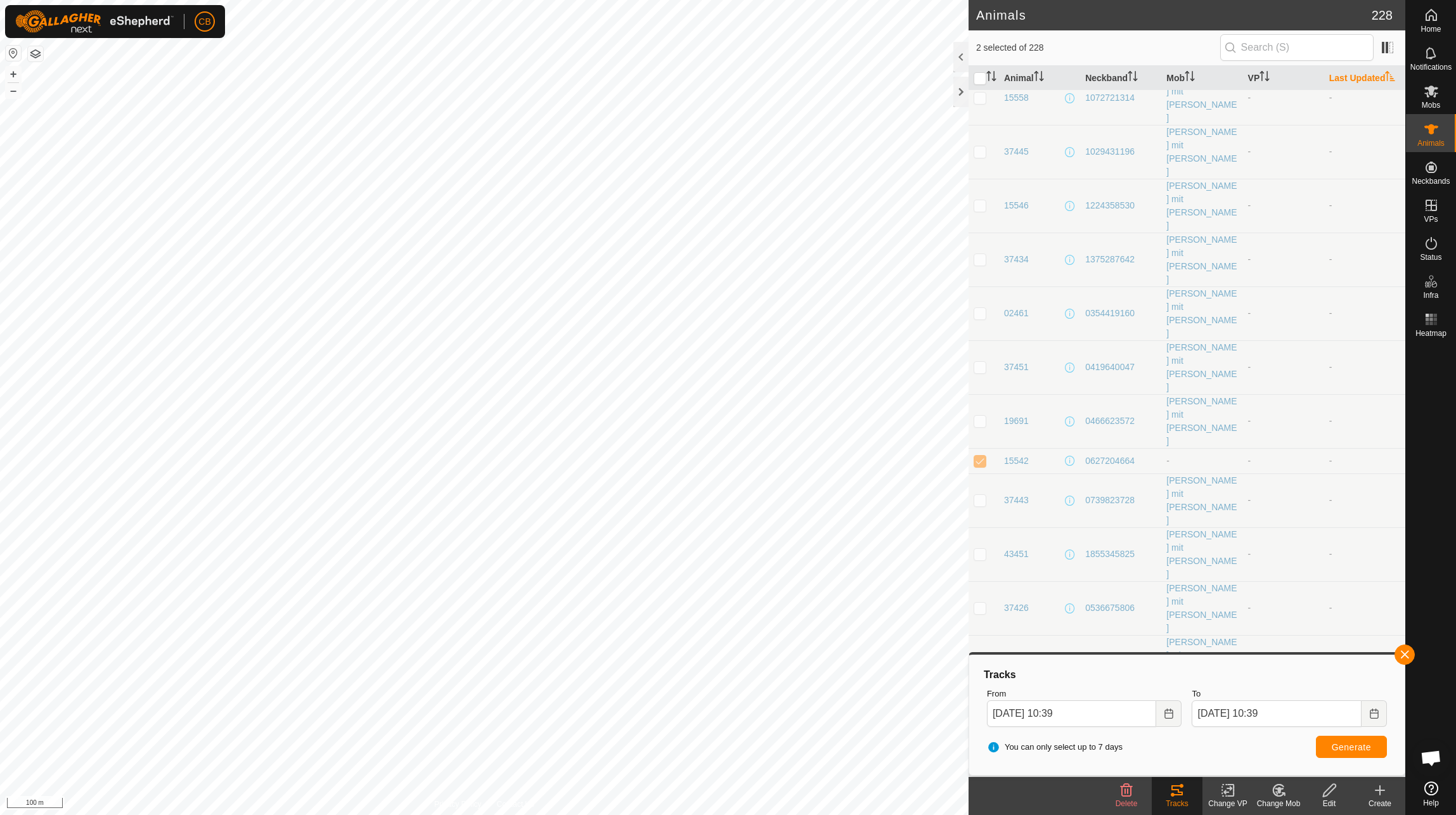
checkbox input "false"
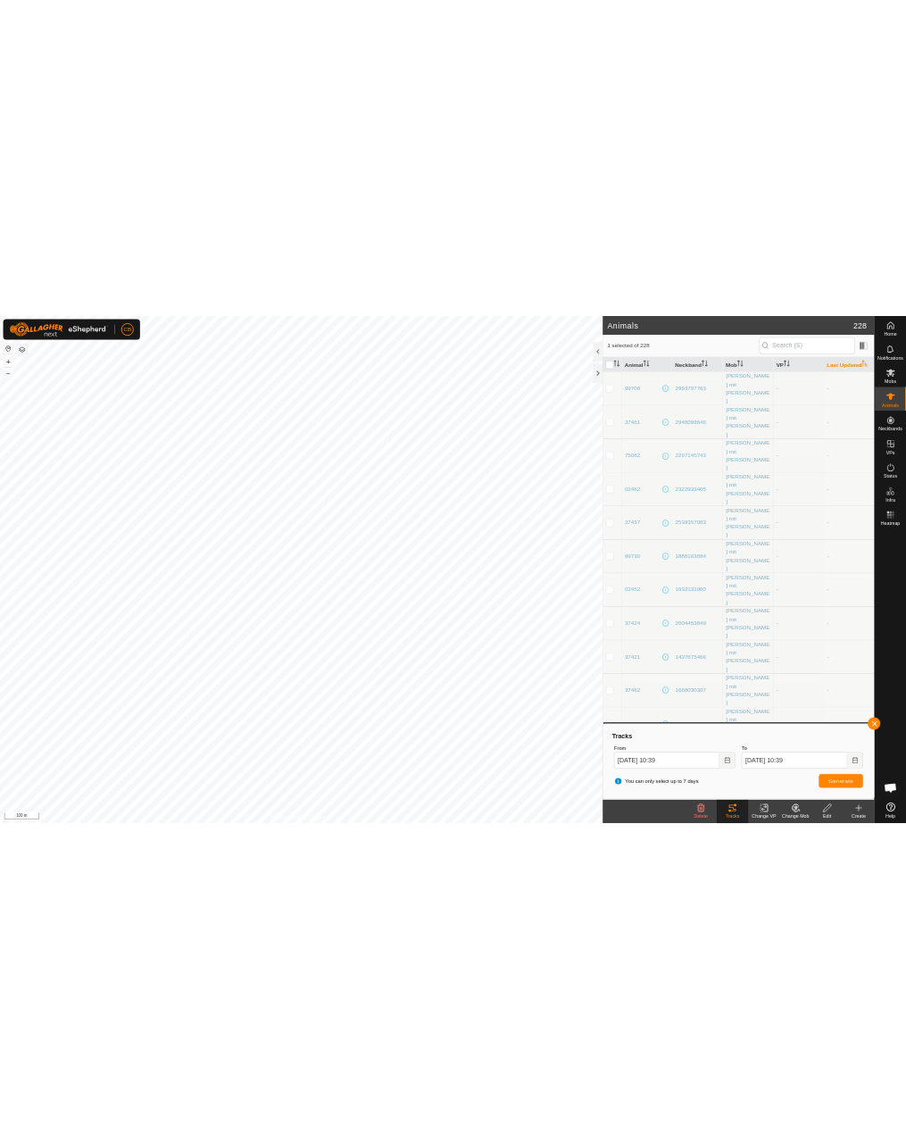
scroll to position [536, 0]
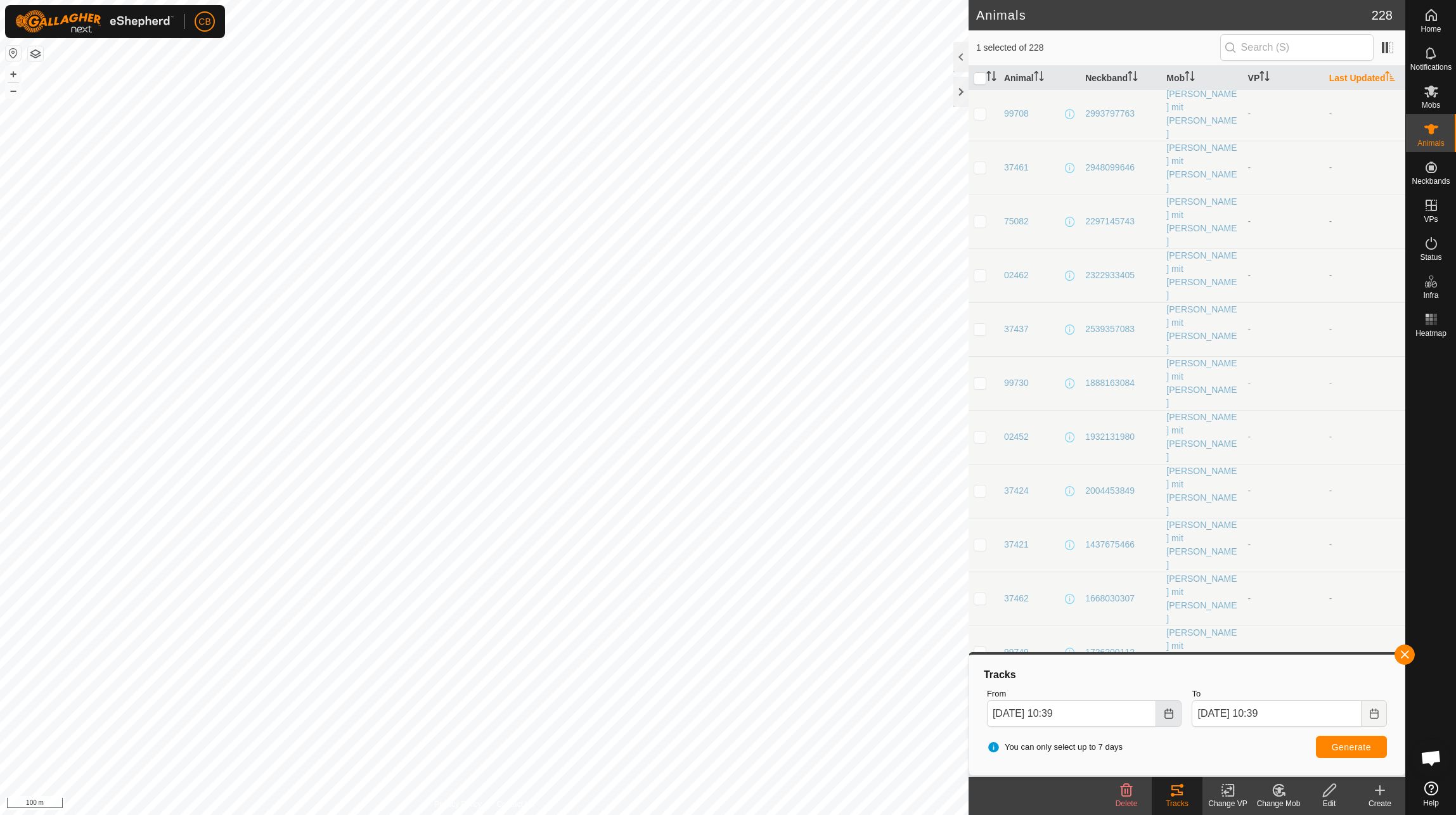
click at [1170, 720] on button "Choose Date" at bounding box center [1169, 713] width 26 height 26
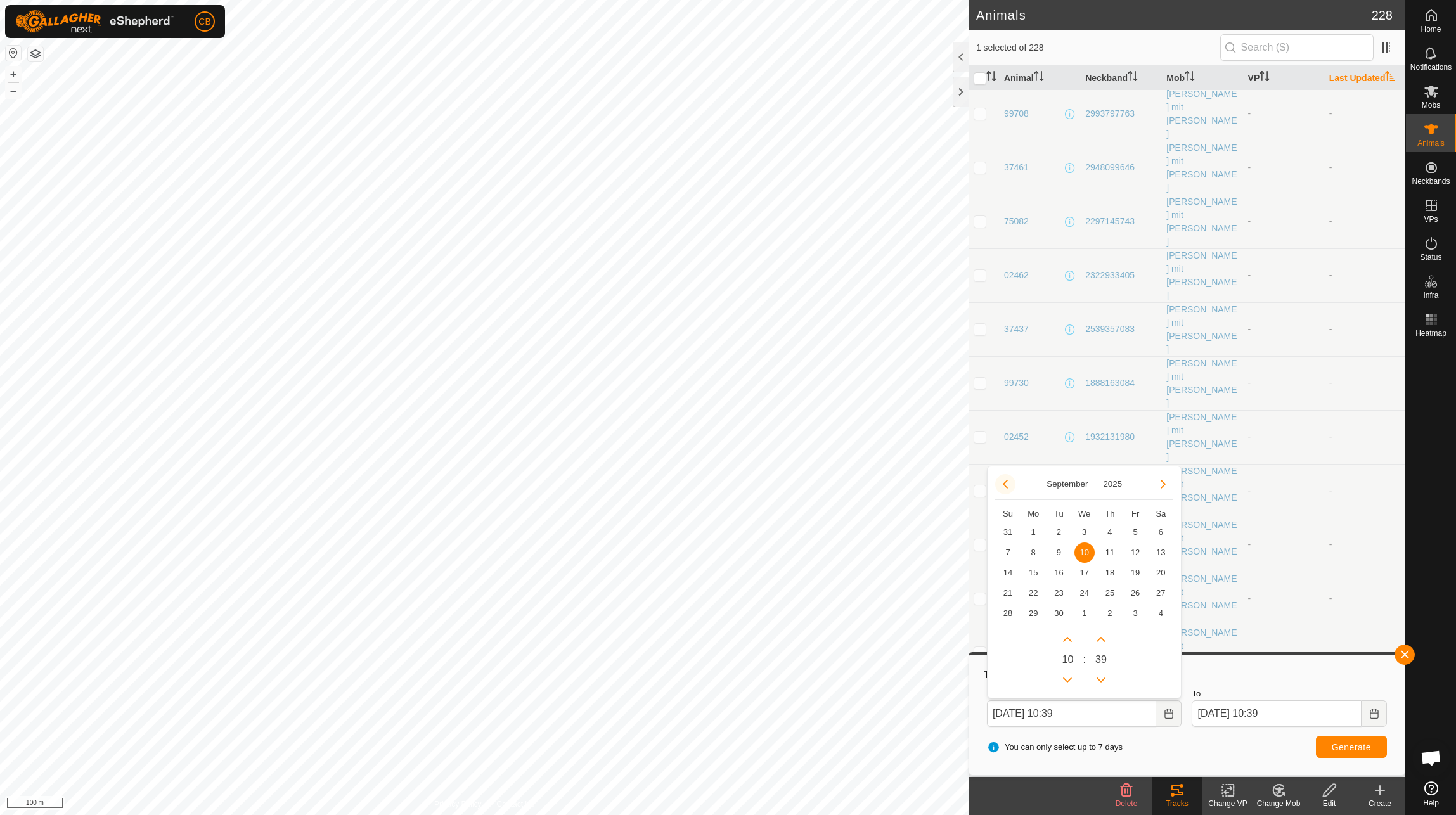
click at [1007, 483] on button "Previous Month" at bounding box center [1005, 484] width 21 height 21
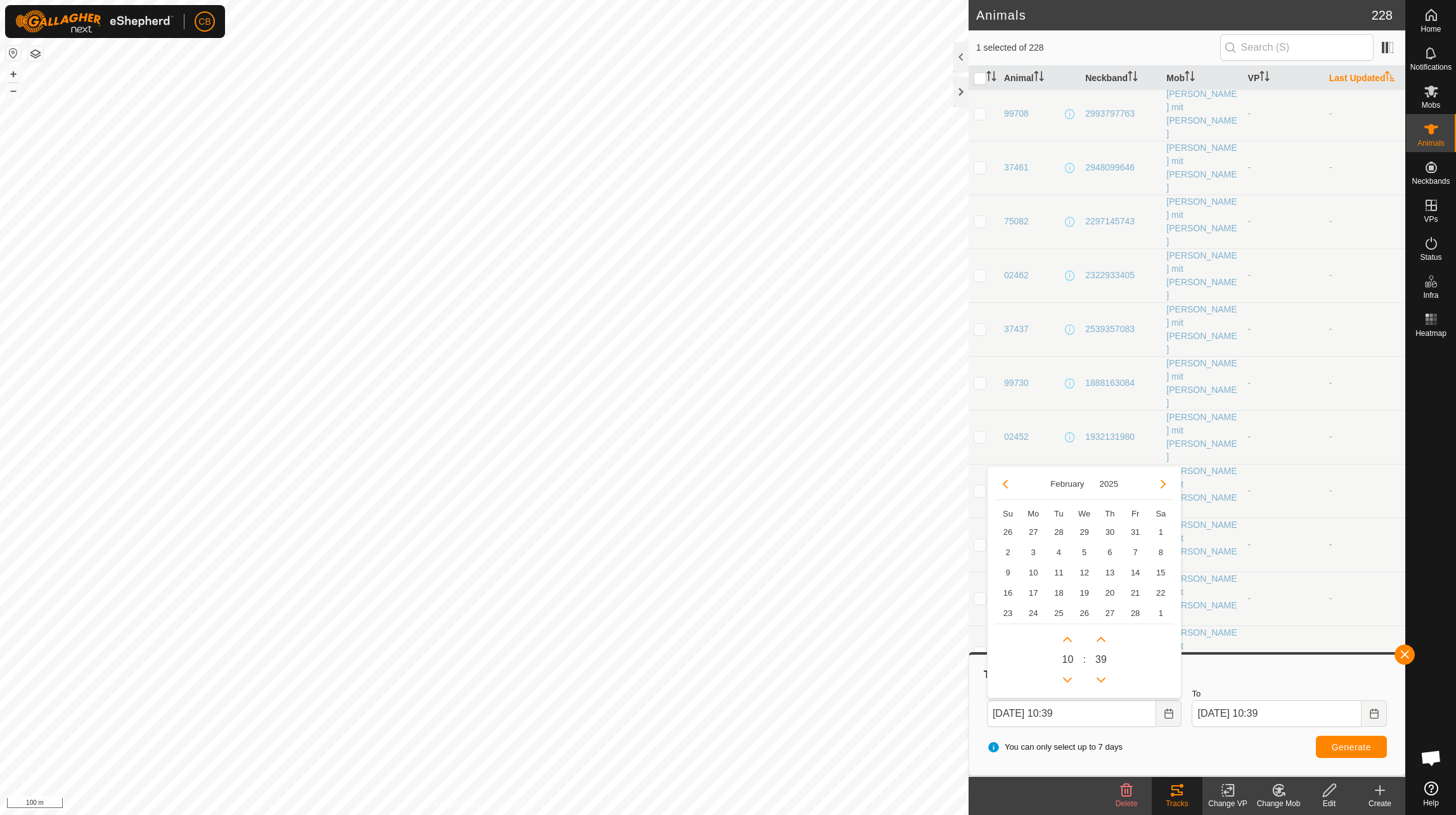
click at [1007, 483] on button "Previous Month" at bounding box center [1005, 484] width 21 height 21
click at [1089, 536] on span "1" at bounding box center [1085, 532] width 21 height 21
type input "[DATE] 10:39"
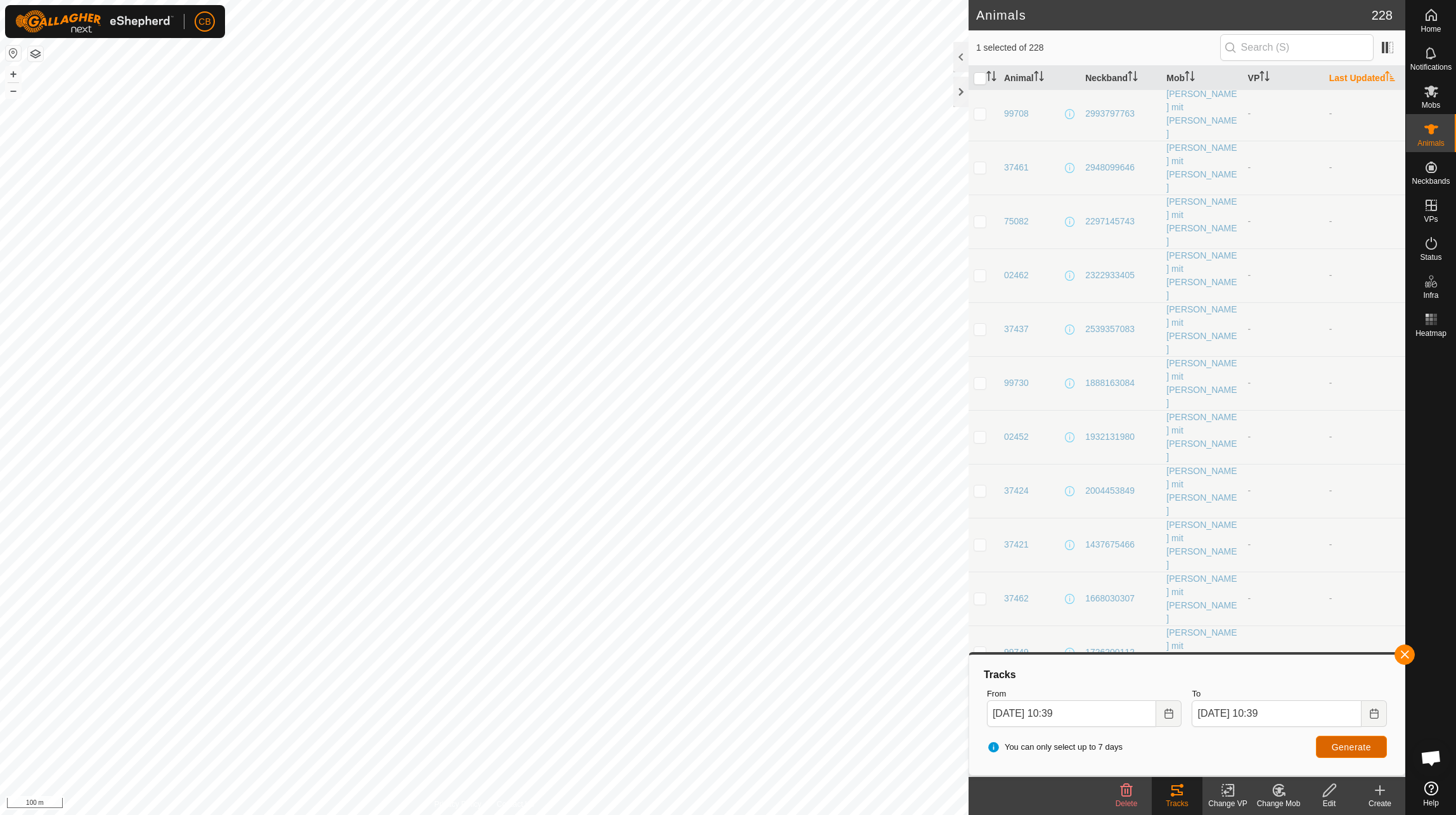
click at [1325, 743] on button "Generate" at bounding box center [1352, 746] width 71 height 22
click at [1166, 716] on icon "Choose Date" at bounding box center [1169, 713] width 10 height 10
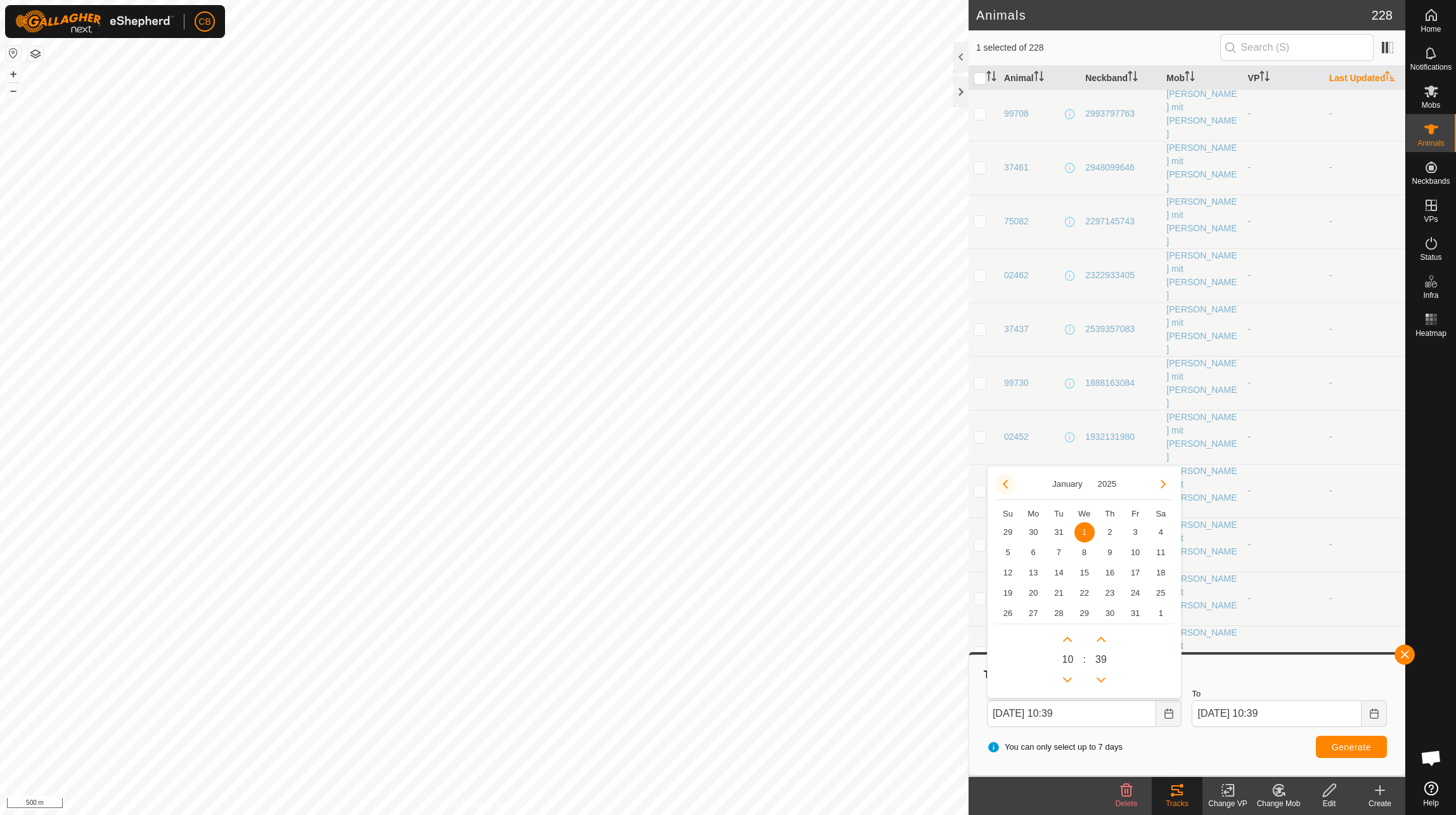
click at [1009, 489] on button "Previous Month" at bounding box center [1005, 484] width 21 height 21
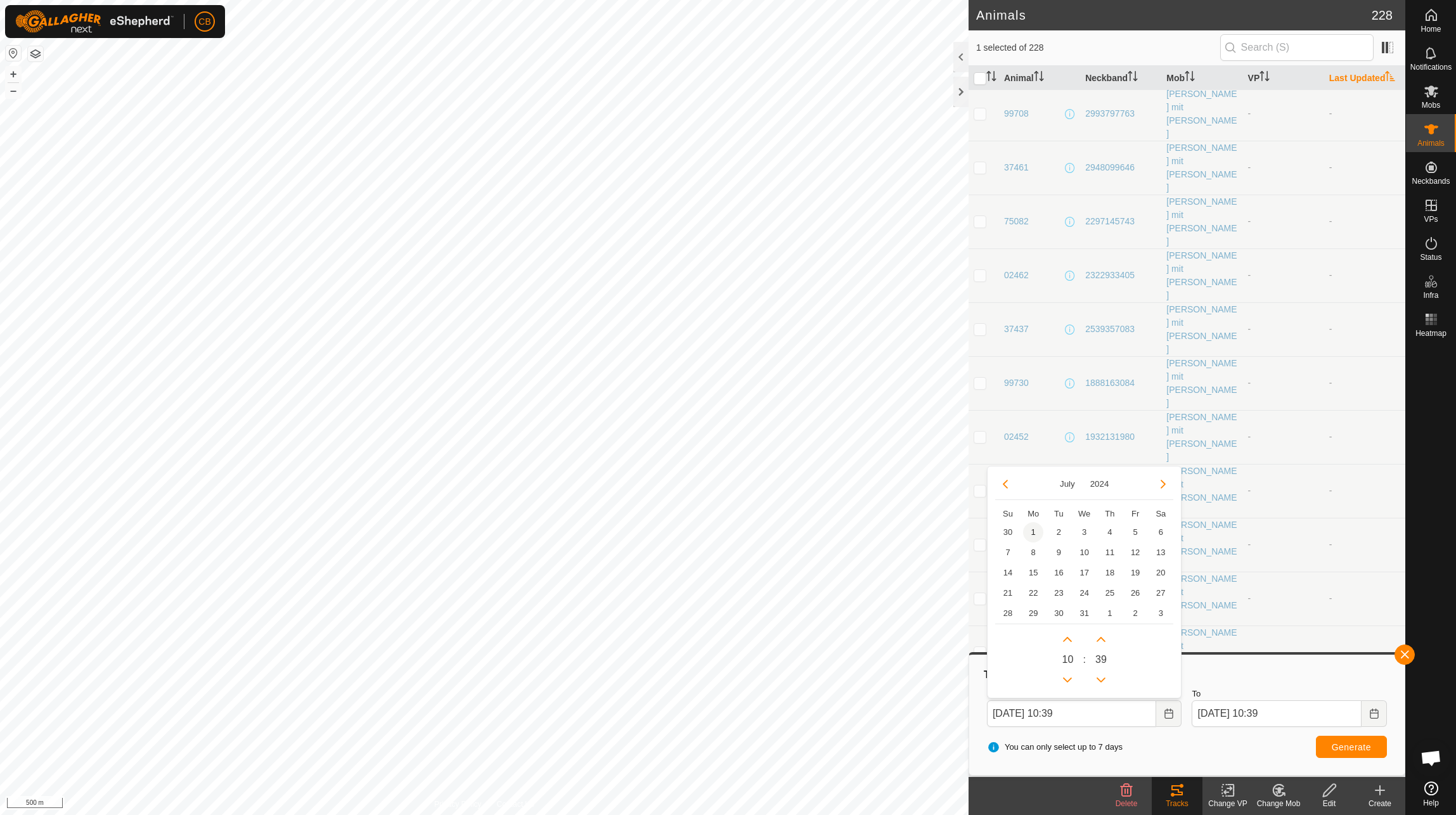
click at [1024, 532] on span "1" at bounding box center [1033, 532] width 21 height 21
type input "[DATE] 10:39"
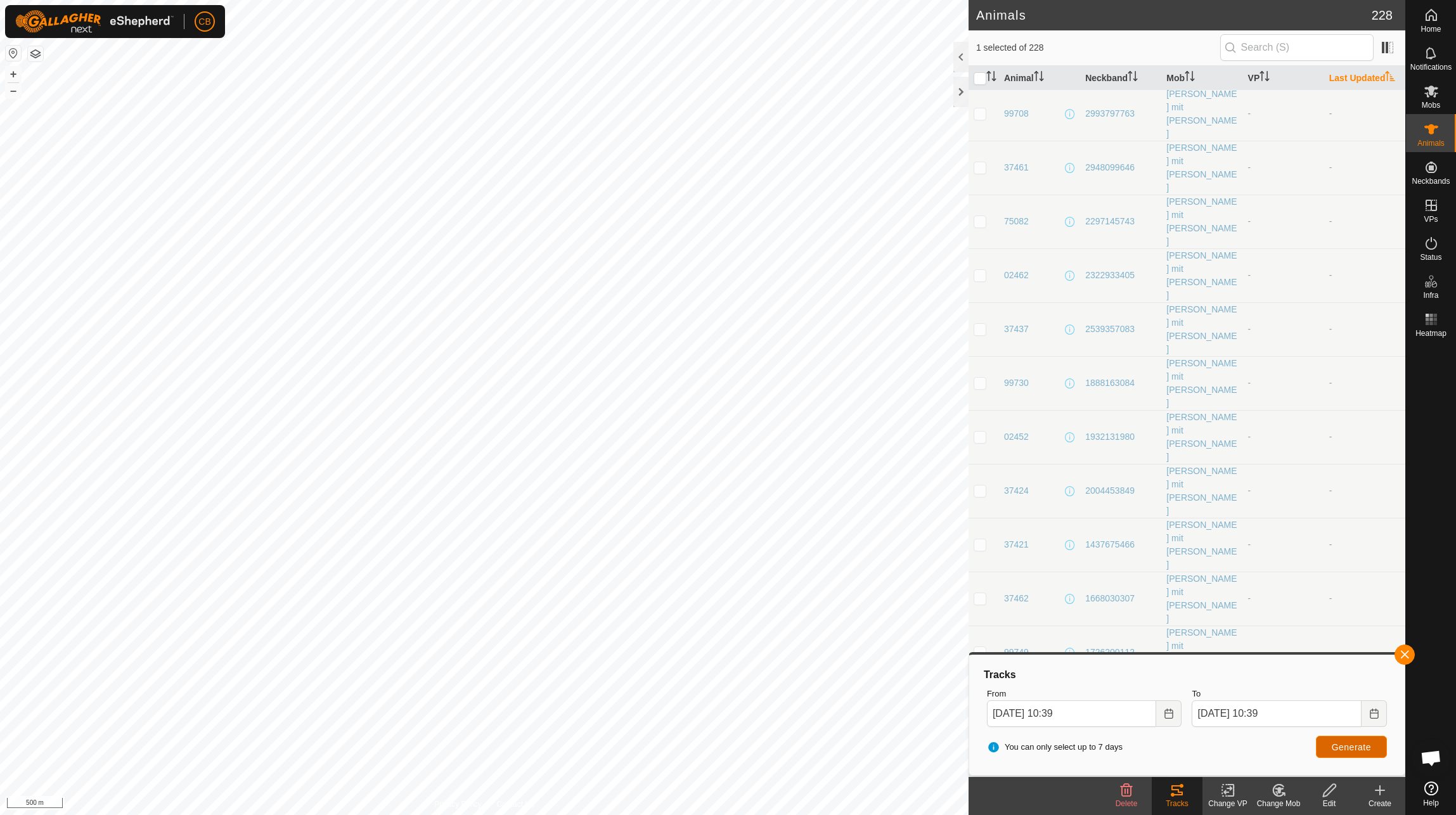
click at [1338, 743] on span "Generate" at bounding box center [1351, 747] width 39 height 10
click at [1171, 709] on icon "Choose Date" at bounding box center [1169, 713] width 10 height 10
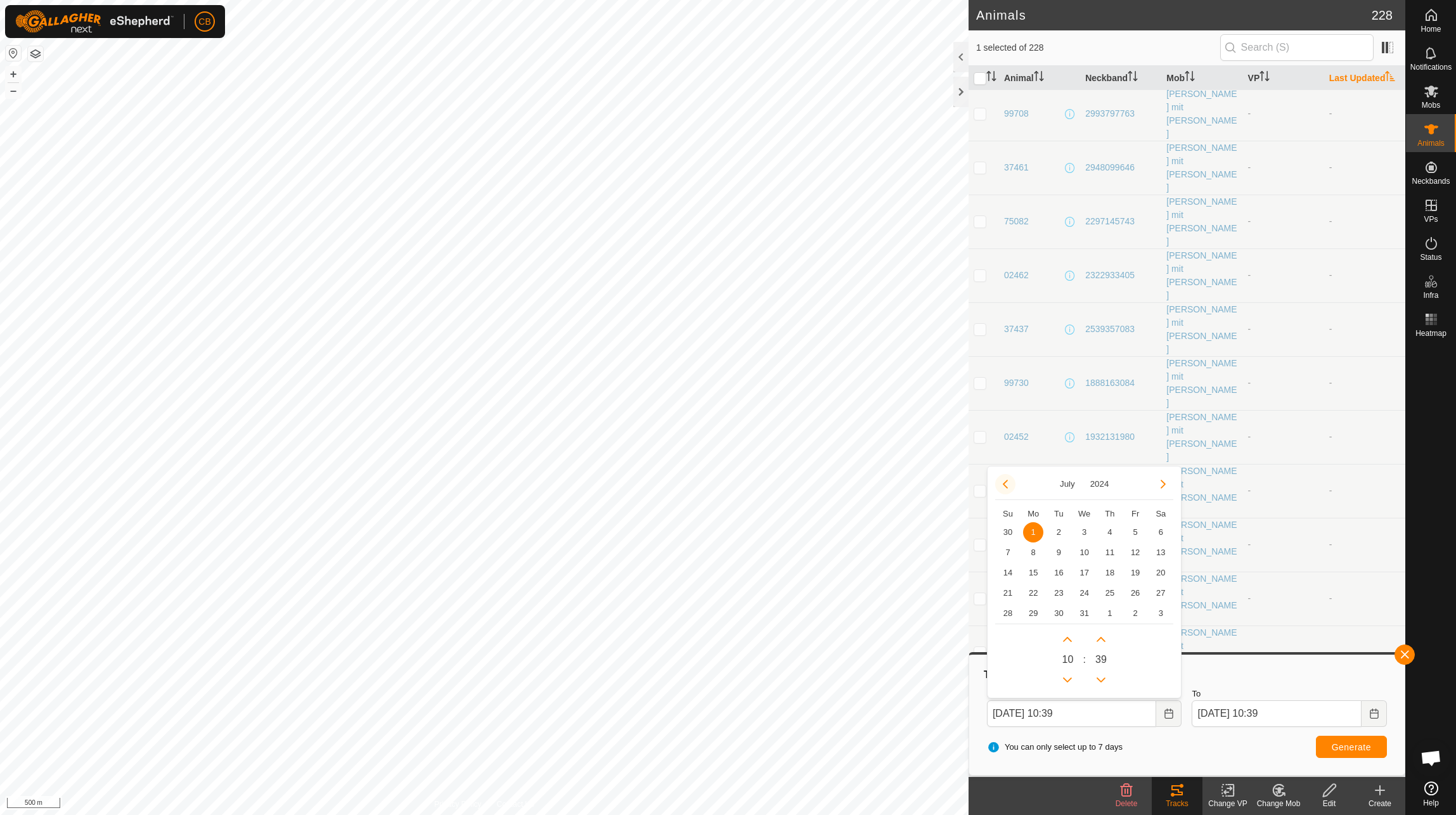
click at [1002, 482] on button "Previous Month" at bounding box center [1005, 484] width 21 height 21
click at [1000, 489] on button "Previous Month" at bounding box center [1005, 484] width 21 height 21
click at [1135, 533] on span "1" at bounding box center [1135, 532] width 21 height 21
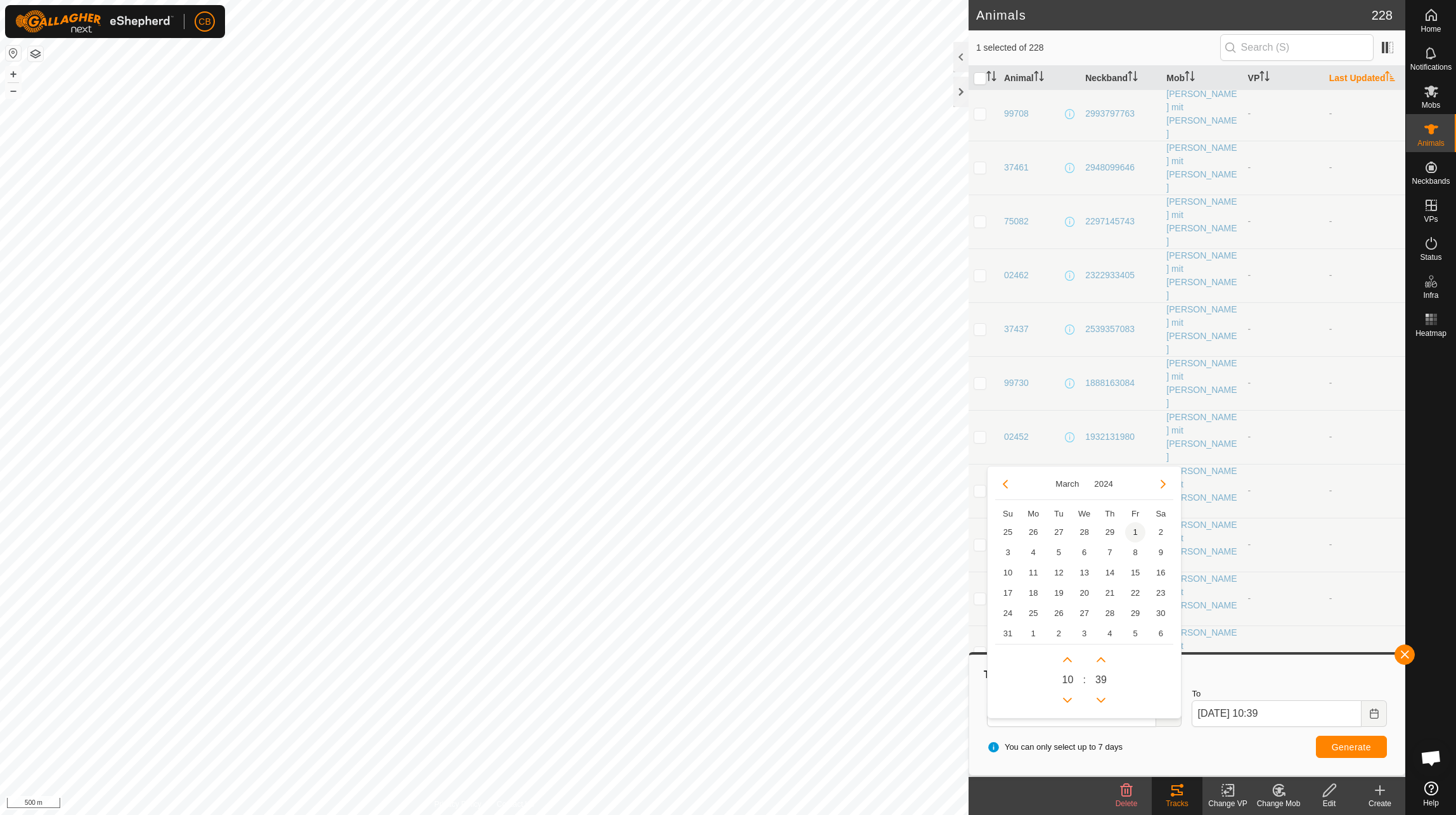
type input "[DATE] 10:39"
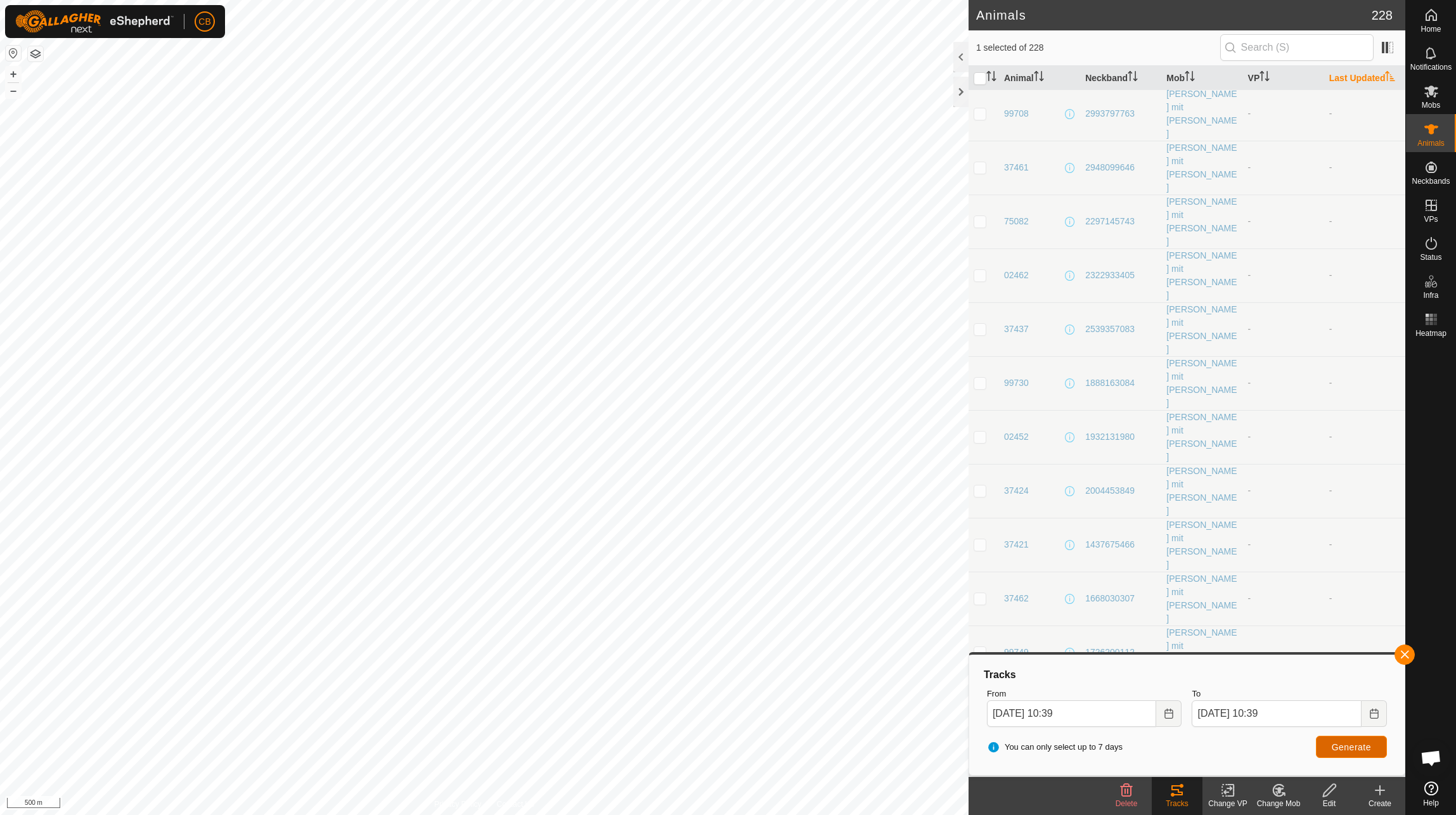
click at [1337, 746] on span "Generate" at bounding box center [1351, 747] width 39 height 10
click at [1205, 680] on body "CB Home Notifications Mobs Animals Neckbands VPs Status Infra Heatmap Help Anim…" at bounding box center [728, 408] width 1456 height 815
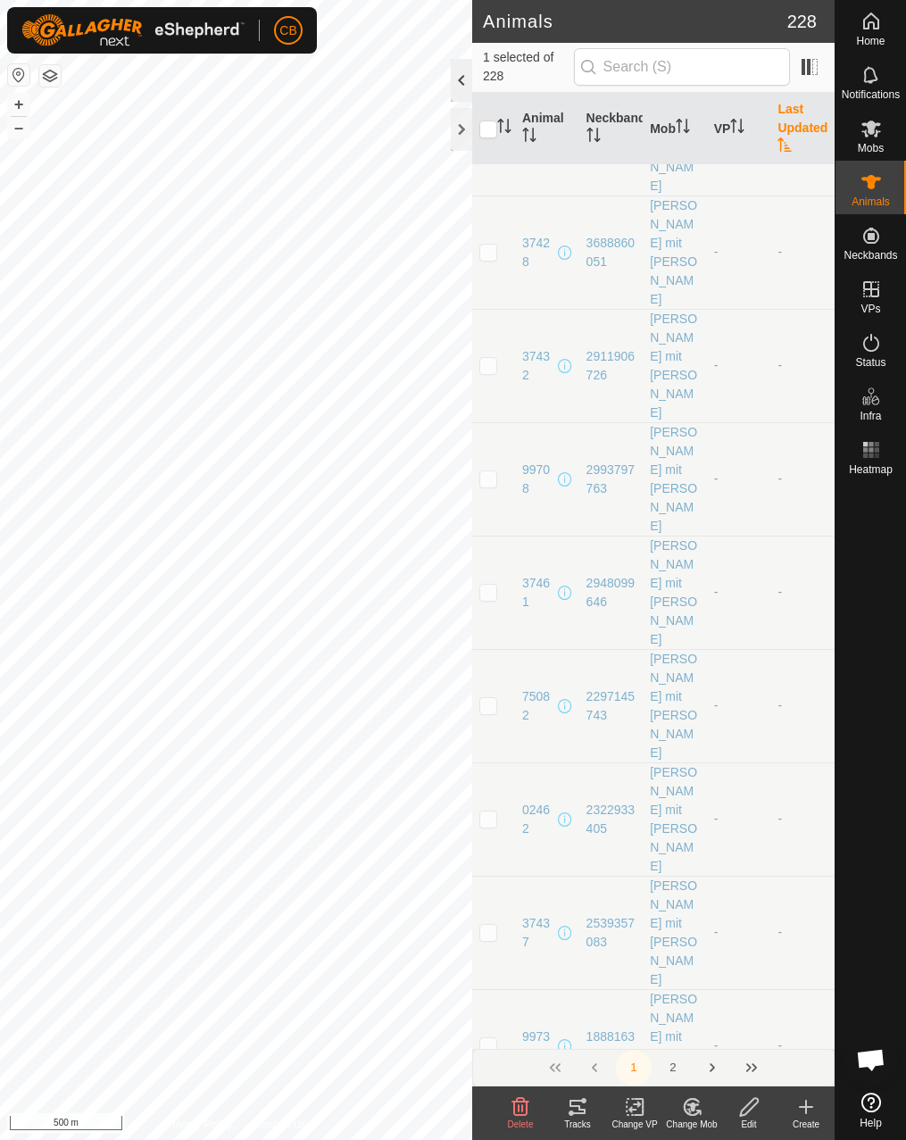
click at [463, 88] on div at bounding box center [461, 80] width 21 height 43
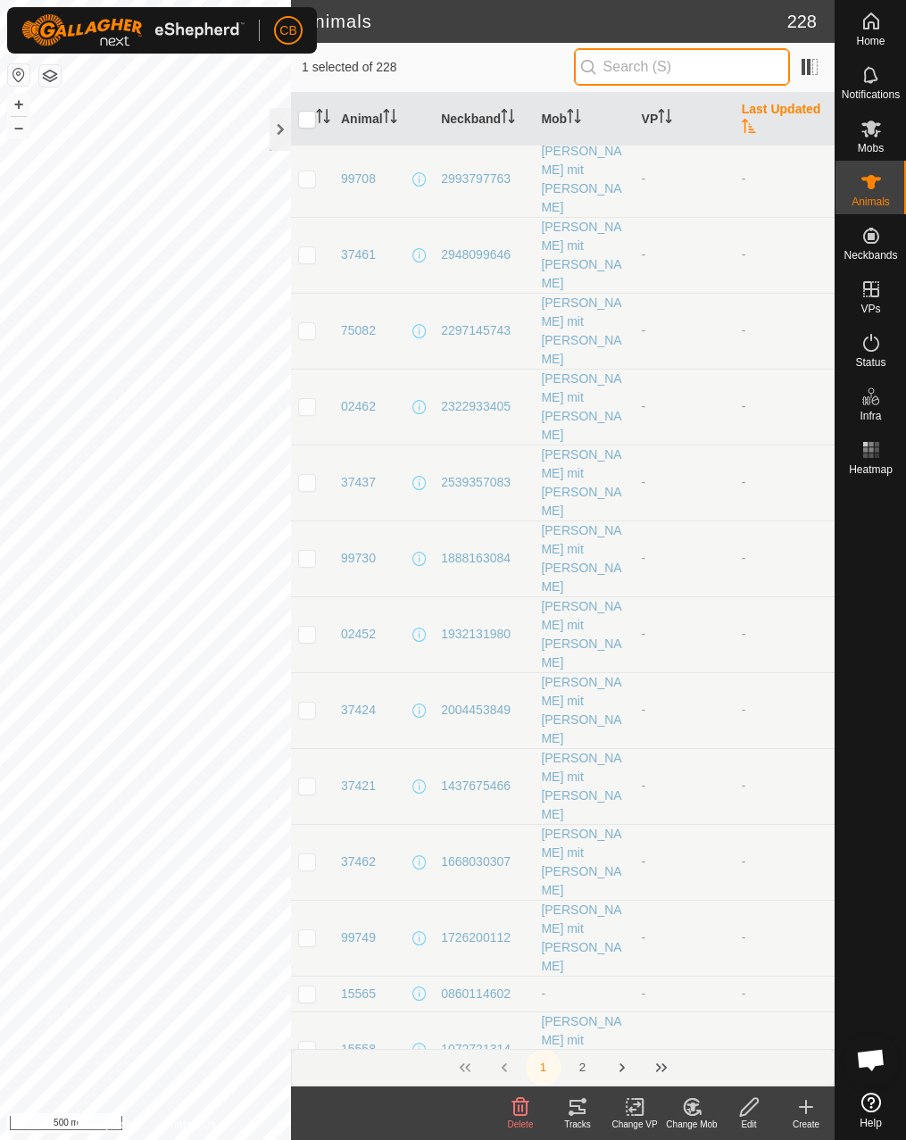
click at [682, 59] on input "text" at bounding box center [682, 66] width 216 height 37
paste input "0241630192"
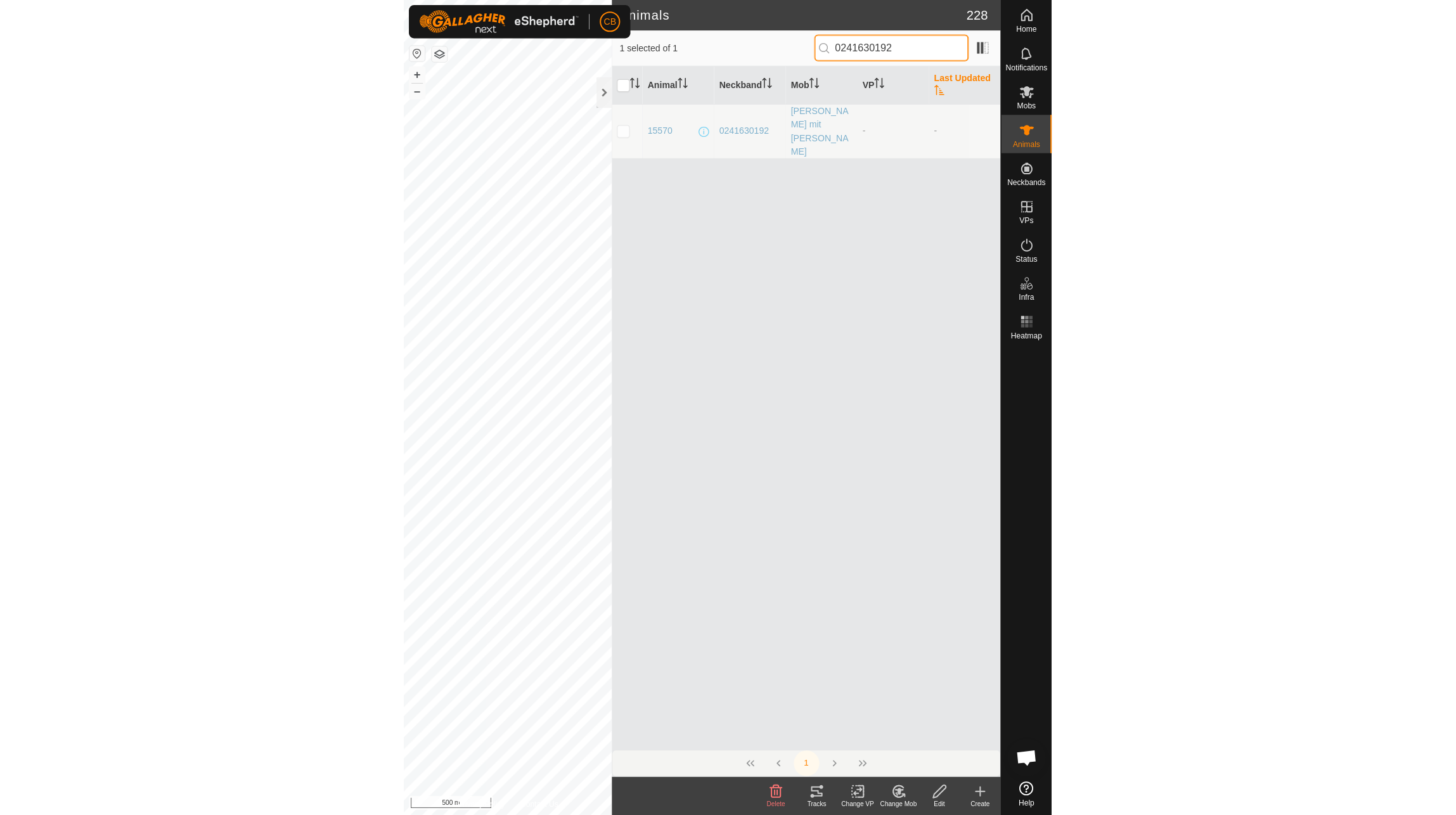
scroll to position [0, 0]
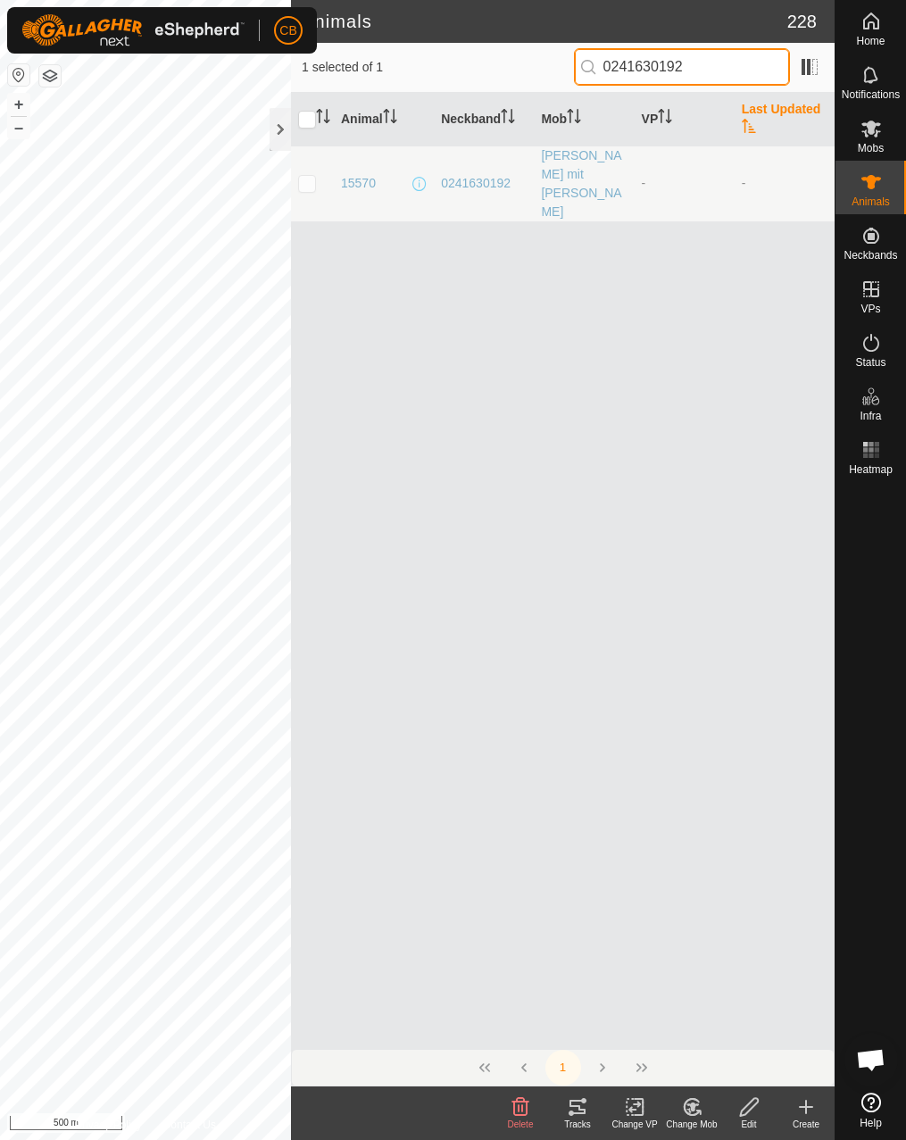
type input "0241630192"
click at [302, 176] on p-checkbox at bounding box center [307, 183] width 18 height 14
checkbox input "true"
click at [570, 1107] on icon at bounding box center [577, 1106] width 21 height 21
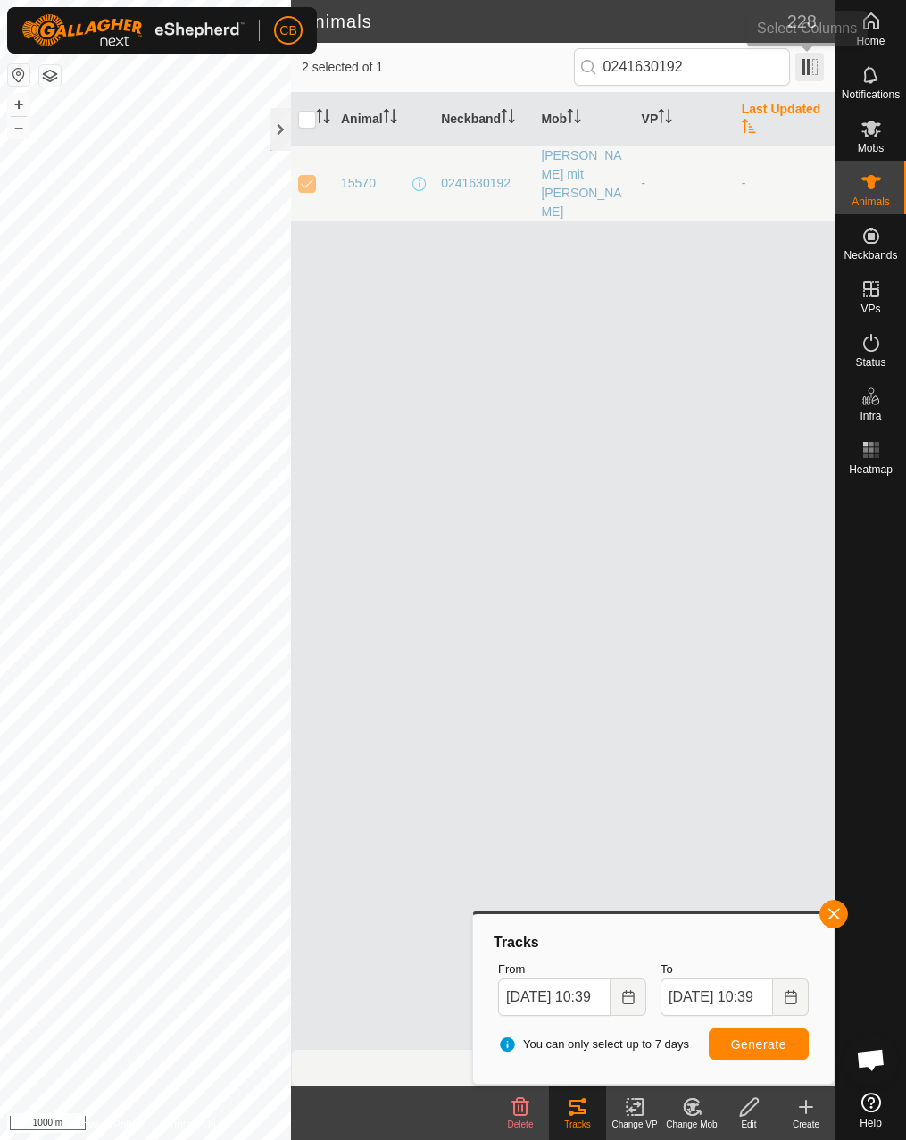
click at [800, 68] on span at bounding box center [809, 67] width 29 height 29
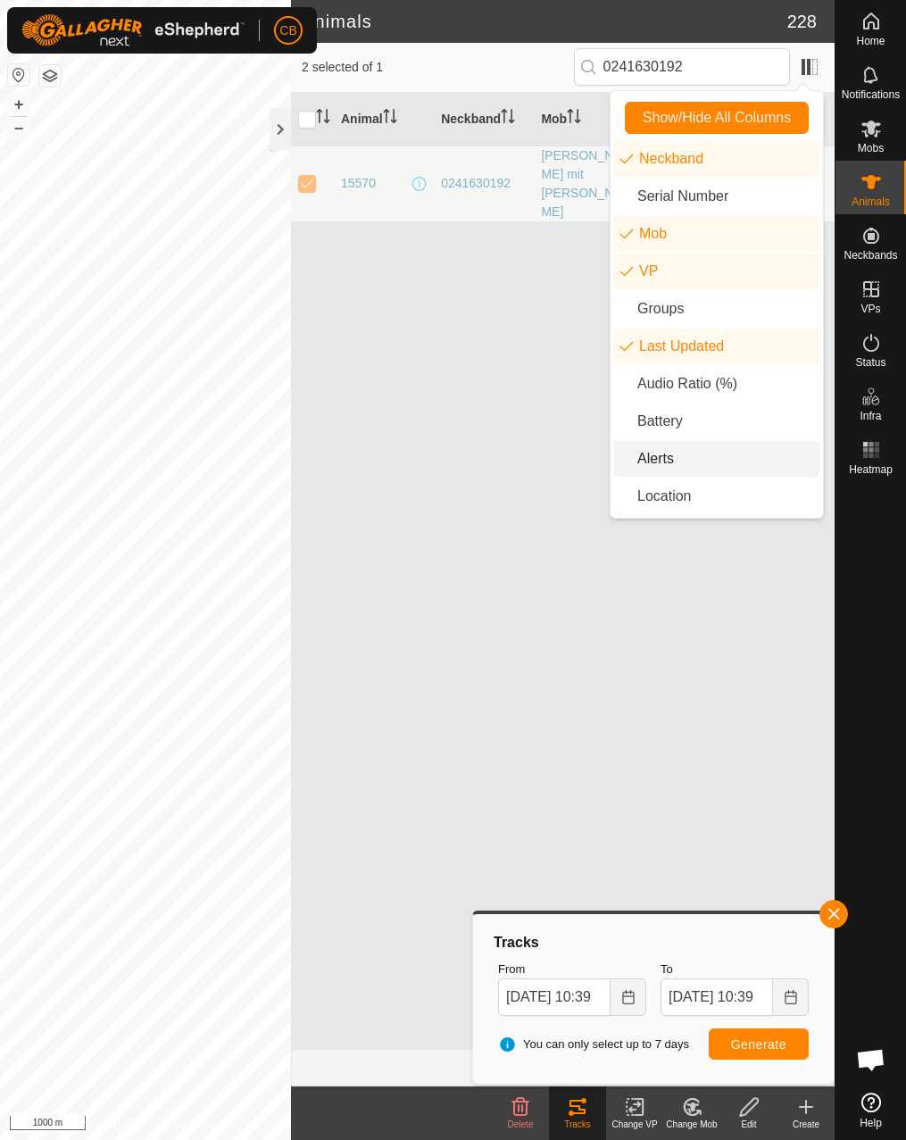
click at [662, 458] on li "Alerts" at bounding box center [716, 459] width 205 height 36
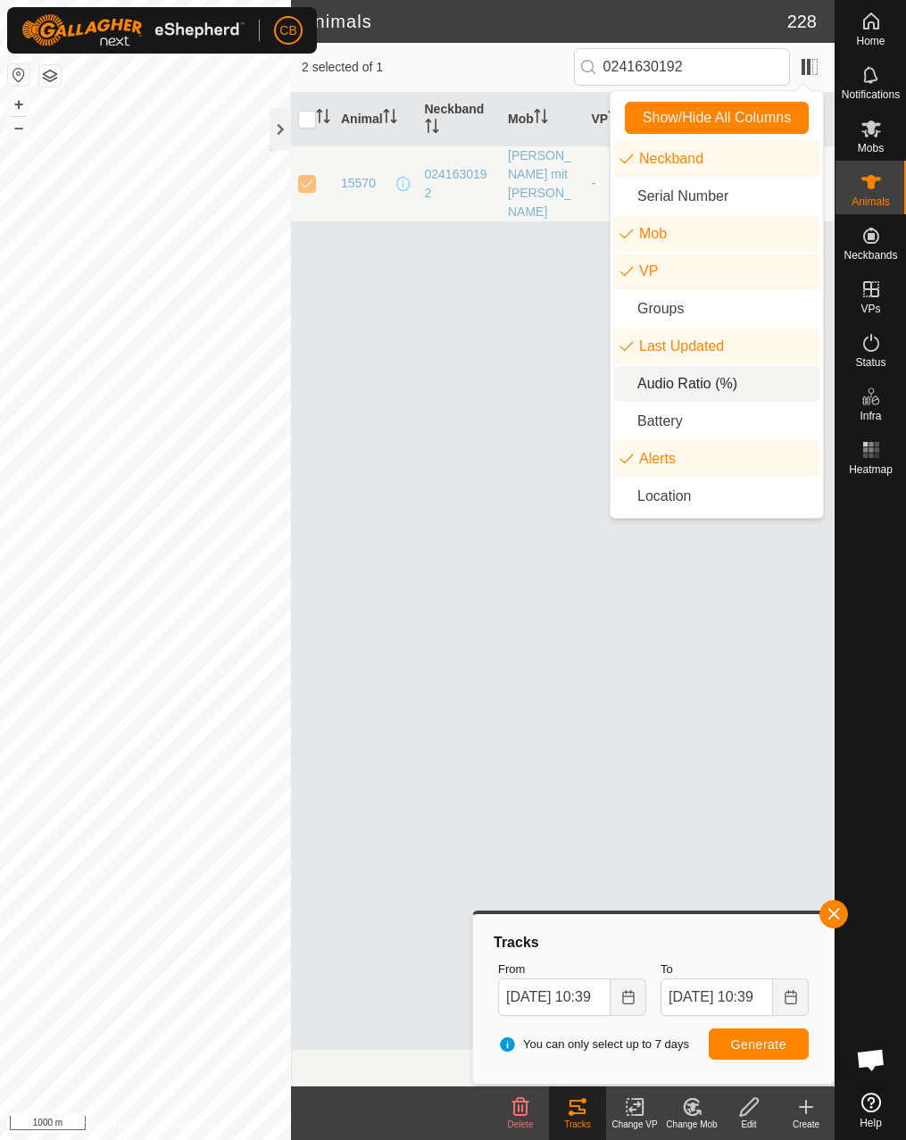
click at [488, 386] on div "Animal Neckband Mob VP Last Updated Alerts 15570 0241630192 [PERSON_NAME] mit […" at bounding box center [563, 571] width 544 height 956
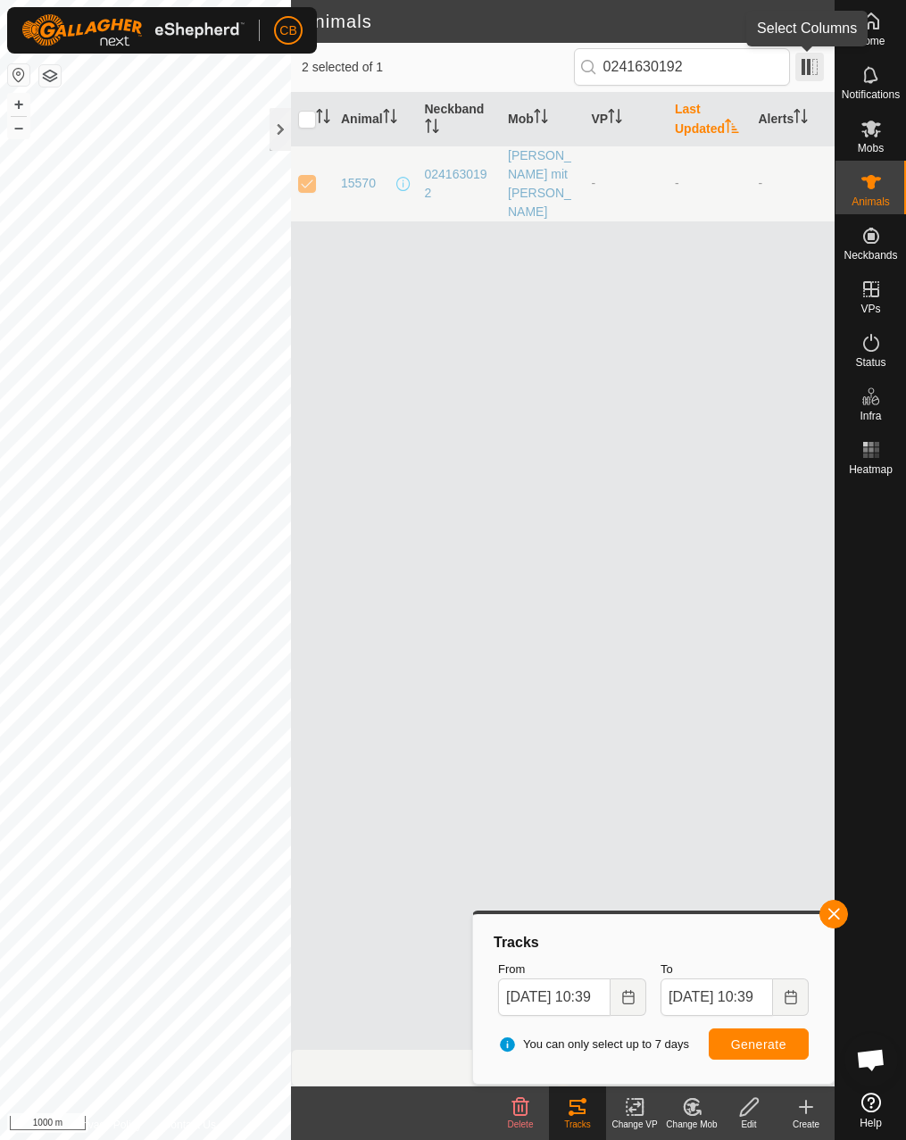
click at [813, 72] on span at bounding box center [809, 67] width 29 height 29
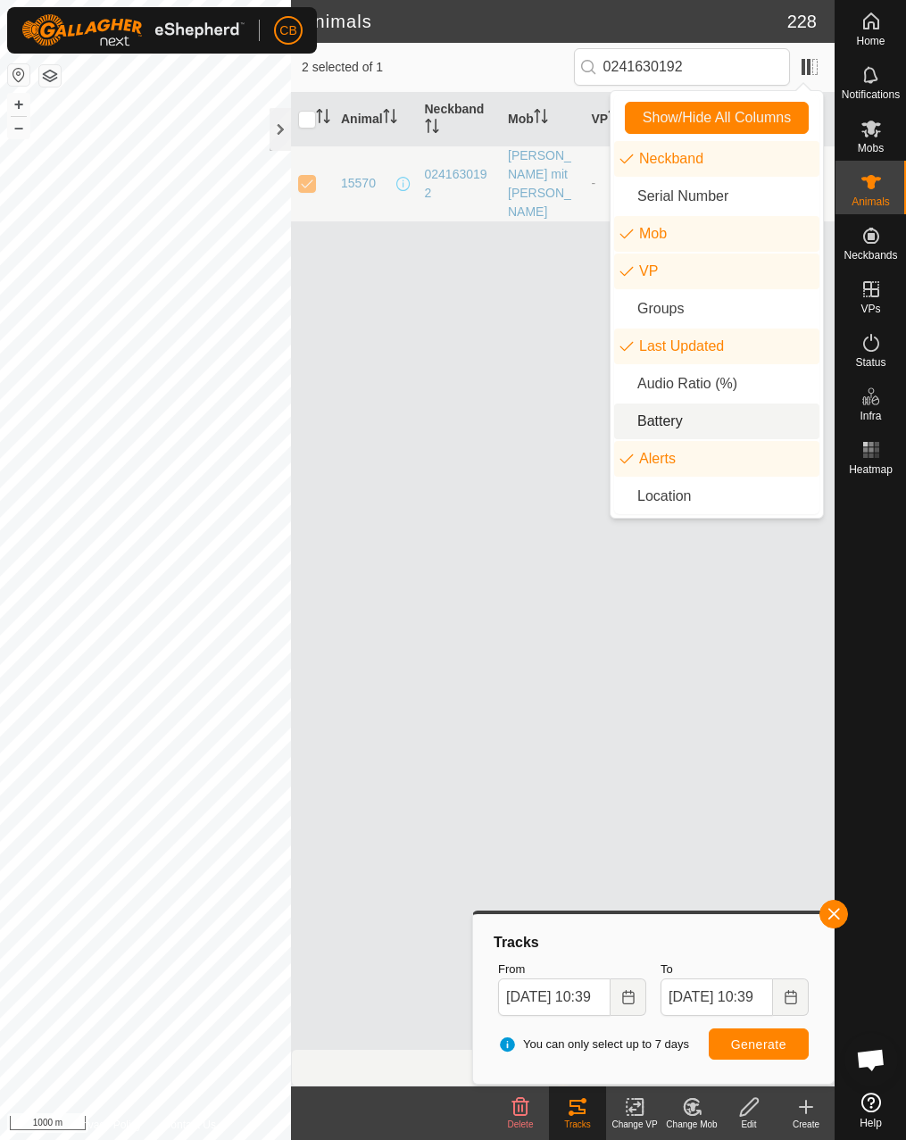
click at [680, 419] on li "Battery" at bounding box center [716, 421] width 205 height 36
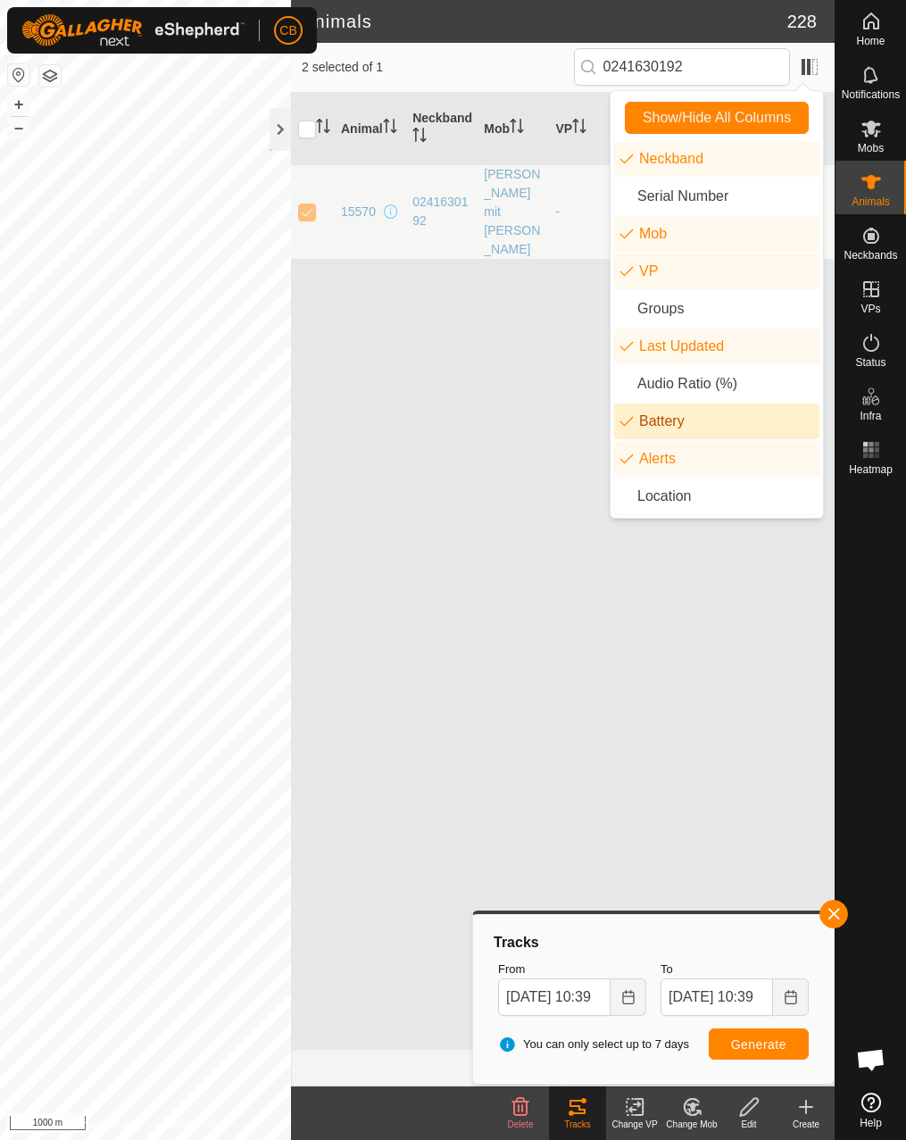
click at [383, 341] on div "Animal Neckband Mob VP Last Updated Battery Alerts 15570 0241630192 [PERSON_NAM…" at bounding box center [563, 571] width 544 height 956
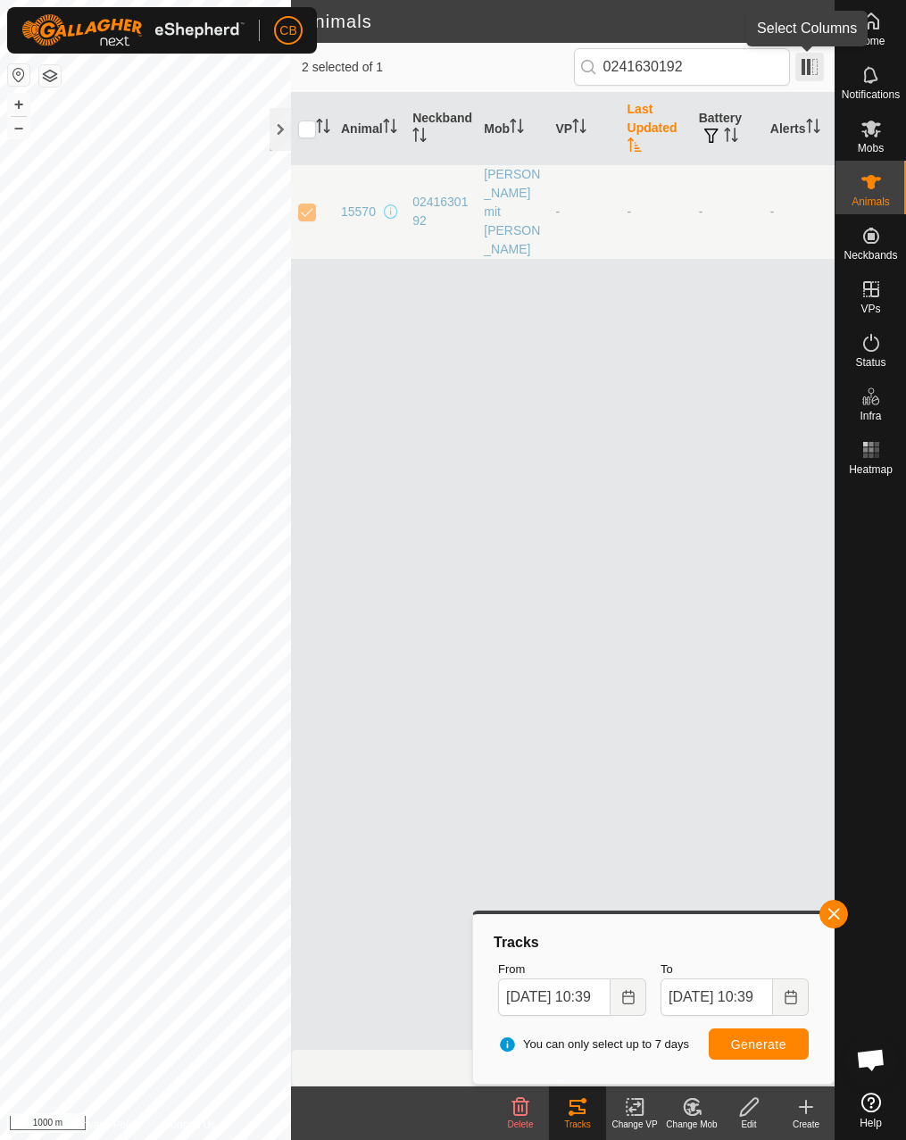
click at [801, 67] on span at bounding box center [809, 67] width 29 height 29
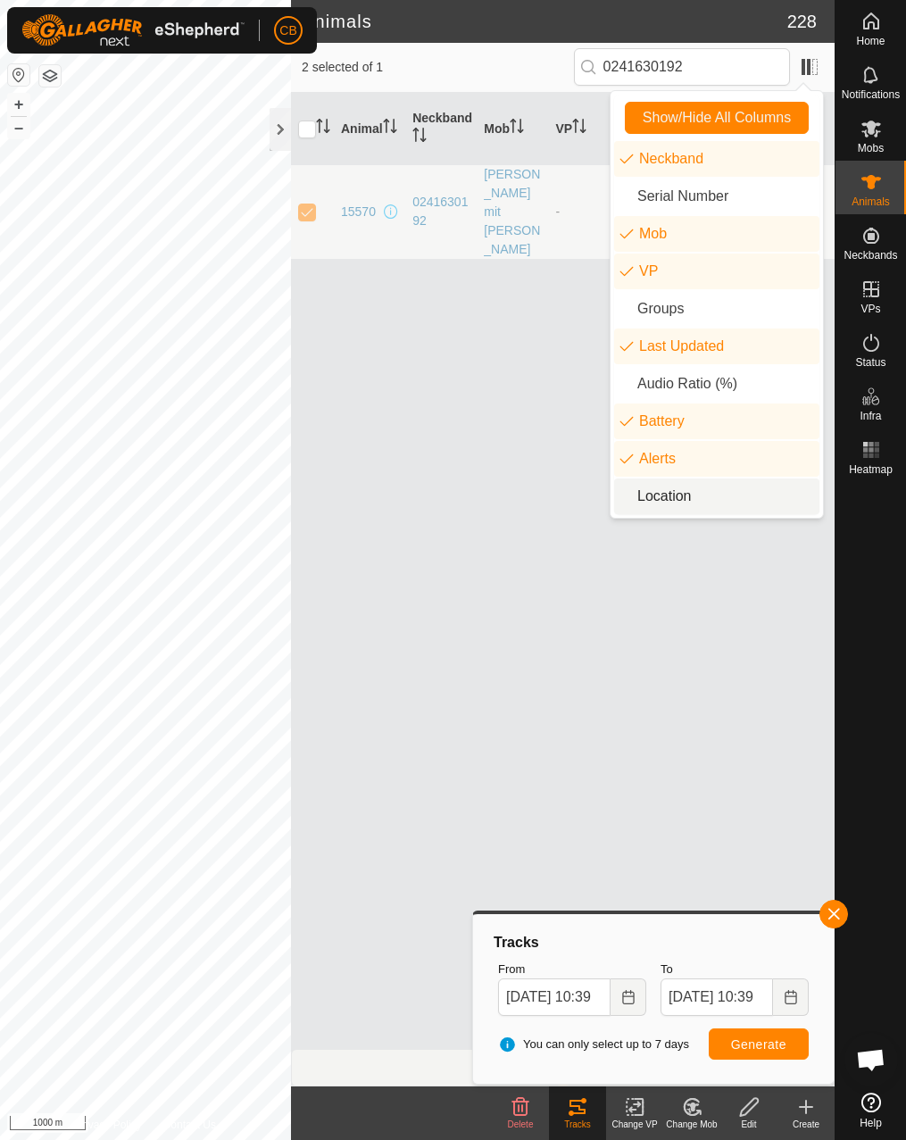
click at [682, 494] on li "Location" at bounding box center [716, 496] width 205 height 36
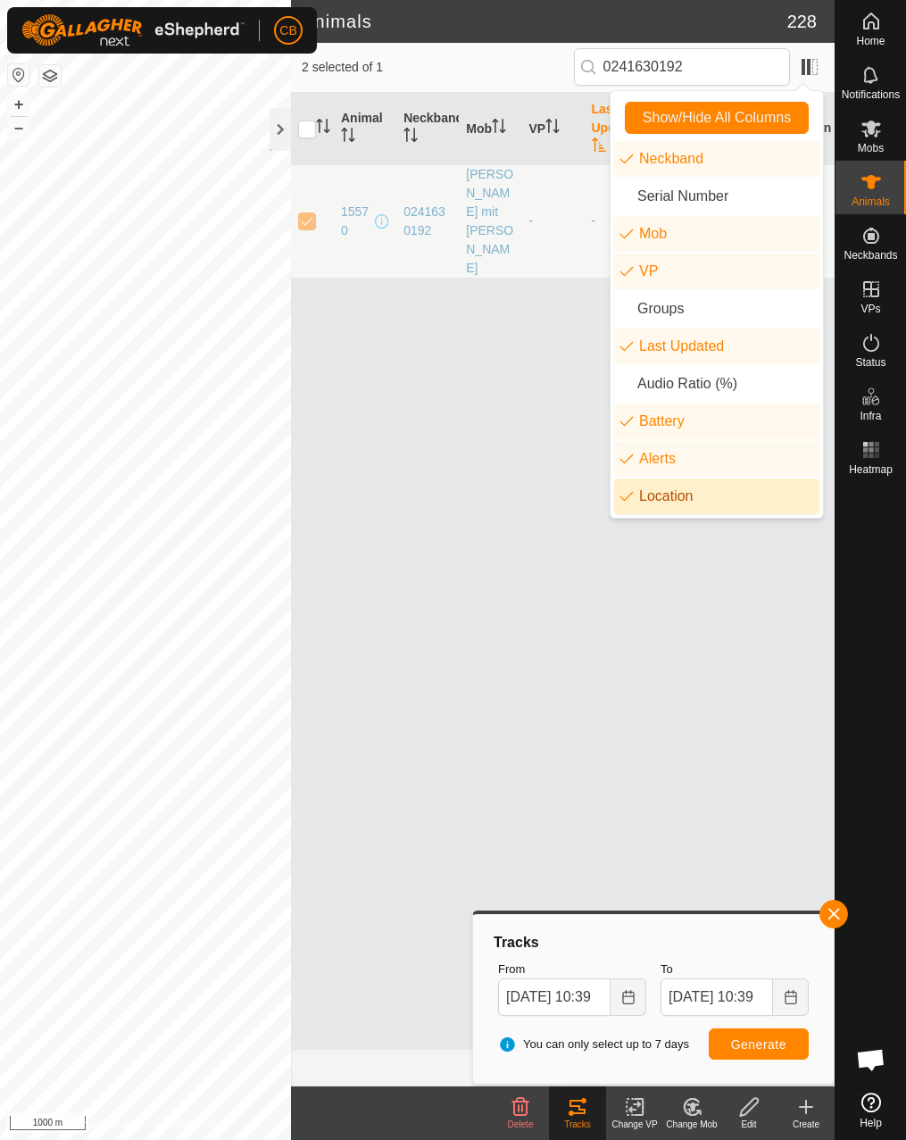
click at [554, 477] on div "Animal Neckband Mob VP Last Updated Battery Alerts Location 15570 0241630192 [P…" at bounding box center [563, 571] width 544 height 956
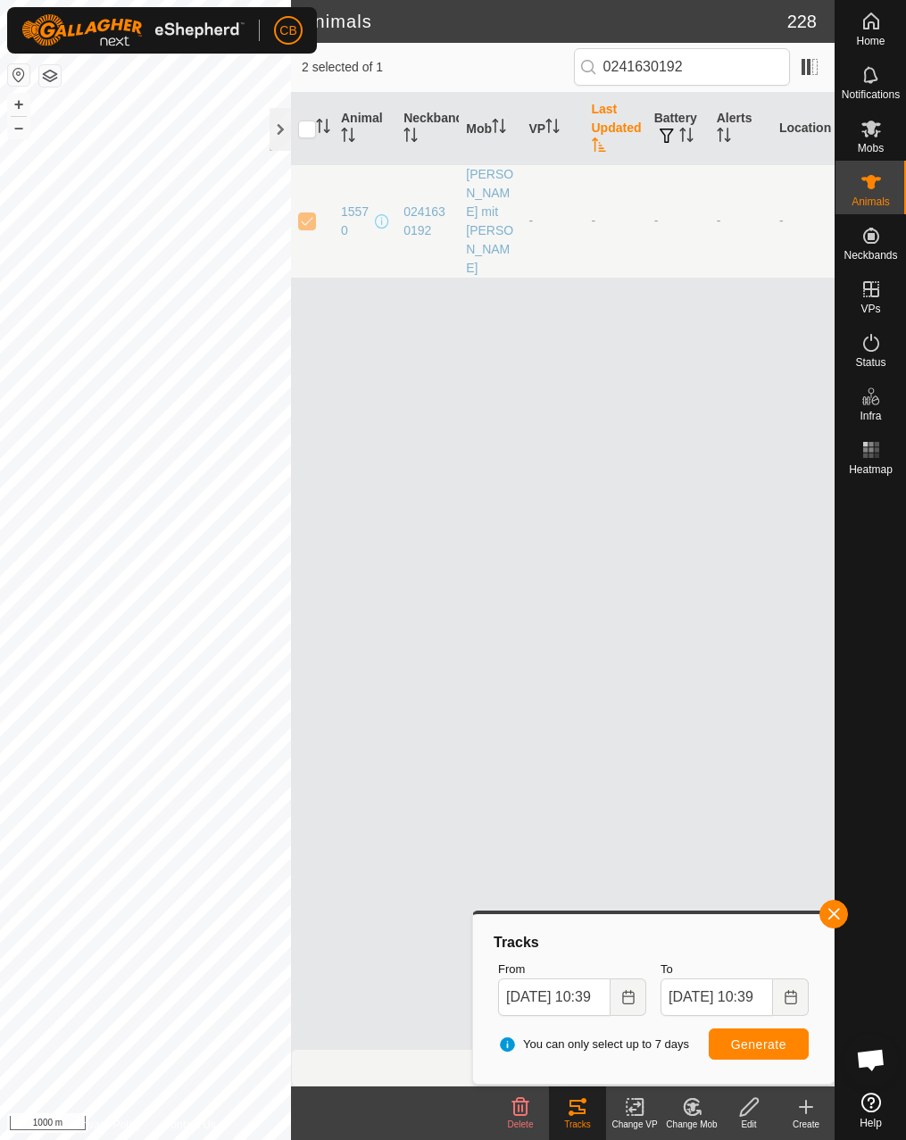
click at [826, 71] on div "2 selected of 1 0241630192" at bounding box center [563, 68] width 544 height 50
click at [811, 69] on span at bounding box center [809, 67] width 29 height 29
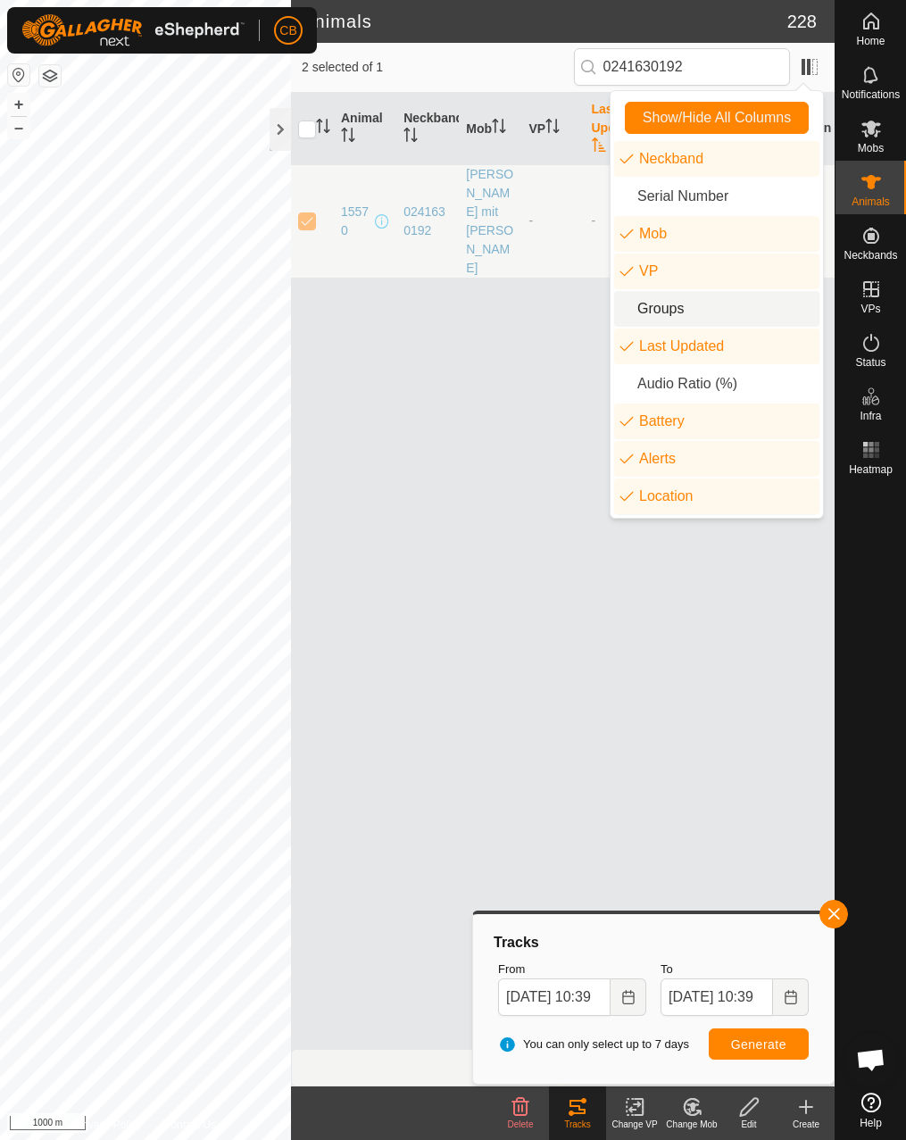
click at [446, 314] on div "Animal Neckband Mob VP Last Updated Battery Alerts Location 15570 0241630192 [P…" at bounding box center [563, 571] width 544 height 956
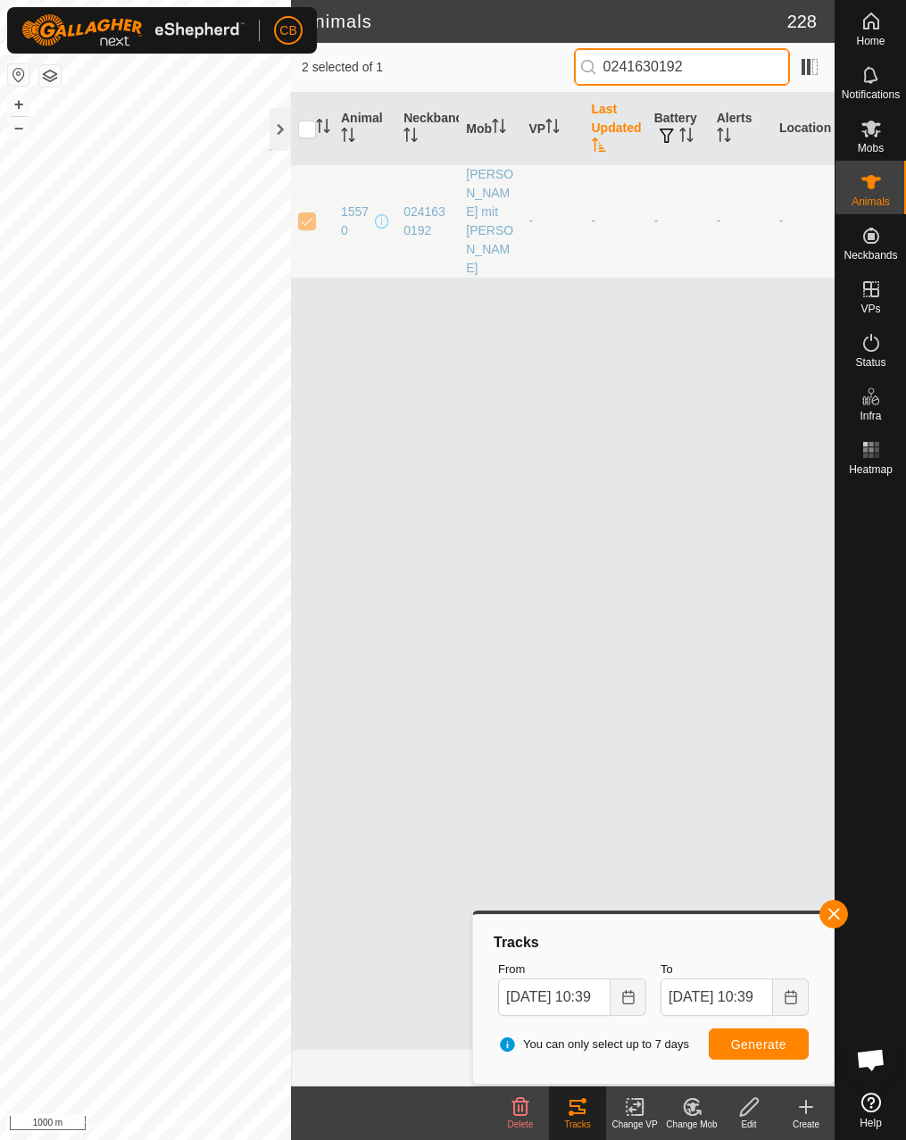
click at [678, 62] on input "0241630192" at bounding box center [682, 66] width 216 height 37
paste input "091916"
click at [744, 59] on input "0240919162" at bounding box center [682, 66] width 216 height 37
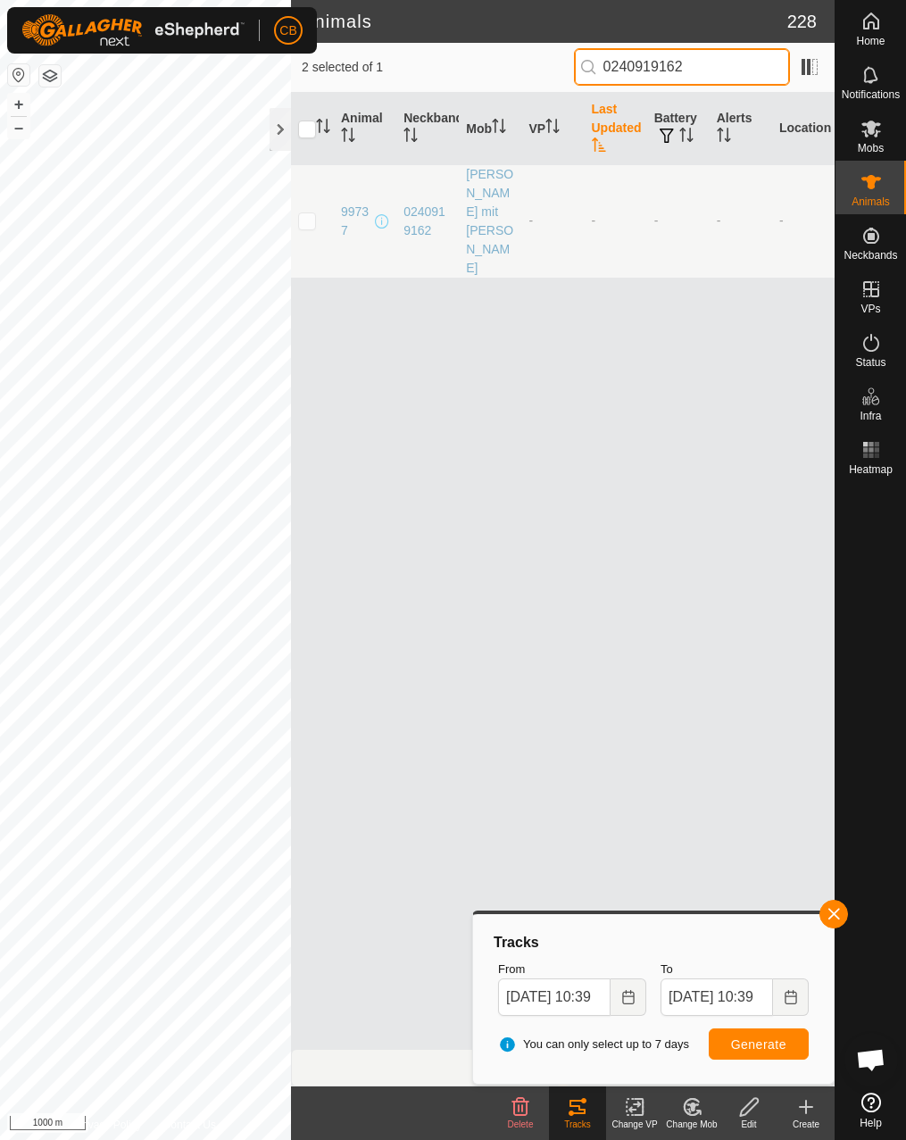
paste input "163019"
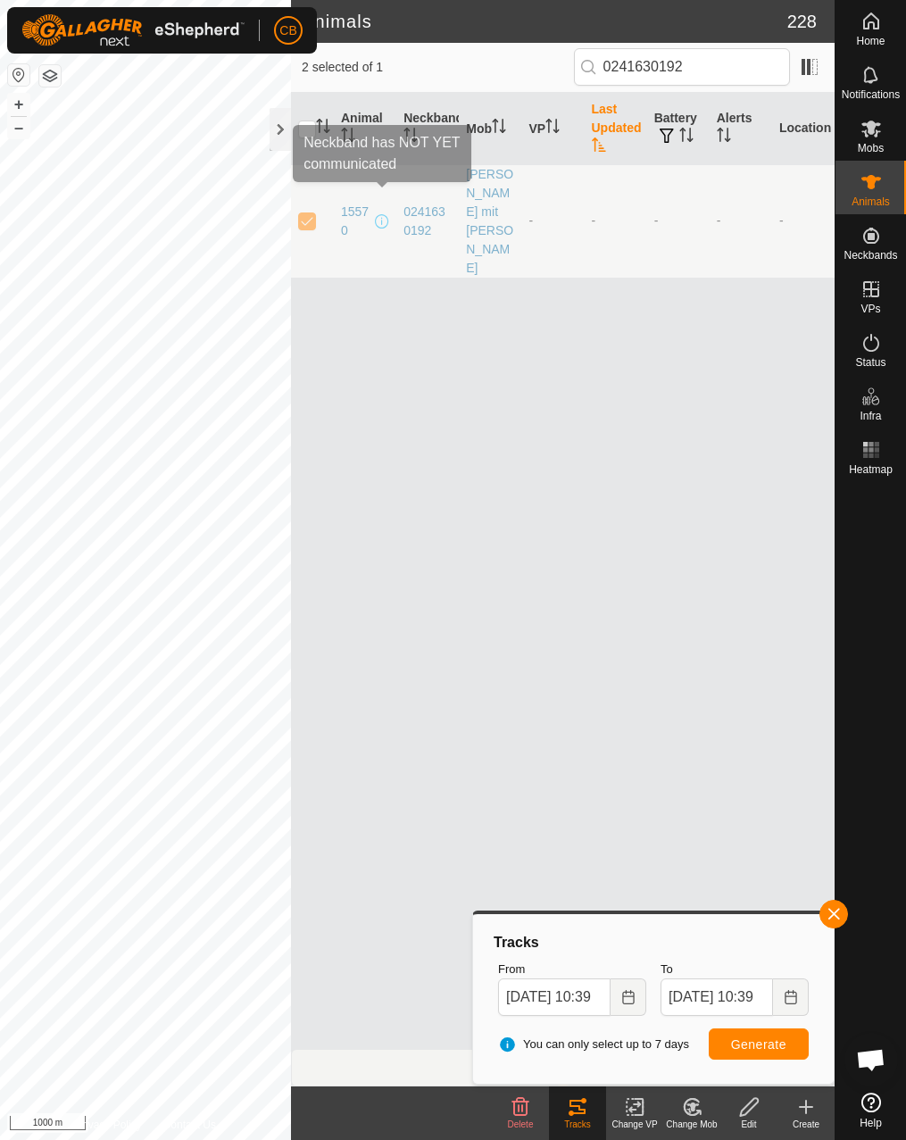
click at [386, 214] on span at bounding box center [382, 221] width 14 height 14
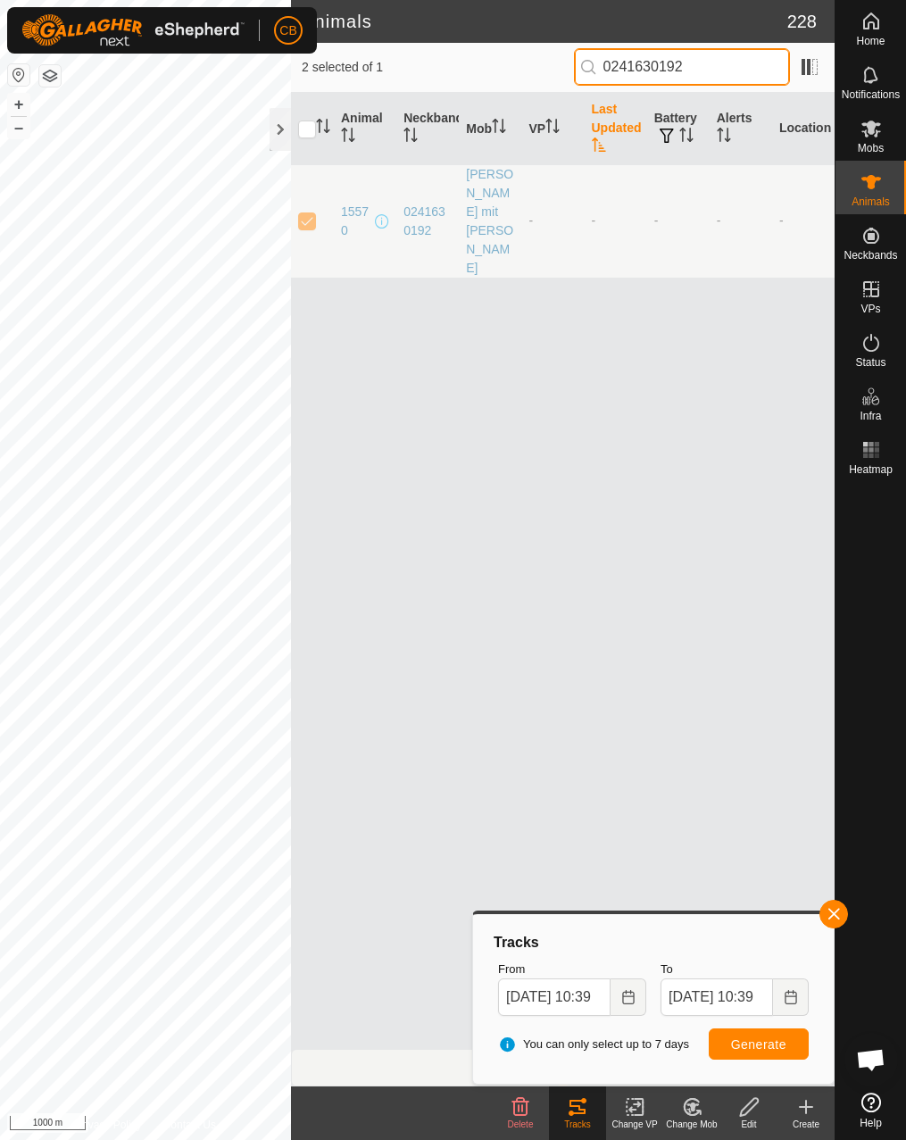
click at [704, 67] on input "0241630192" at bounding box center [682, 66] width 216 height 37
paste input "627204664"
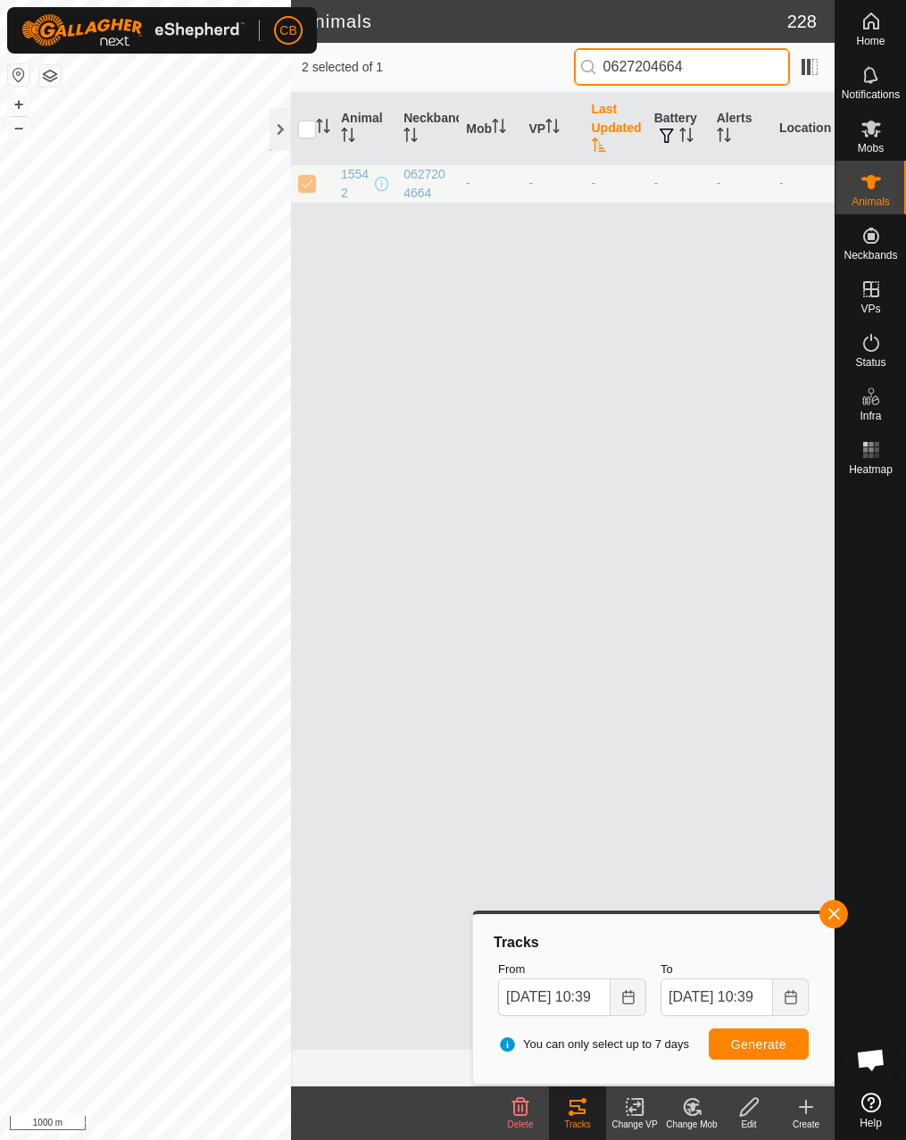
type input "0627204664"
